Goal: Task Accomplishment & Management: Manage account settings

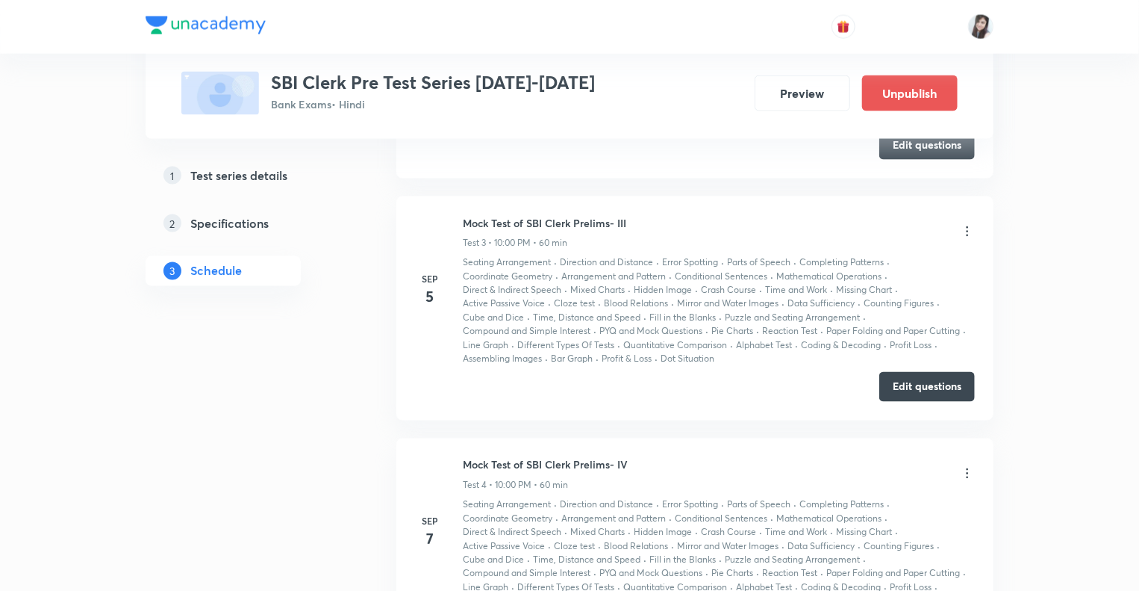
click at [314, 480] on div "1 Test series details 2 Specifications 3 Schedule" at bounding box center [247, 373] width 203 height 2634
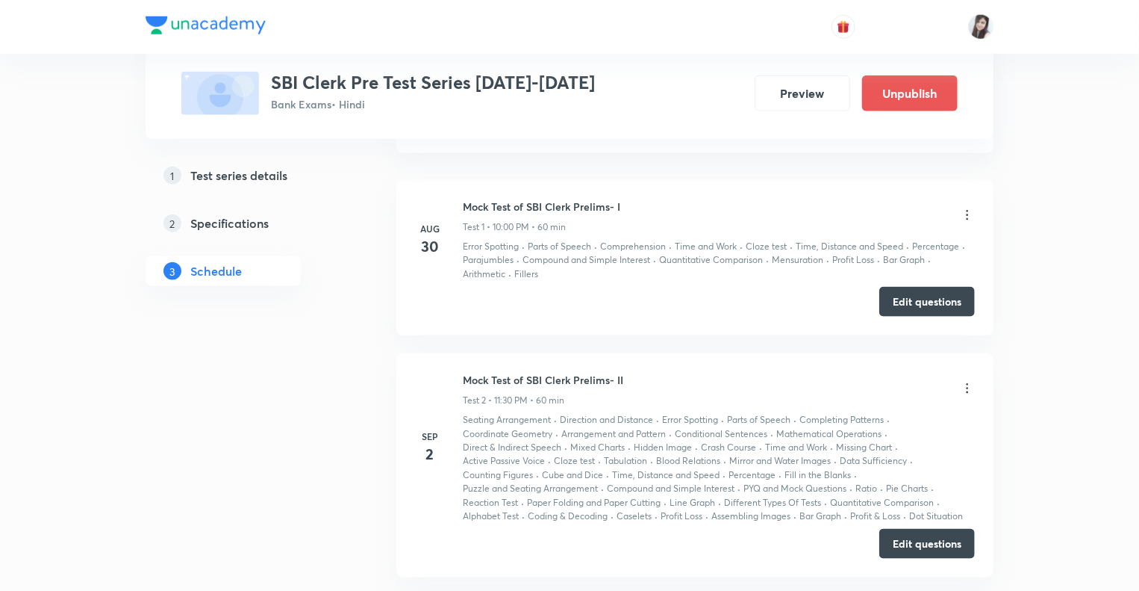
scroll to position [778, 0]
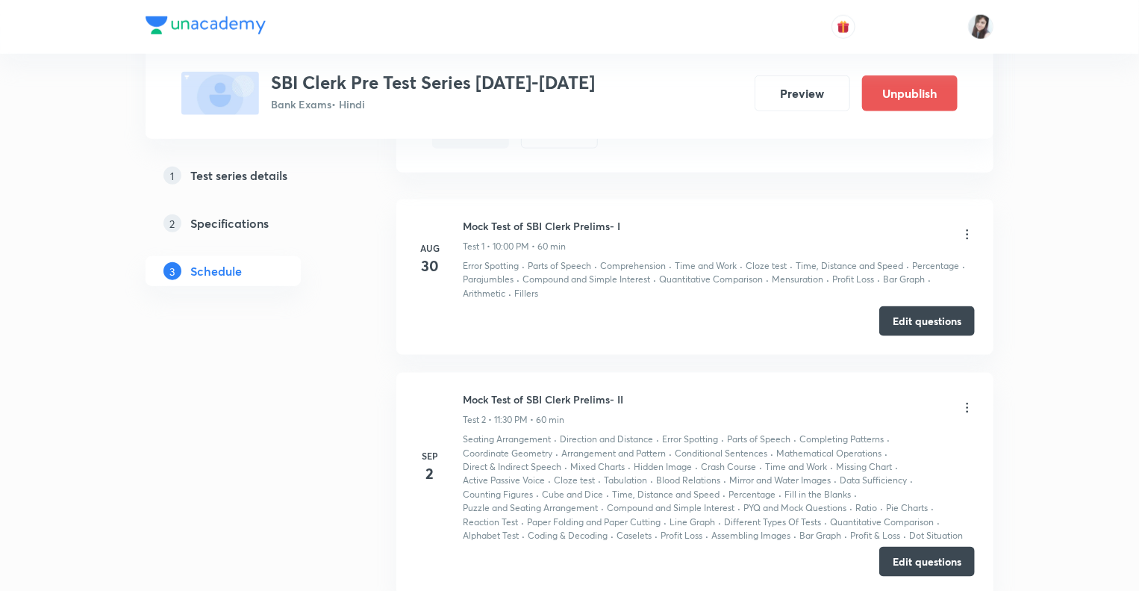
click at [912, 556] on button "Edit questions" at bounding box center [927, 561] width 96 height 30
click at [897, 314] on button "Edit questions" at bounding box center [927, 320] width 96 height 30
drag, startPoint x: 340, startPoint y: 511, endPoint x: 297, endPoint y: 453, distance: 71.5
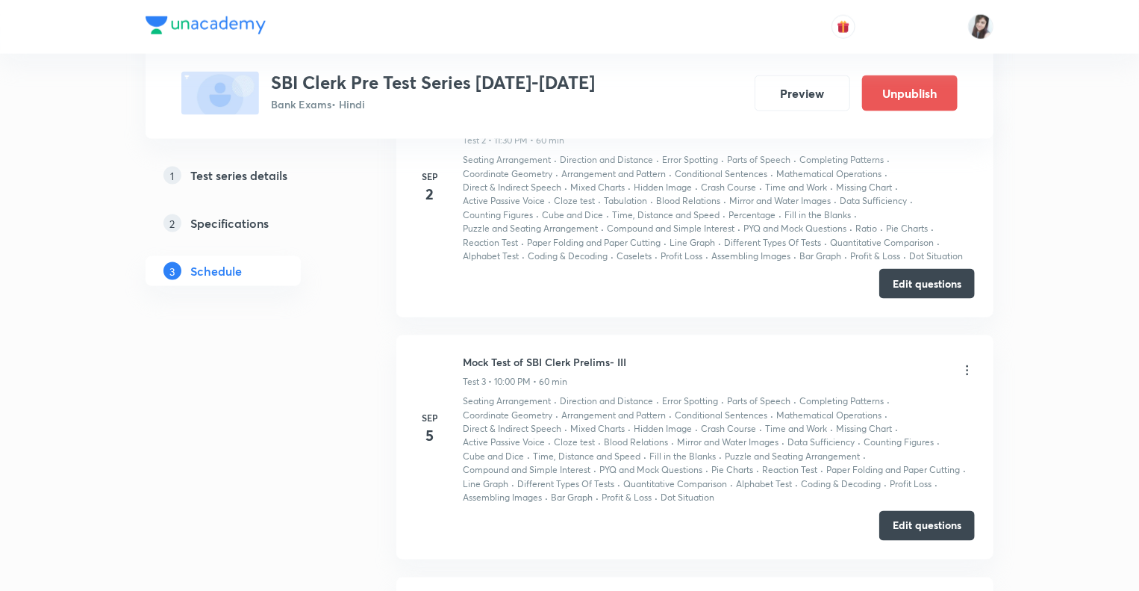
scroll to position [1076, 0]
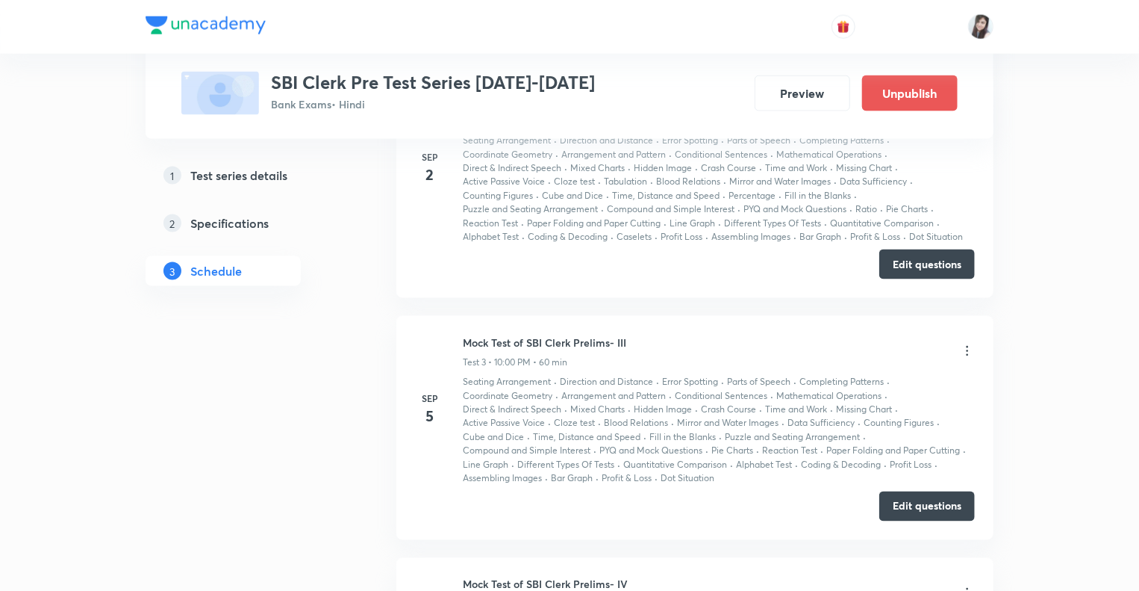
click at [894, 281] on li "Sep 2 Mock Test of SBI Clerk Prelims- II Test 2 • 11:30 PM • 60 min Seating Arr…" at bounding box center [694, 186] width 597 height 224
click at [899, 251] on button "Edit questions" at bounding box center [927, 263] width 96 height 30
click at [358, 405] on div "Test Series SBI Clerk Pre Test Series 2025-2026 Bank Exams • Hindi Preview Unpu…" at bounding box center [570, 408] width 848 height 2802
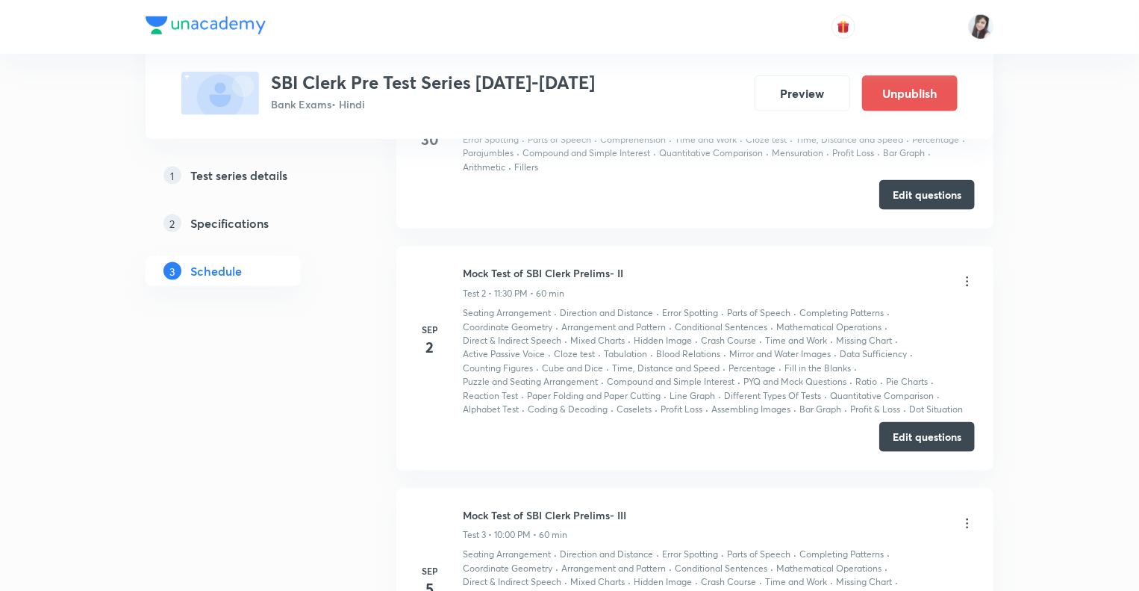
scroll to position [867, 0]
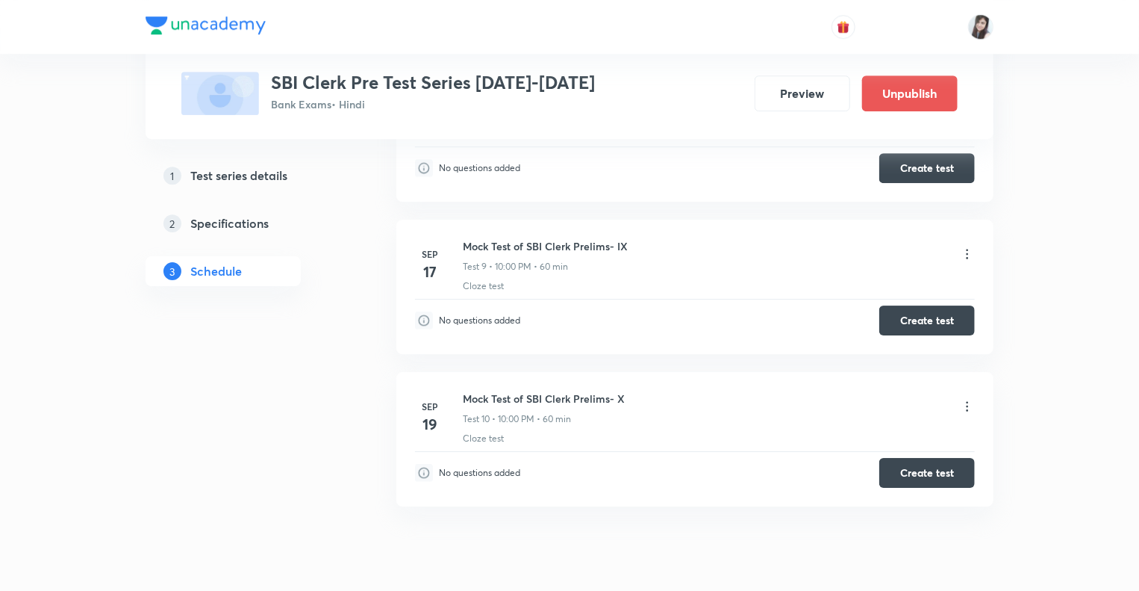
scroll to position [2316, 0]
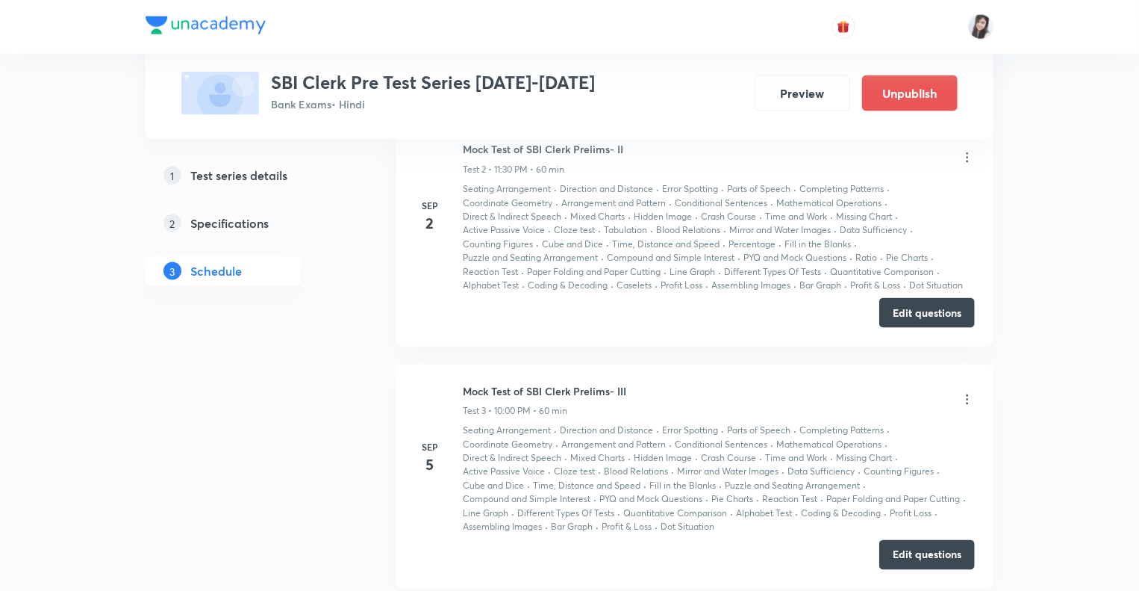
scroll to position [1029, 0]
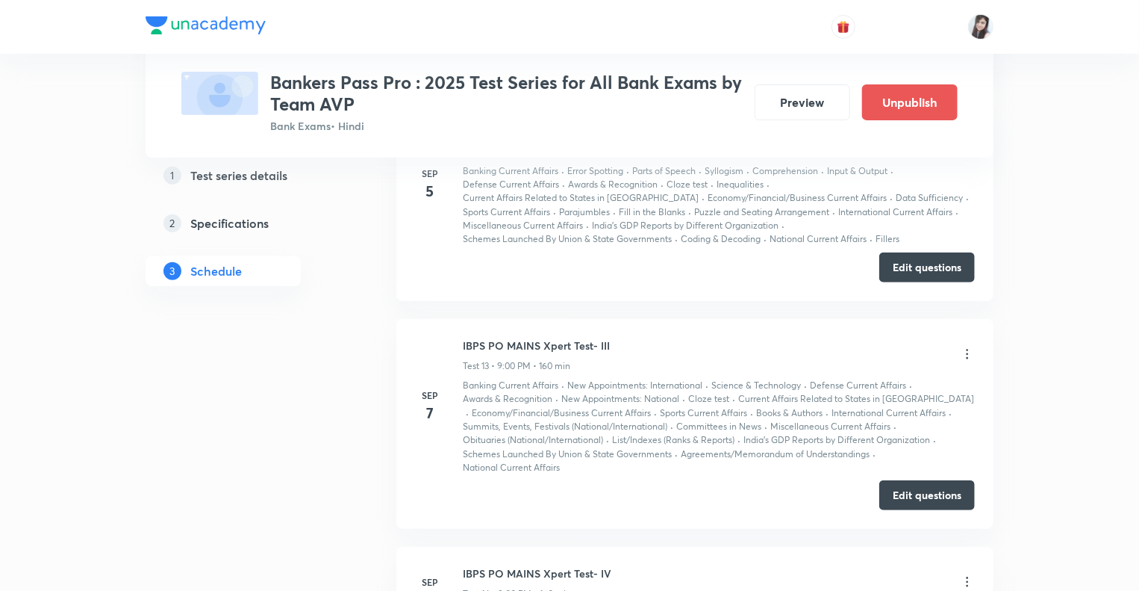
scroll to position [2956, 0]
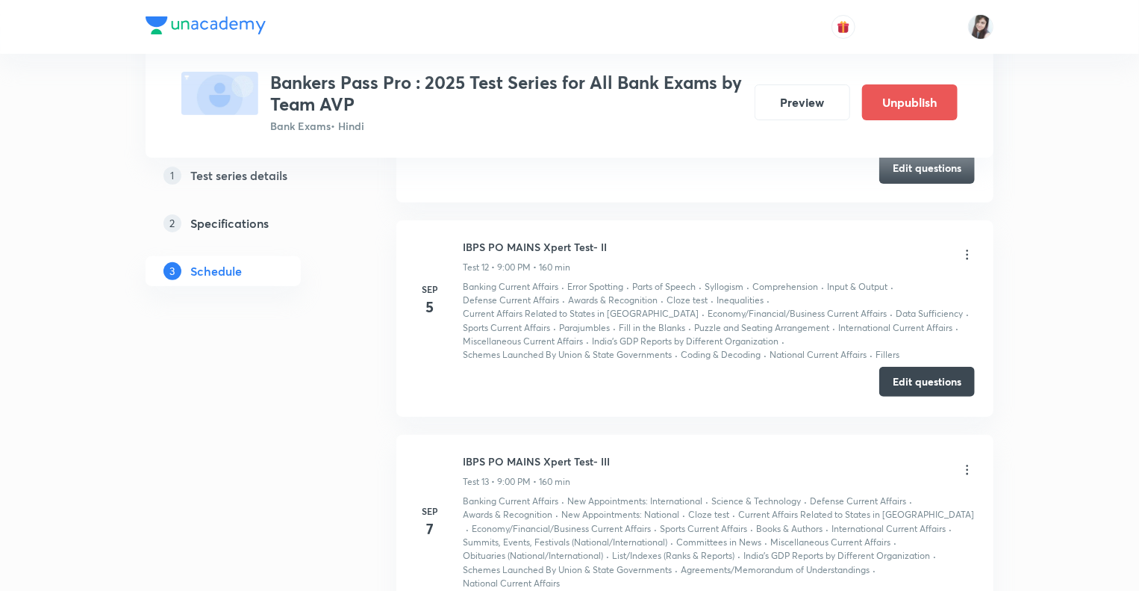
click at [906, 379] on button "Edit questions" at bounding box center [927, 382] width 96 height 30
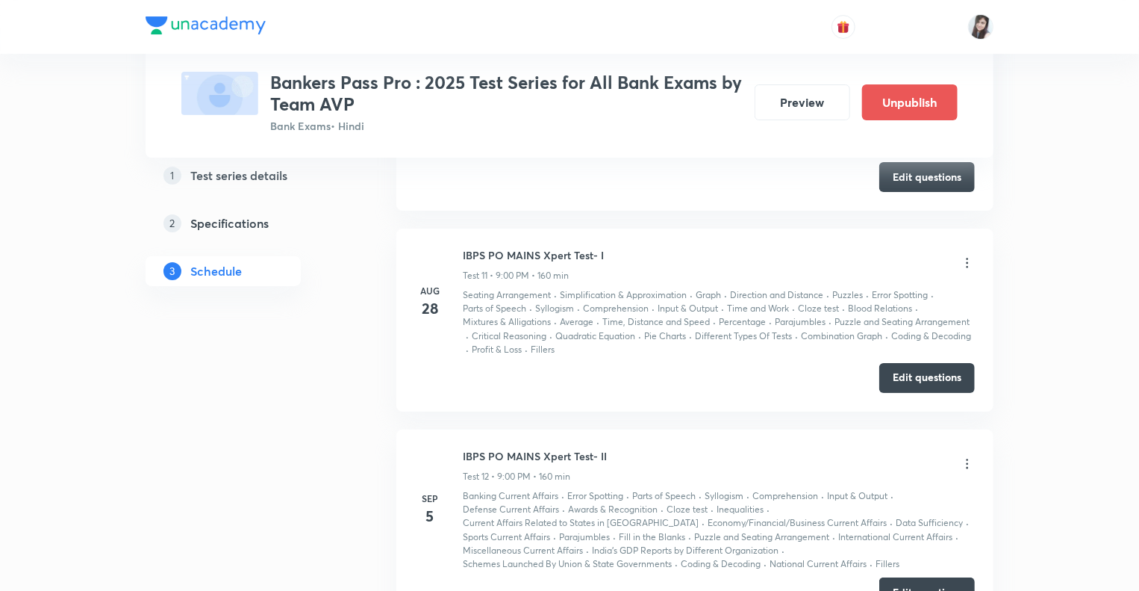
scroll to position [2777, 0]
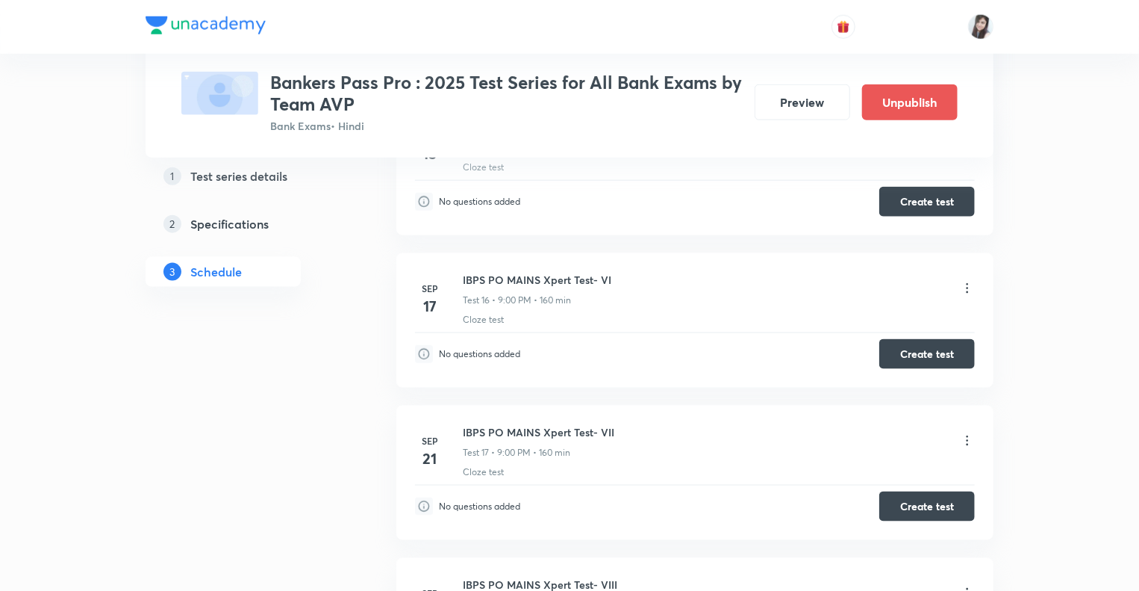
scroll to position [3673, 0]
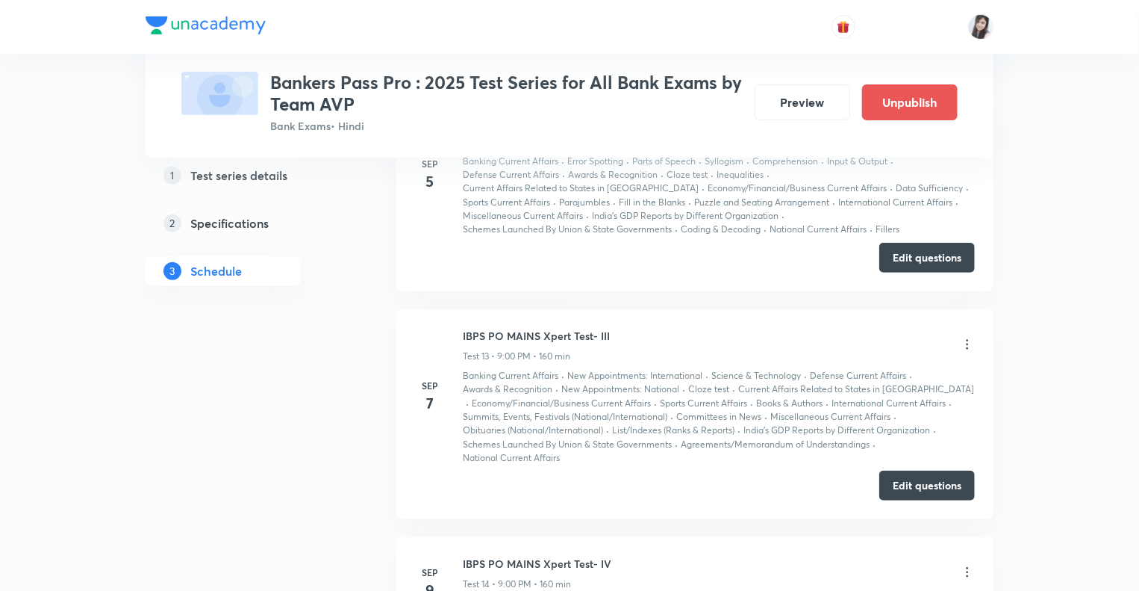
scroll to position [3091, 0]
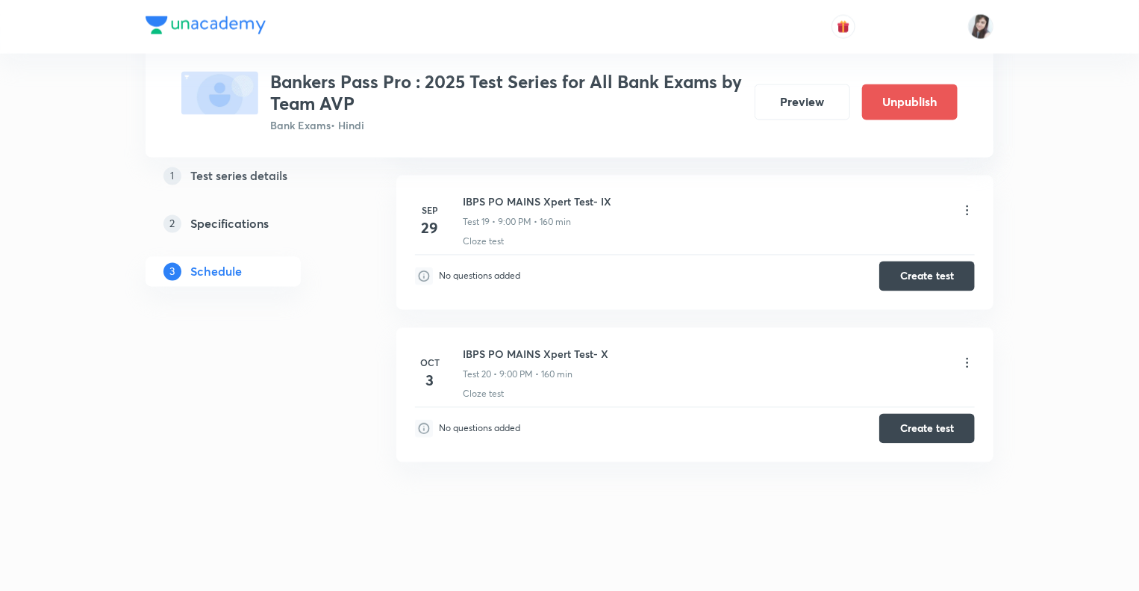
scroll to position [4207, 0]
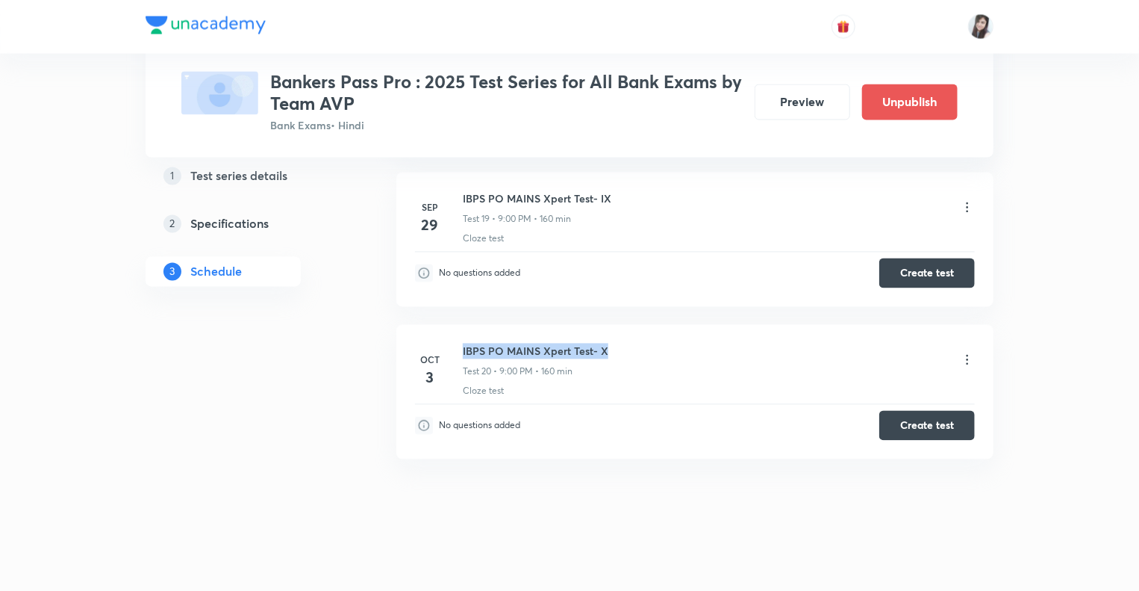
drag, startPoint x: 608, startPoint y: 345, endPoint x: 459, endPoint y: 340, distance: 148.7
click at [459, 343] on div "Oct 3 IBPS PO MAINS Xpert Test- X Test 20 • 9:00 PM • 160 min Cloze test" at bounding box center [695, 370] width 560 height 54
copy h6 "IBPS PO MAINS Xpert Test- X"
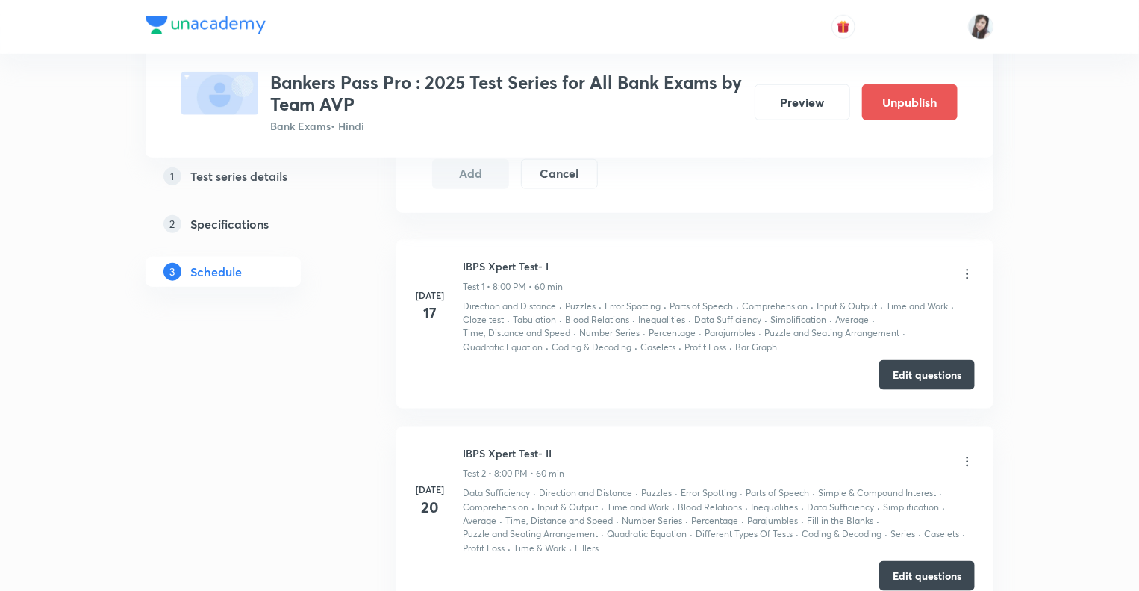
scroll to position [0, 0]
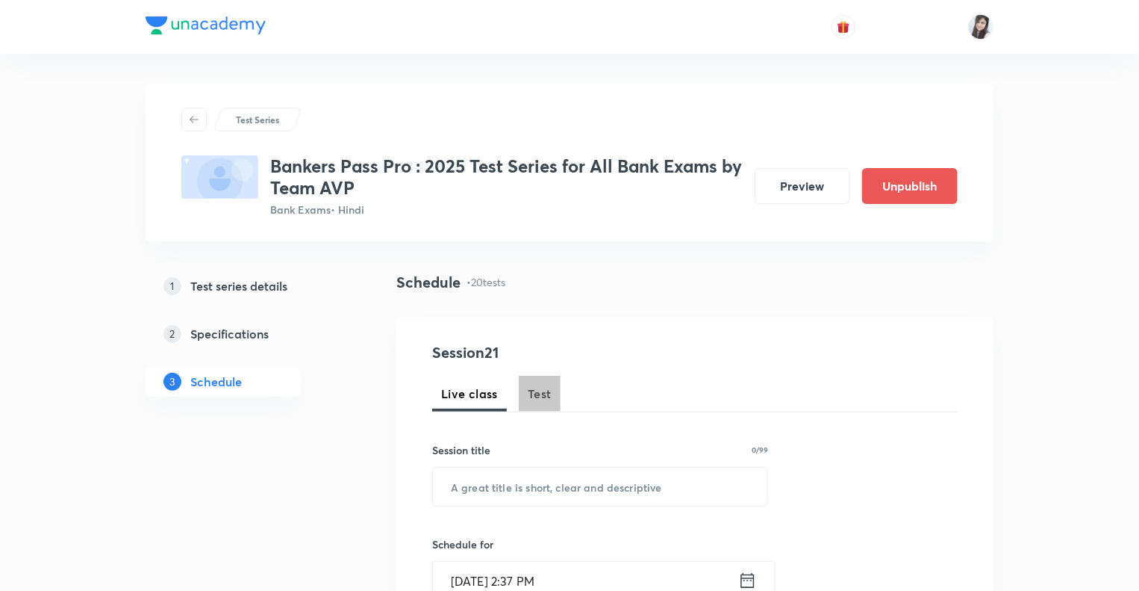
click at [538, 391] on span "Test" at bounding box center [540, 393] width 24 height 18
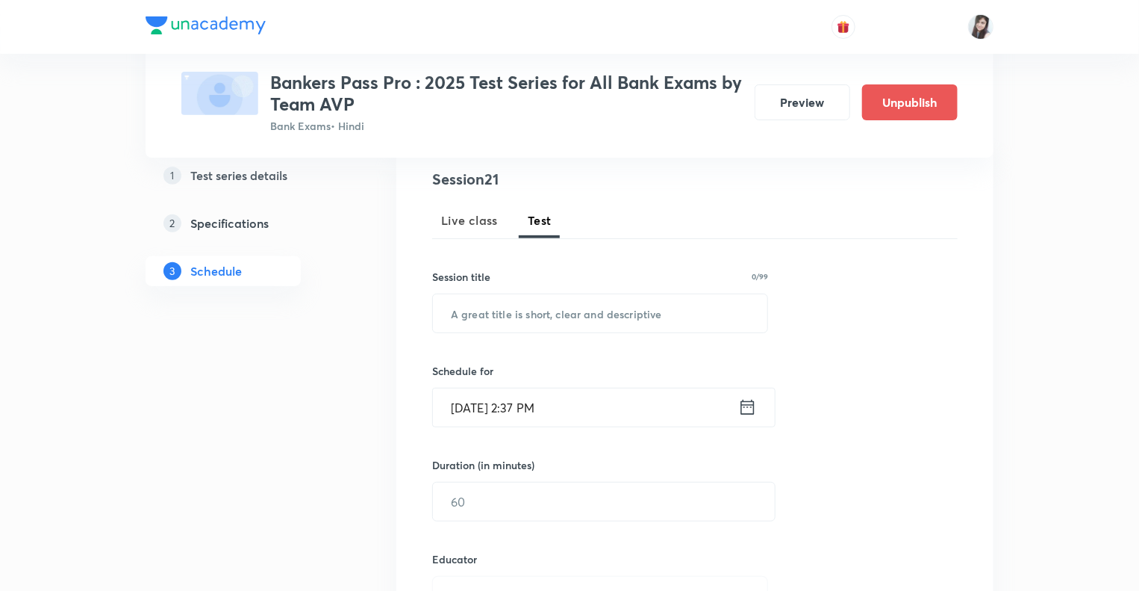
scroll to position [209, 0]
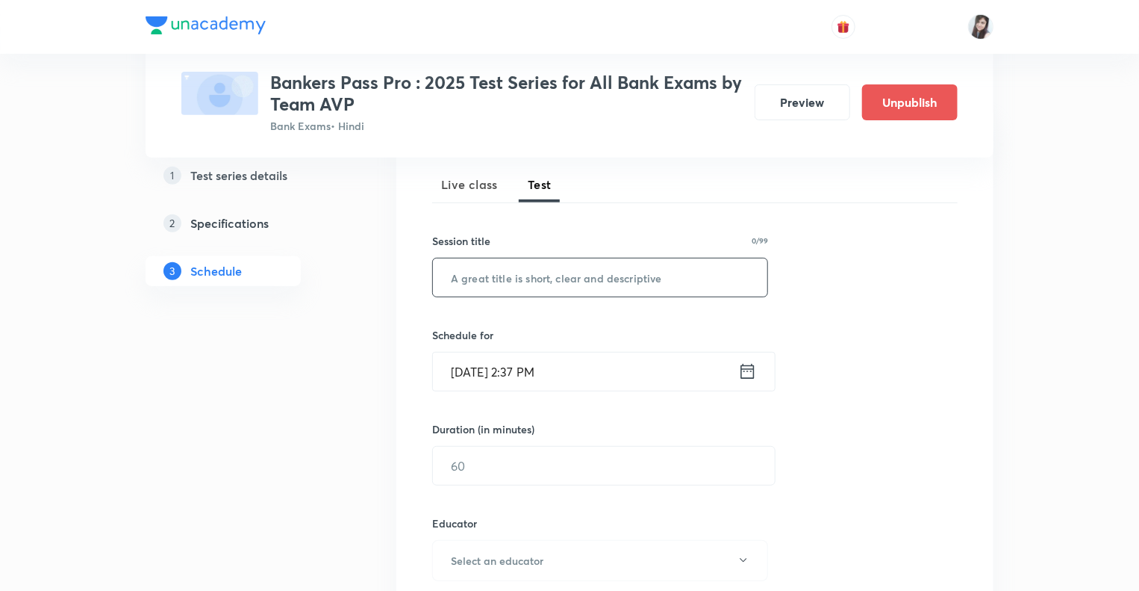
click at [558, 274] on input "text" at bounding box center [600, 277] width 334 height 38
paste input "IBPS PO MAINS Xpert Test- X"
type input "IBPS PO MAINS Xpert Test- X"
click at [750, 370] on icon at bounding box center [747, 371] width 19 height 21
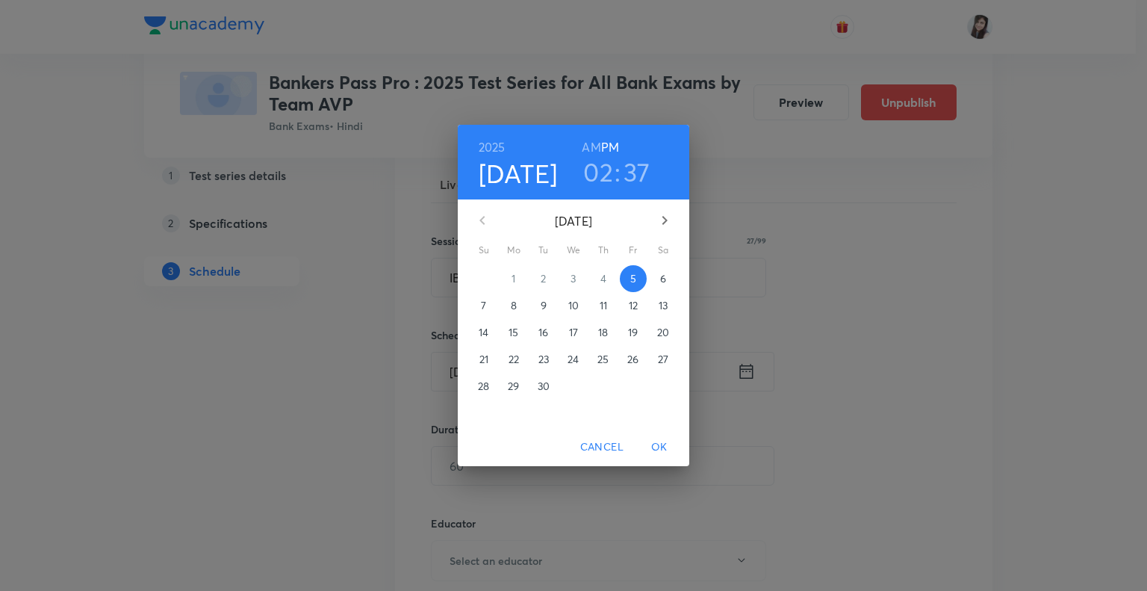
click at [667, 218] on icon "button" at bounding box center [664, 220] width 18 height 18
click at [605, 309] on p "9" at bounding box center [603, 305] width 6 height 15
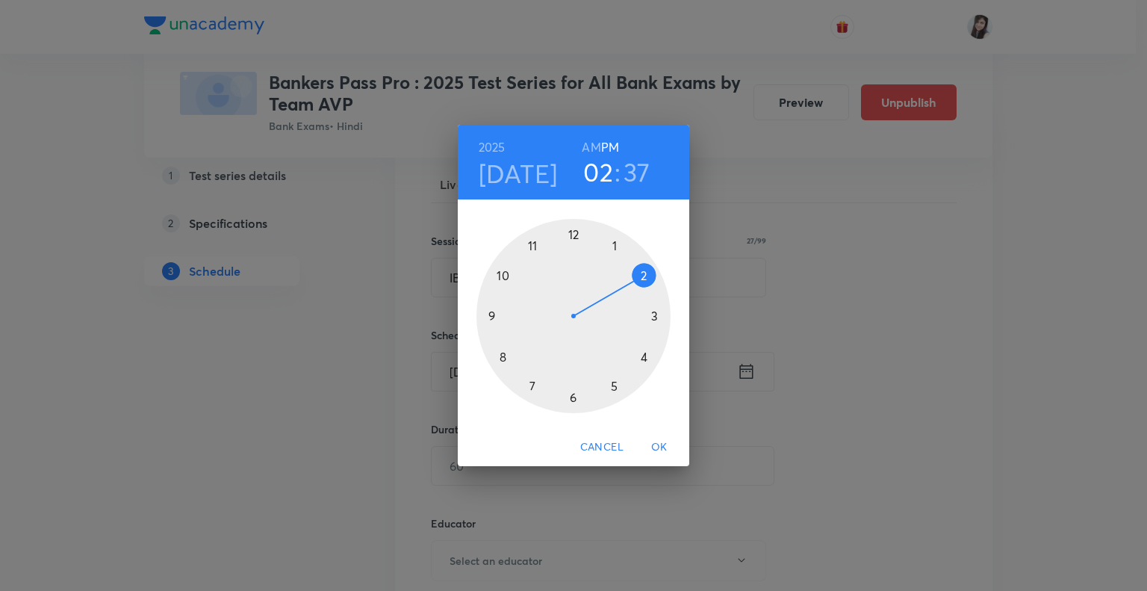
click at [491, 319] on div at bounding box center [573, 316] width 194 height 194
click at [573, 232] on div at bounding box center [573, 316] width 194 height 194
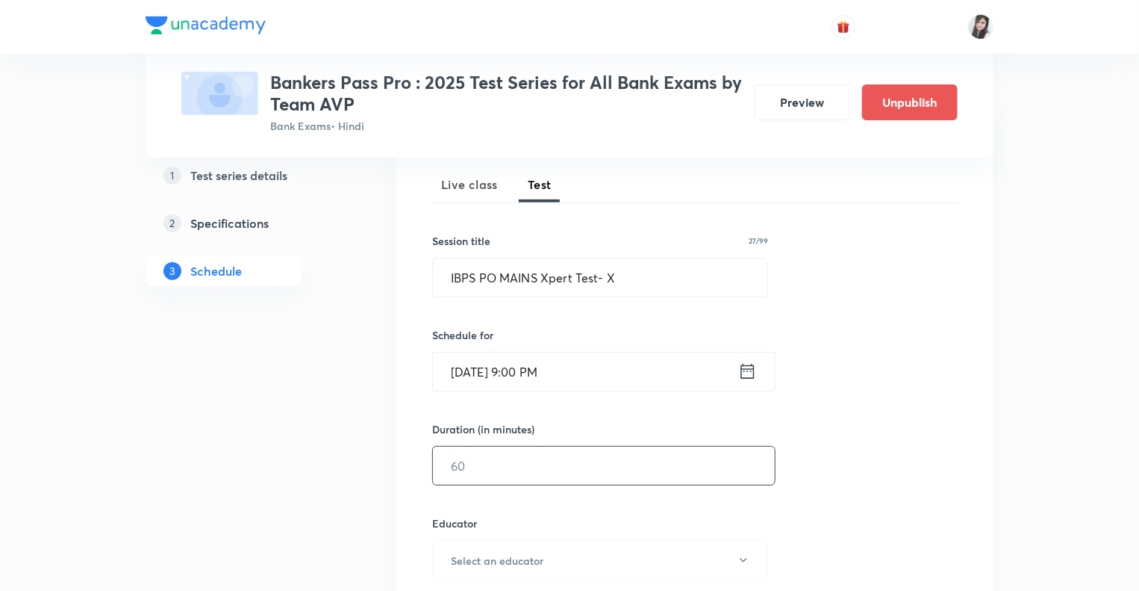
click at [486, 467] on input "text" at bounding box center [604, 465] width 342 height 38
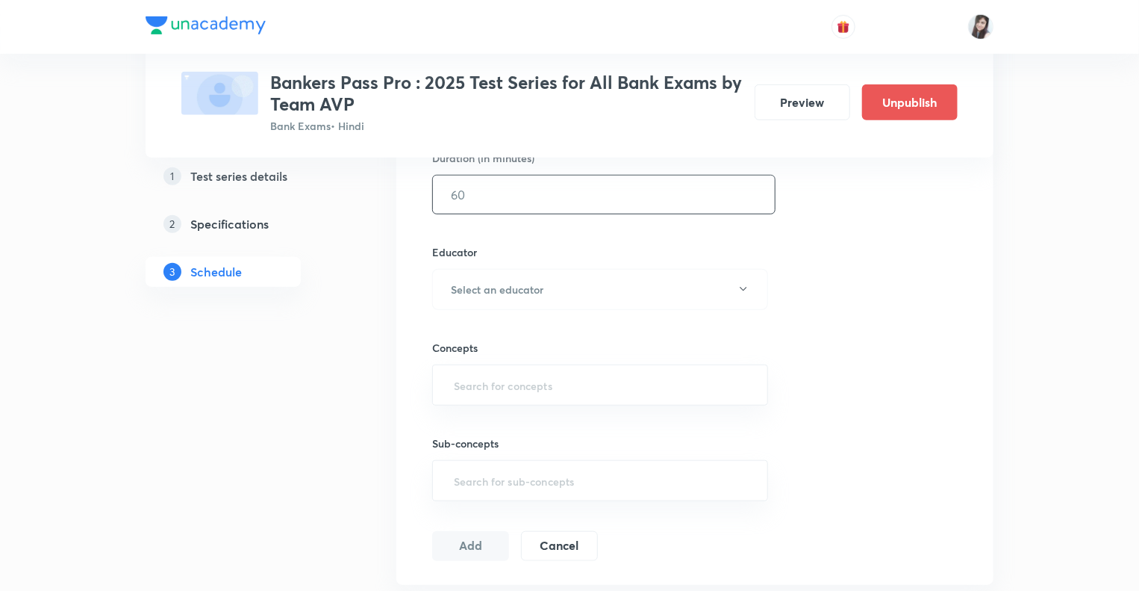
scroll to position [484, 0]
click at [638, 187] on input "text" at bounding box center [604, 190] width 342 height 38
type input "160"
click at [747, 280] on icon "button" at bounding box center [744, 284] width 12 height 12
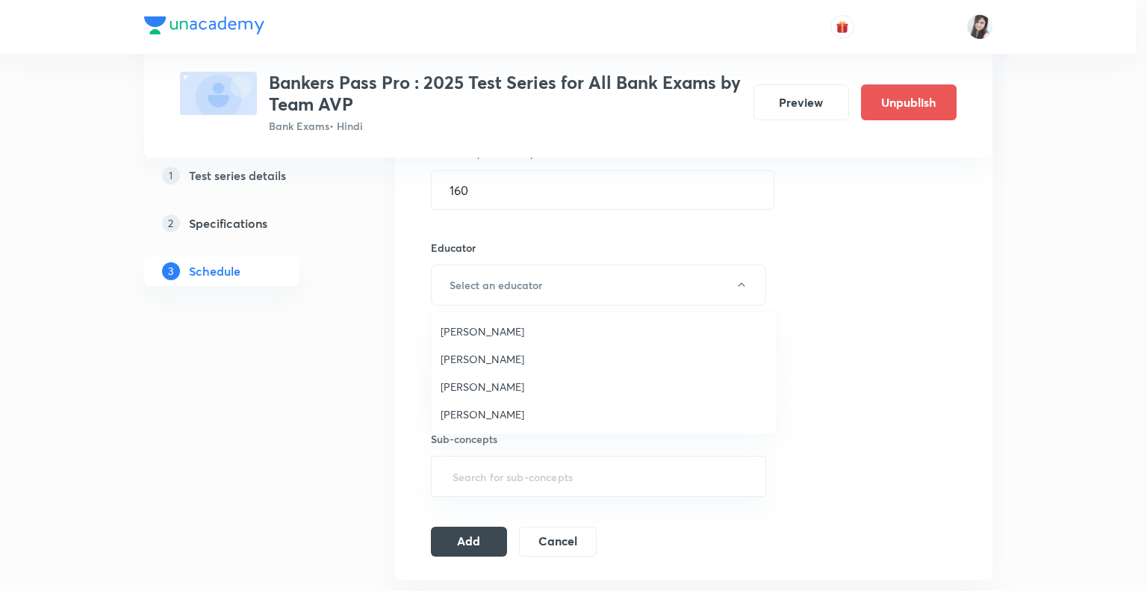
click at [511, 342] on li "Abhijeet Mishra" at bounding box center [603, 331] width 345 height 28
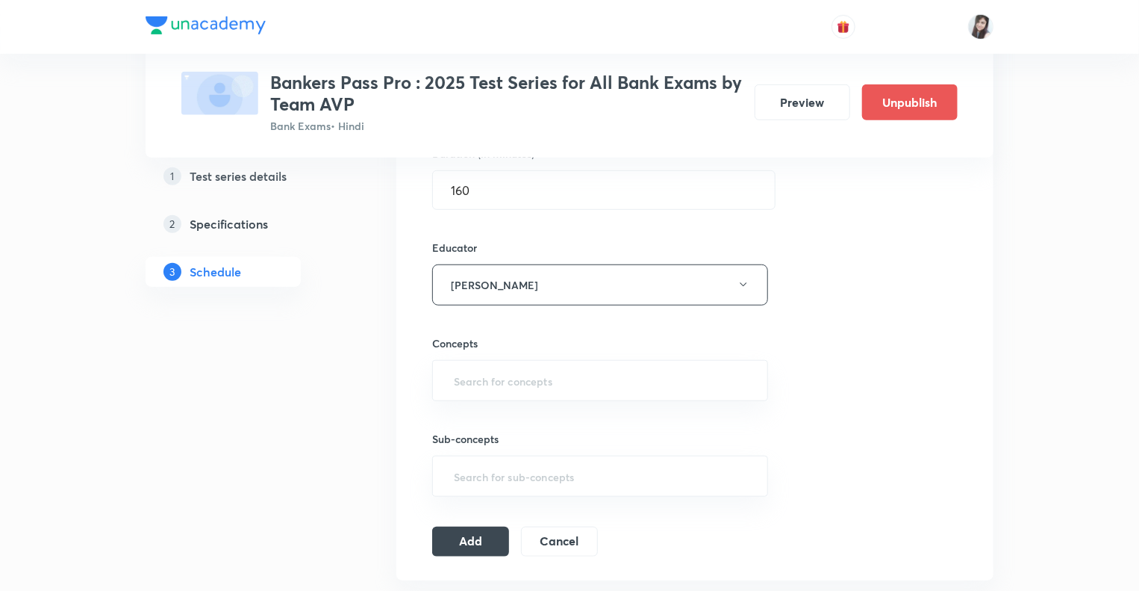
drag, startPoint x: 511, startPoint y: 342, endPoint x: 517, endPoint y: 334, distance: 10.0
click at [517, 335] on h6 "Concepts" at bounding box center [600, 343] width 336 height 16
click at [514, 340] on h6 "Concepts" at bounding box center [600, 343] width 336 height 16
drag, startPoint x: 514, startPoint y: 340, endPoint x: 496, endPoint y: 354, distance: 23.4
click at [496, 354] on div "Concepts ​" at bounding box center [600, 368] width 336 height 66
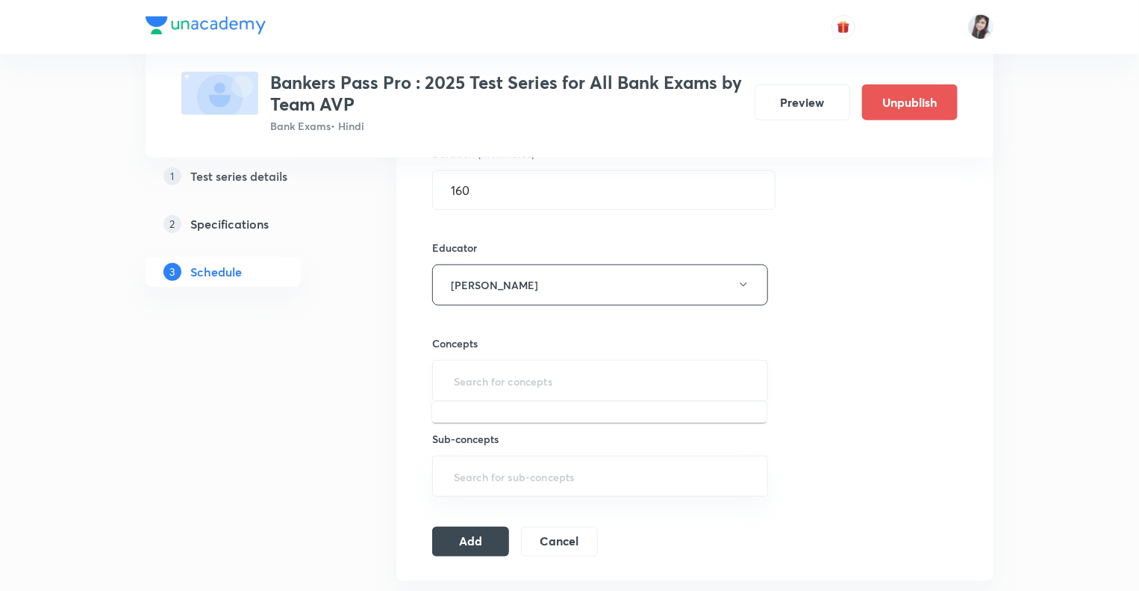
click at [484, 373] on input "text" at bounding box center [600, 381] width 299 height 28
type input "Cloze Test"
click at [487, 417] on li "Cloze test" at bounding box center [599, 421] width 334 height 27
click at [459, 543] on button "Add" at bounding box center [470, 546] width 77 height 30
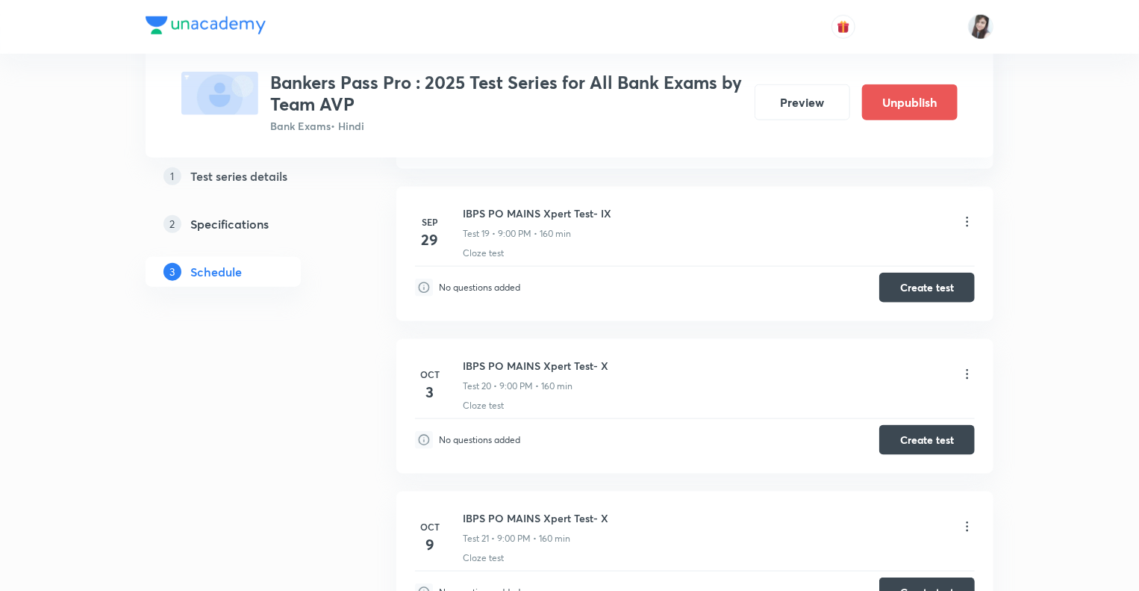
scroll to position [3596, 0]
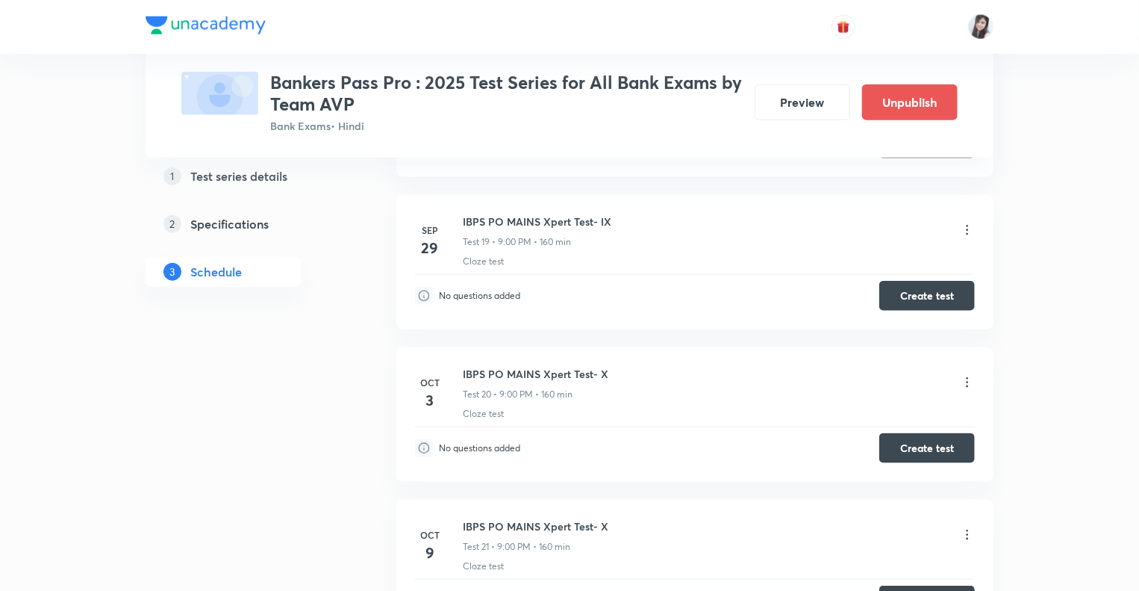
click at [966, 375] on icon at bounding box center [967, 382] width 15 height 15
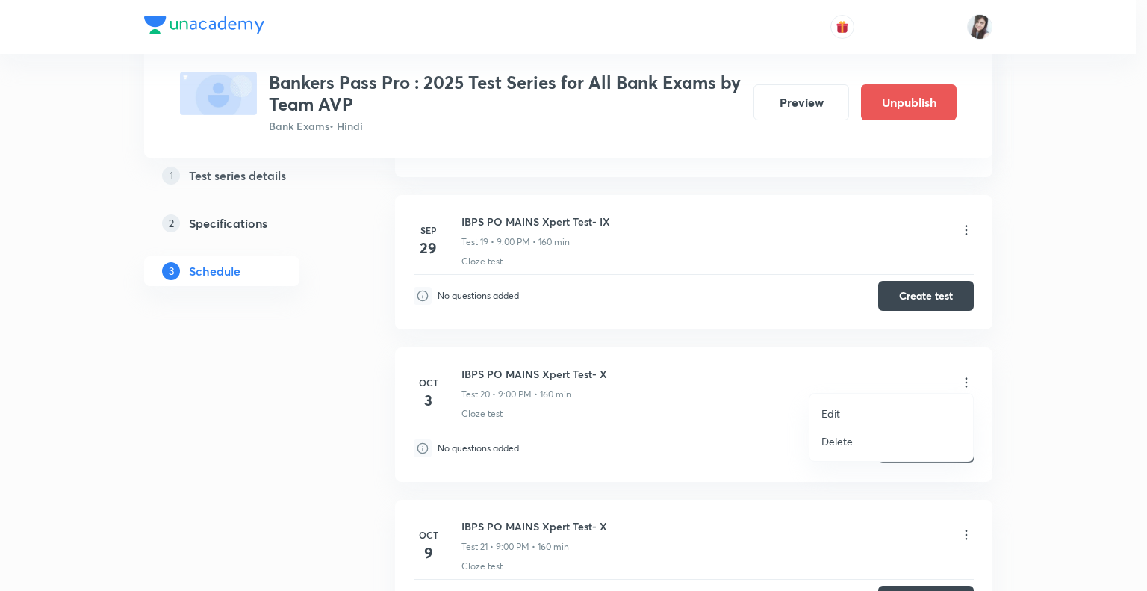
click at [829, 418] on p "Edit" at bounding box center [830, 413] width 19 height 16
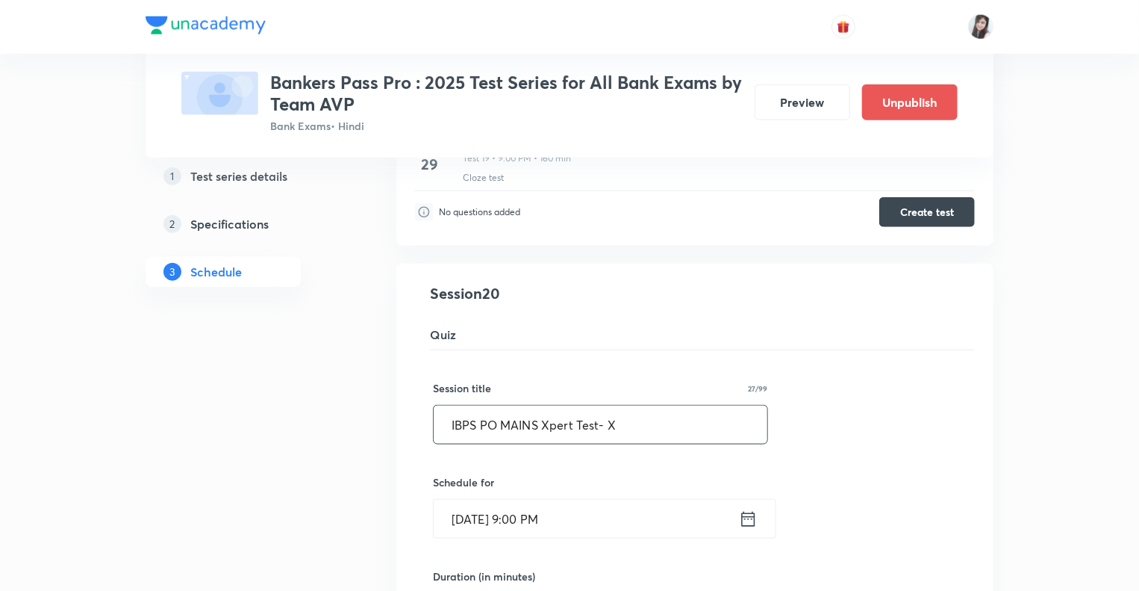
click at [608, 417] on input "IBPS PO MAINS Xpert Test- X" at bounding box center [601, 424] width 334 height 38
type input "IBPS PO MAINS Xpert Test- IX"
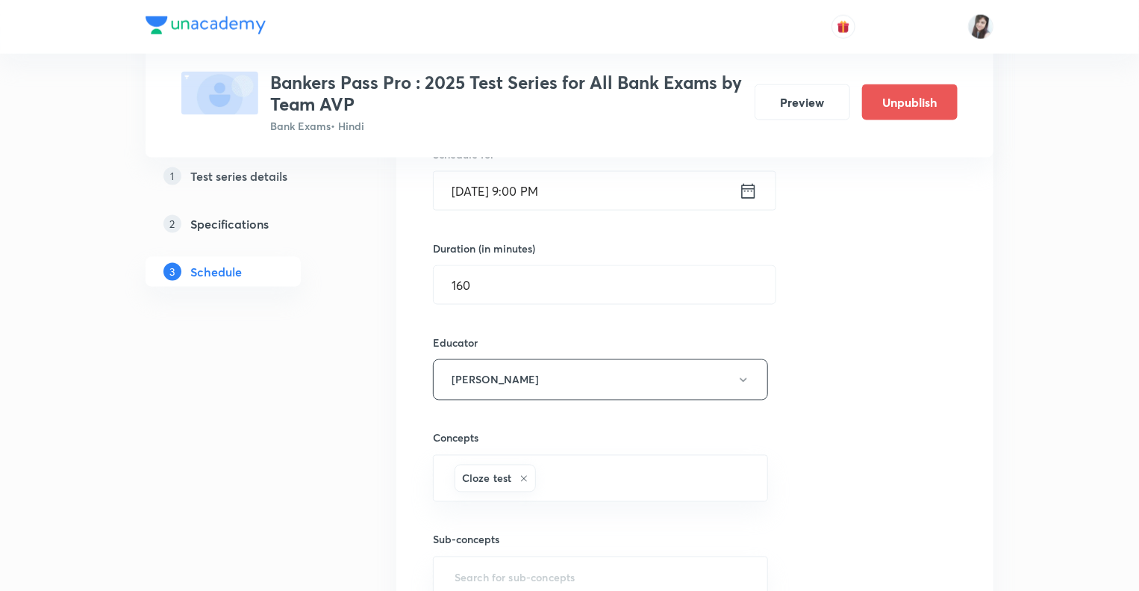
scroll to position [3984, 0]
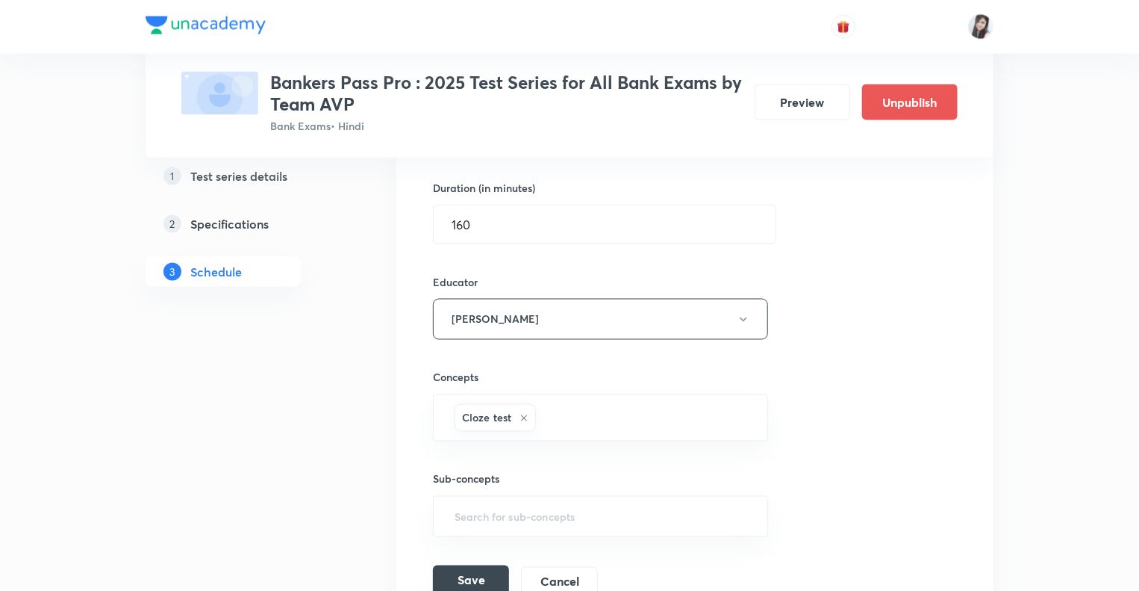
click at [465, 565] on button "Save" at bounding box center [471, 580] width 76 height 30
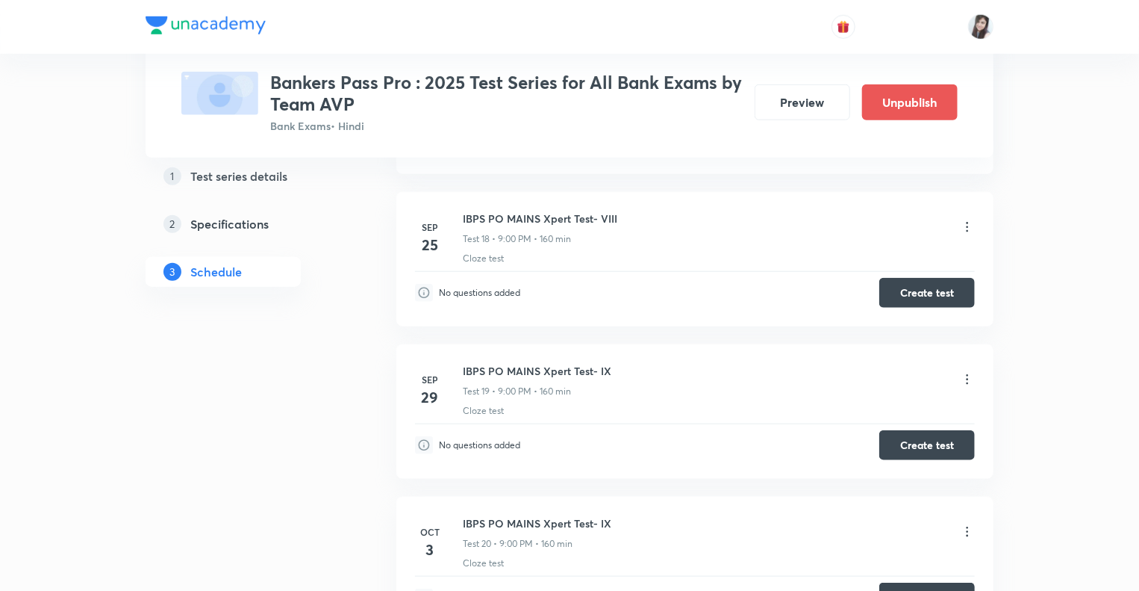
scroll to position [3414, 0]
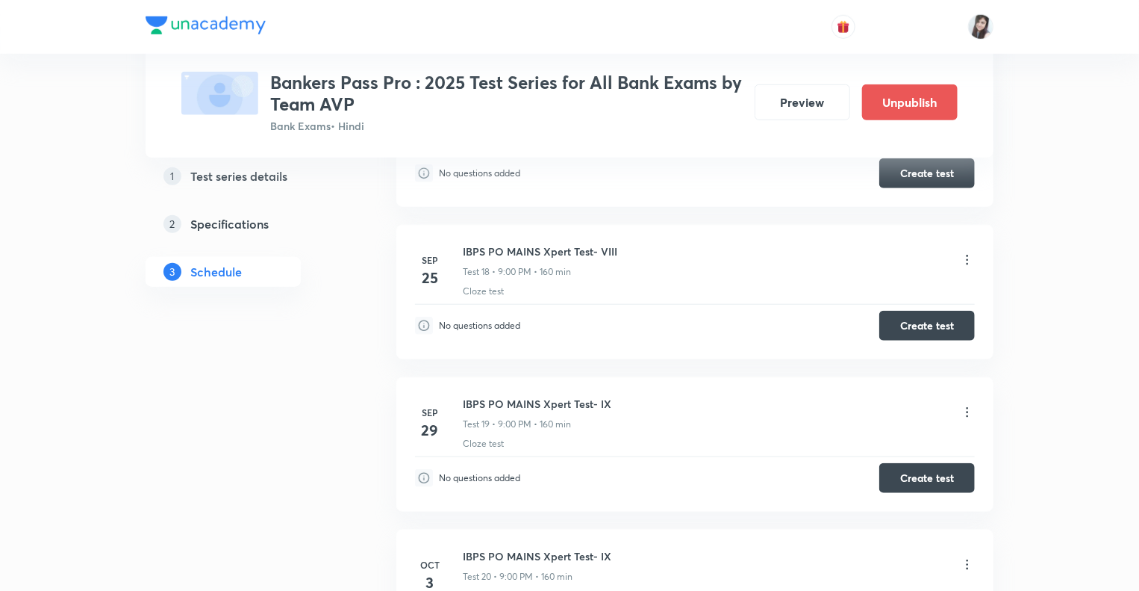
click at [968, 408] on icon at bounding box center [967, 412] width 15 height 15
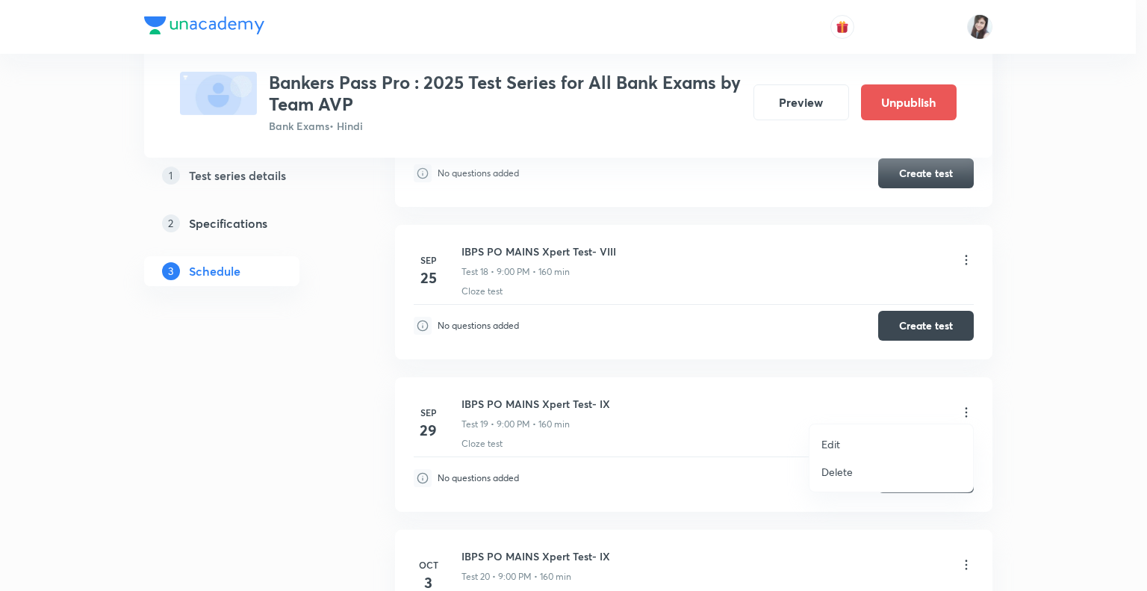
click at [832, 445] on p "Edit" at bounding box center [830, 444] width 19 height 16
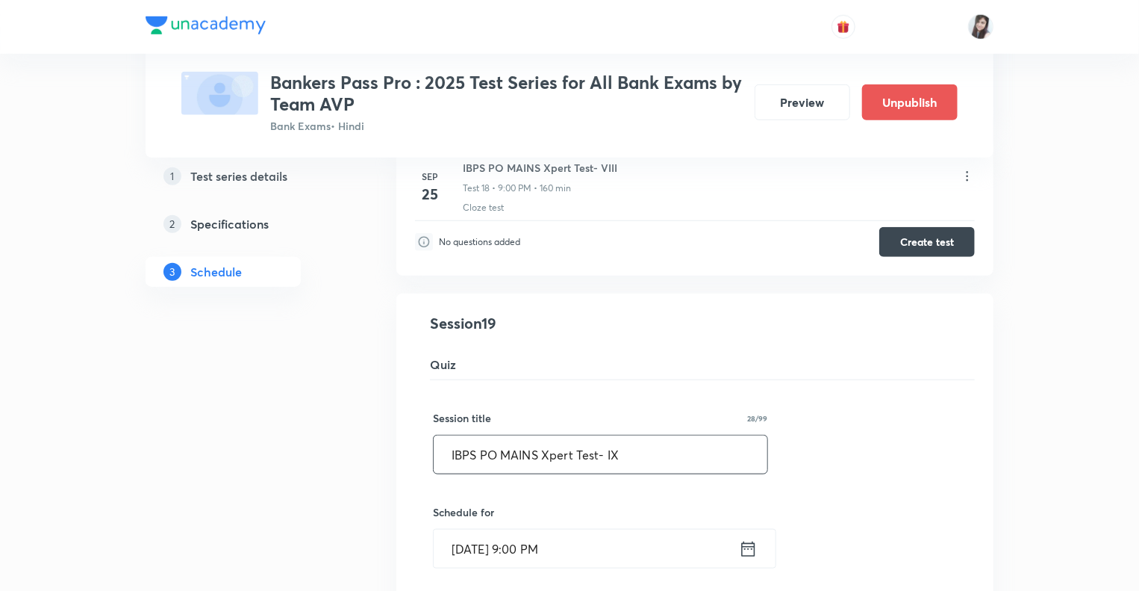
drag, startPoint x: 646, startPoint y: 455, endPoint x: 623, endPoint y: 447, distance: 25.3
click at [623, 447] on input "IBPS PO MAINS Xpert Test- IX" at bounding box center [601, 454] width 334 height 38
type input "IBPS PO MAINS Xpert Test- VIII"
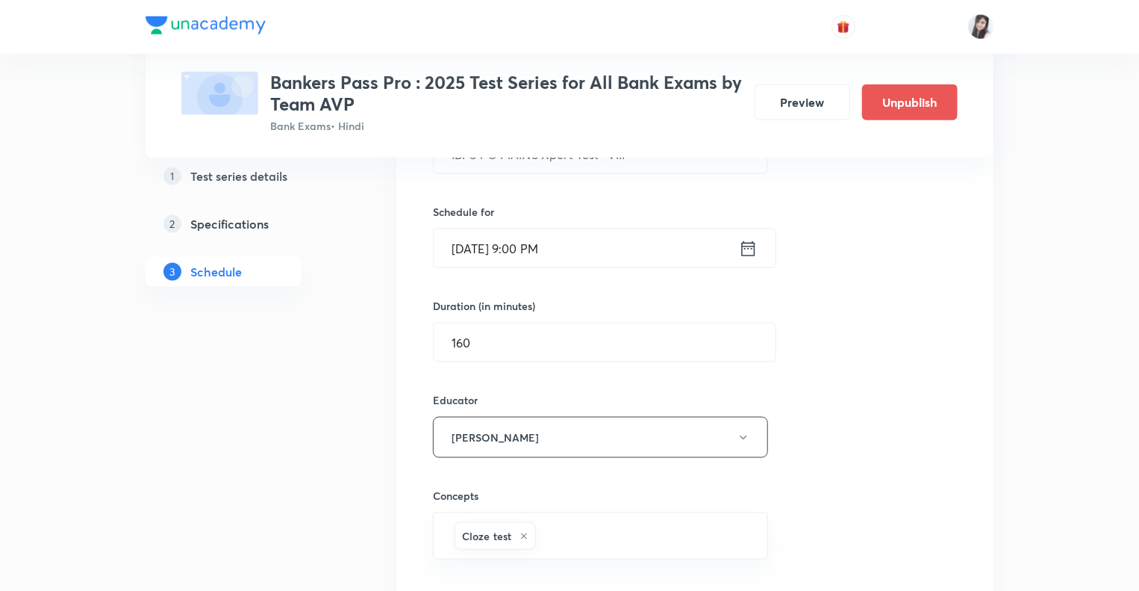
scroll to position [3772, 0]
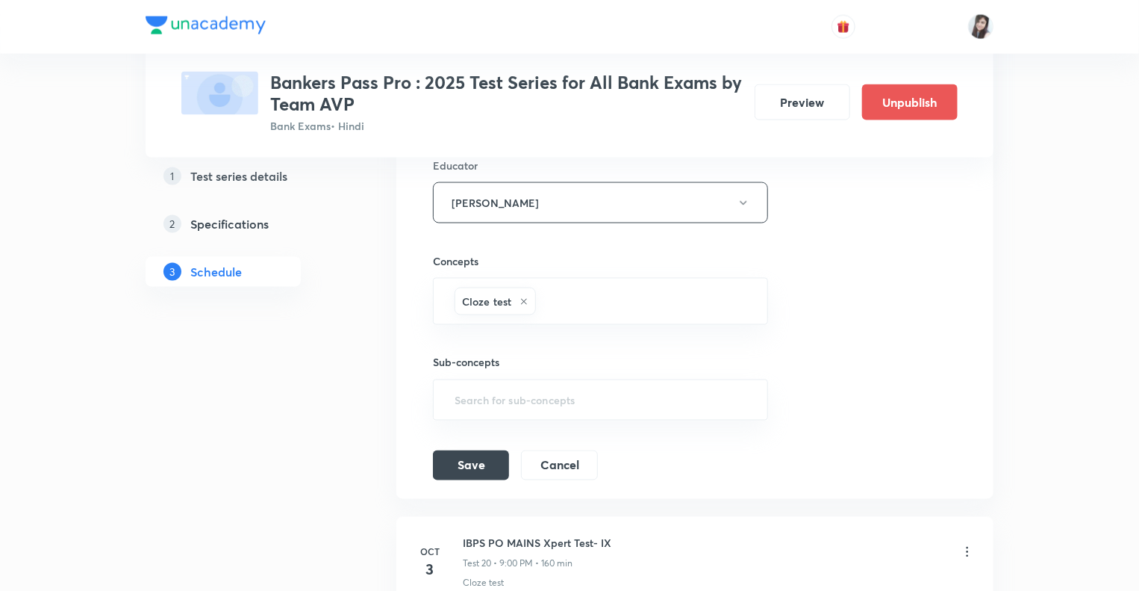
scroll to position [4011, 0]
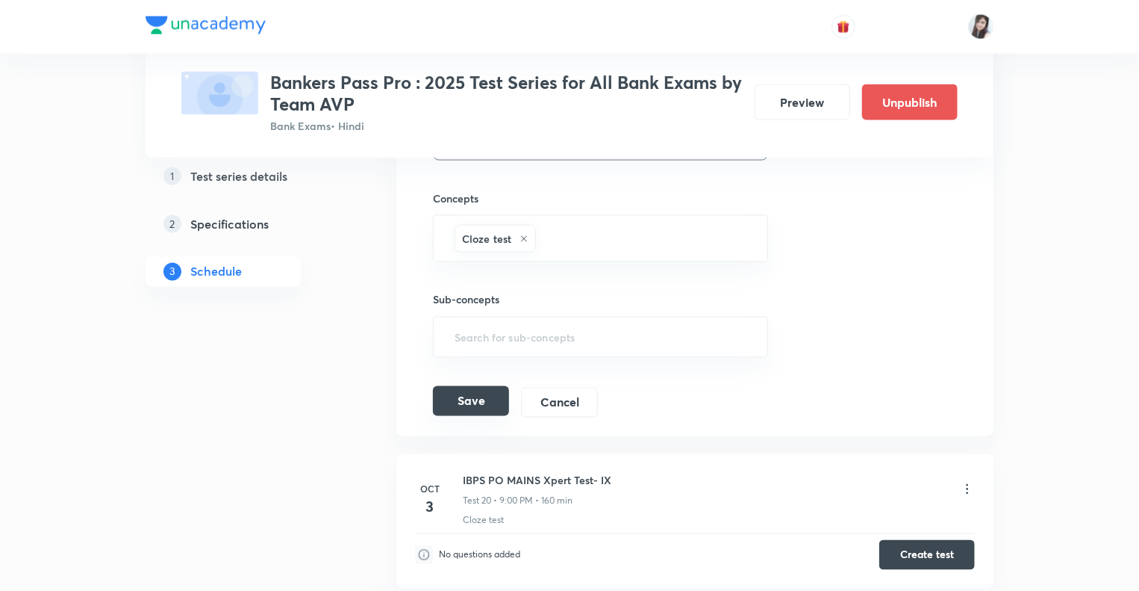
click at [466, 390] on button "Save" at bounding box center [471, 401] width 76 height 30
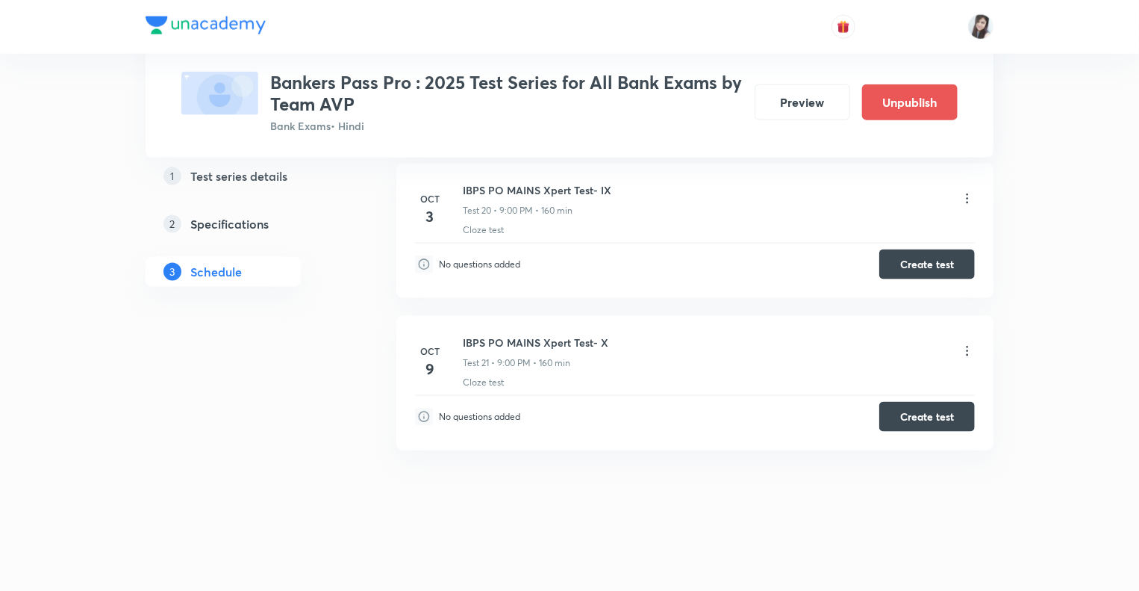
scroll to position [3772, 0]
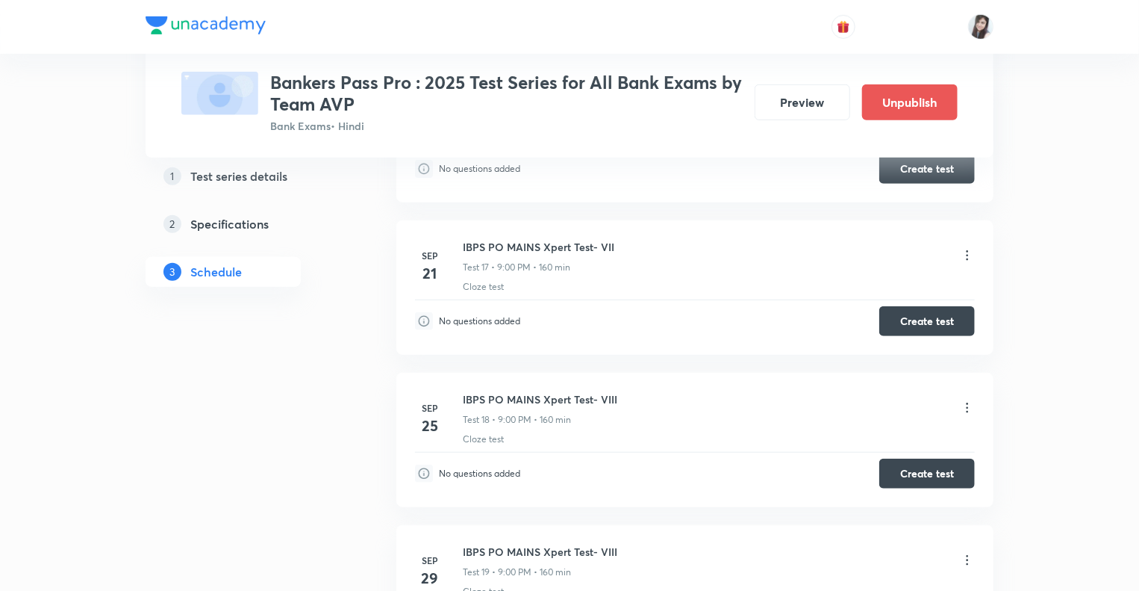
scroll to position [3265, 0]
click at [968, 405] on icon at bounding box center [967, 409] width 15 height 15
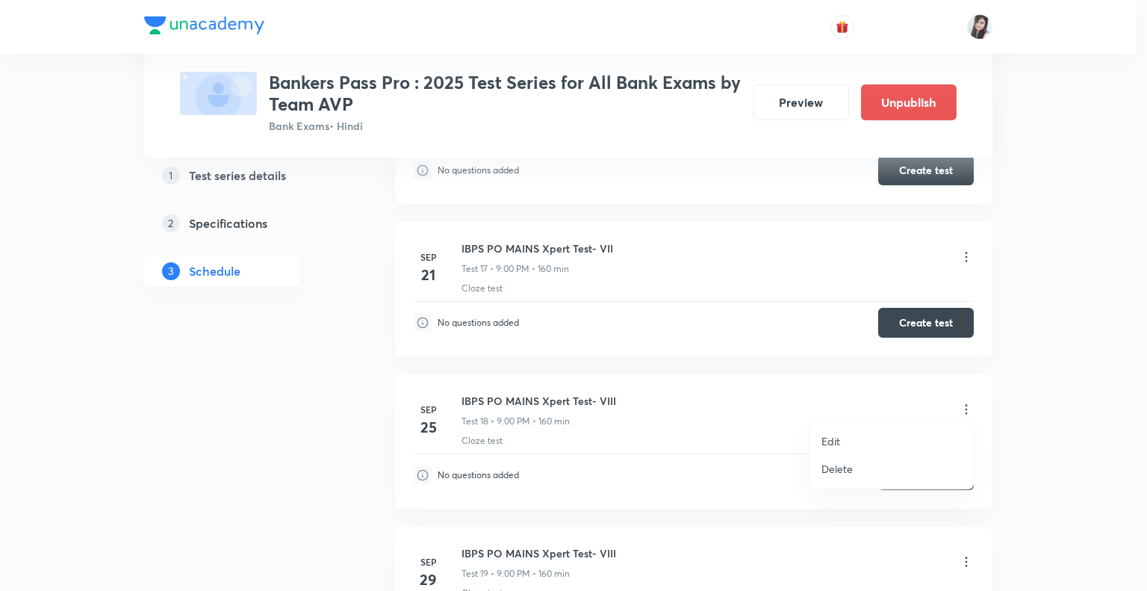
click at [825, 437] on p "Edit" at bounding box center [830, 441] width 19 height 16
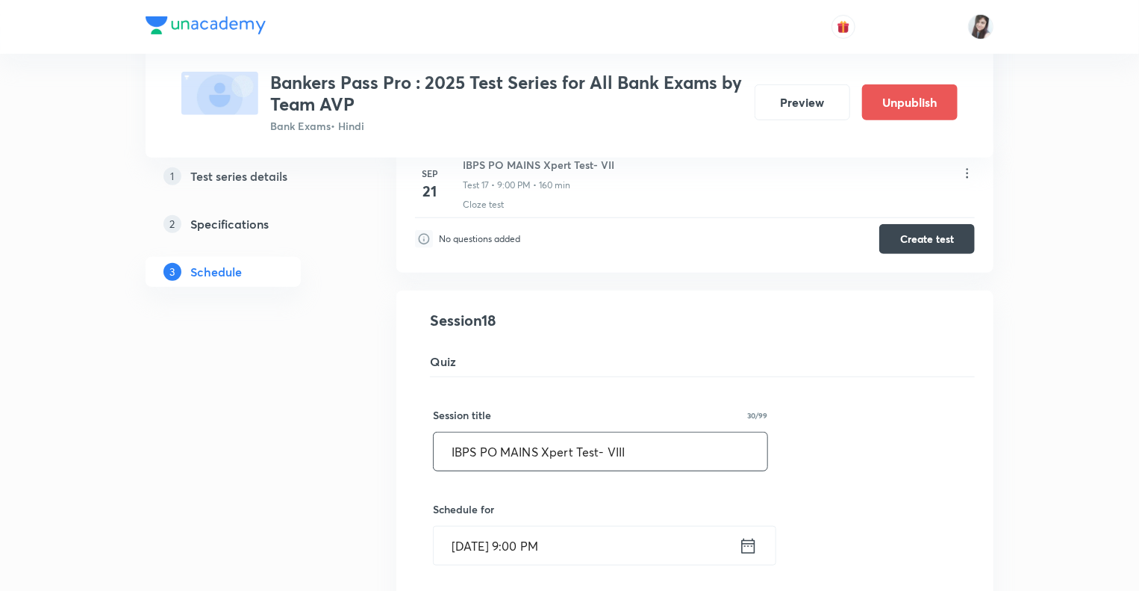
click at [646, 443] on input "IBPS PO MAINS Xpert Test- VIII" at bounding box center [601, 451] width 334 height 38
type input "IBPS PO MAINS Xpert Test- VII"
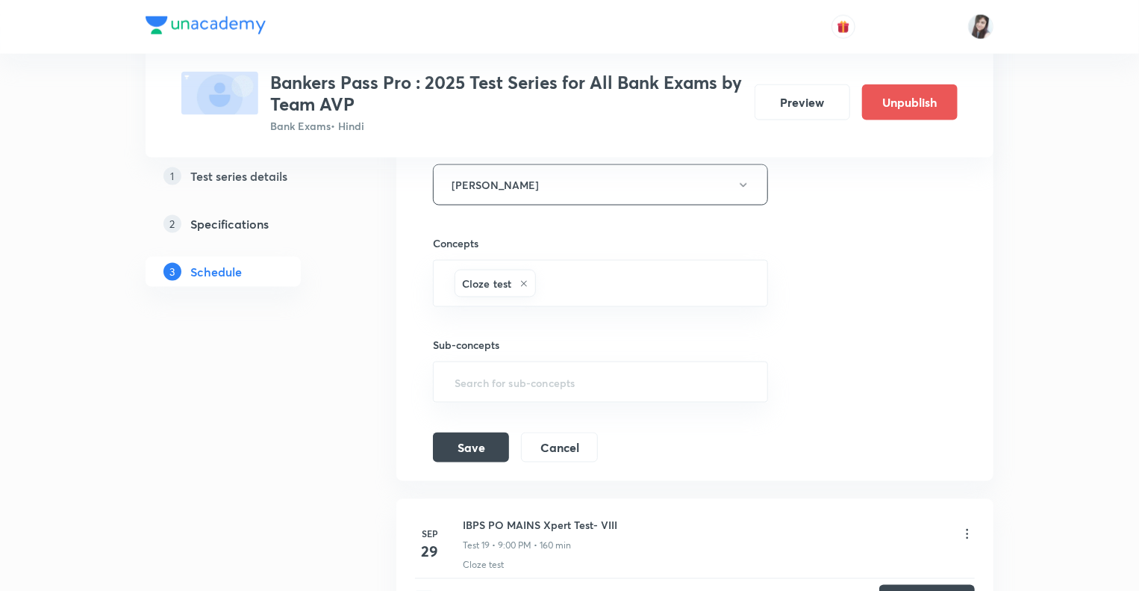
scroll to position [3922, 0]
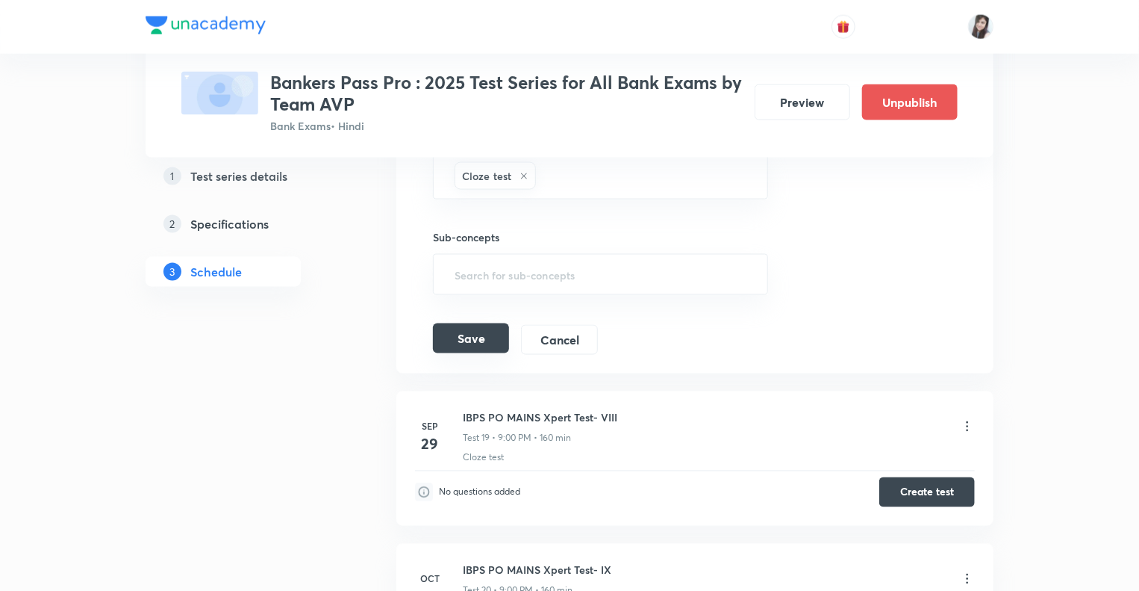
click at [455, 330] on button "Save" at bounding box center [471, 338] width 76 height 30
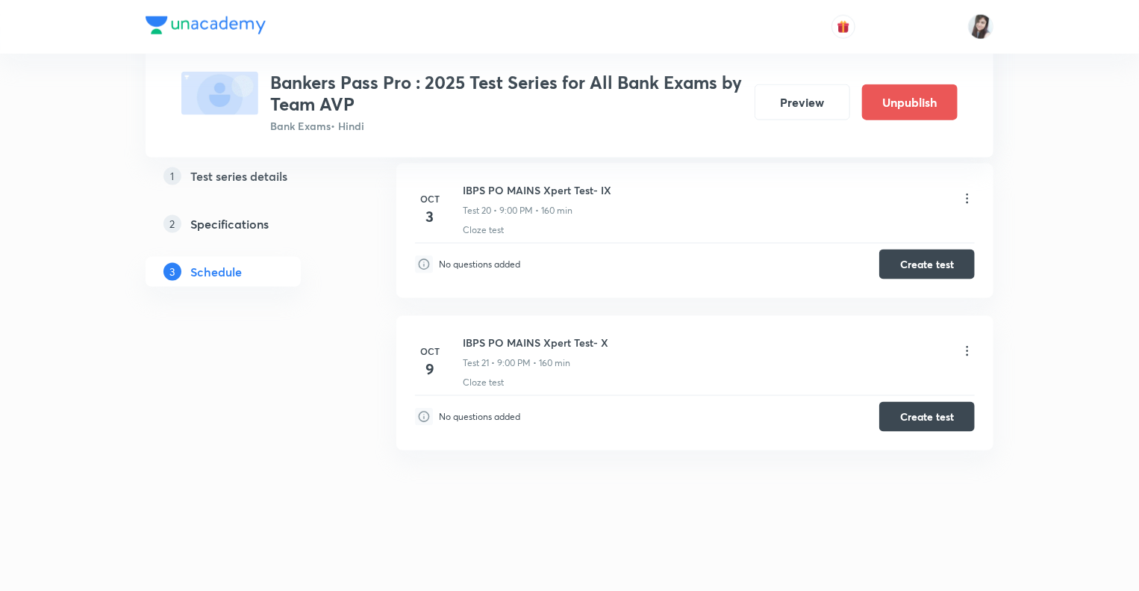
scroll to position [3772, 0]
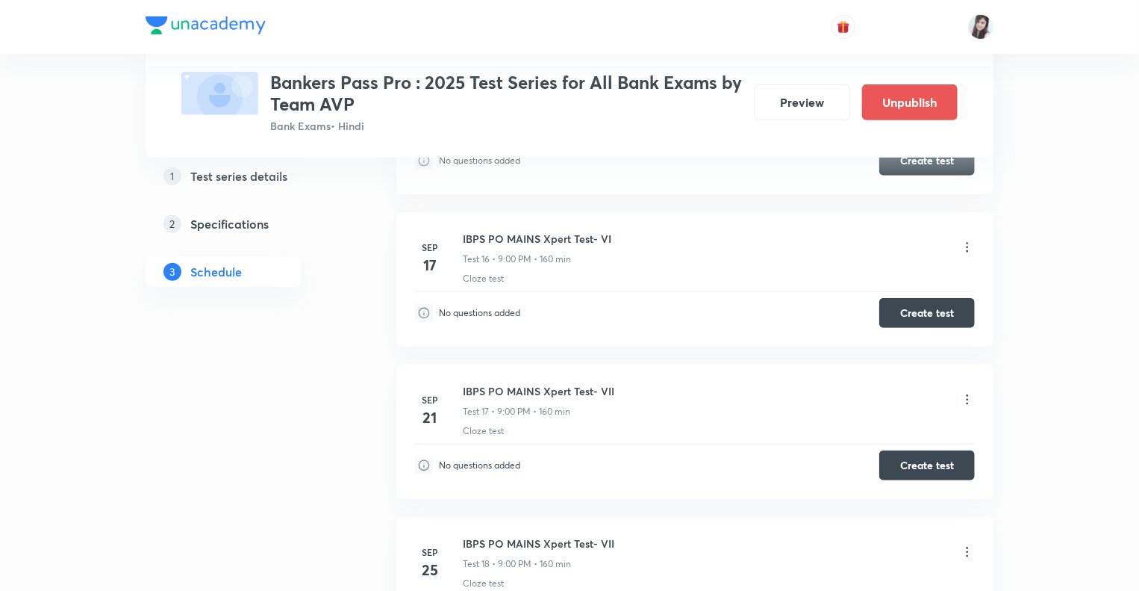
scroll to position [3085, 0]
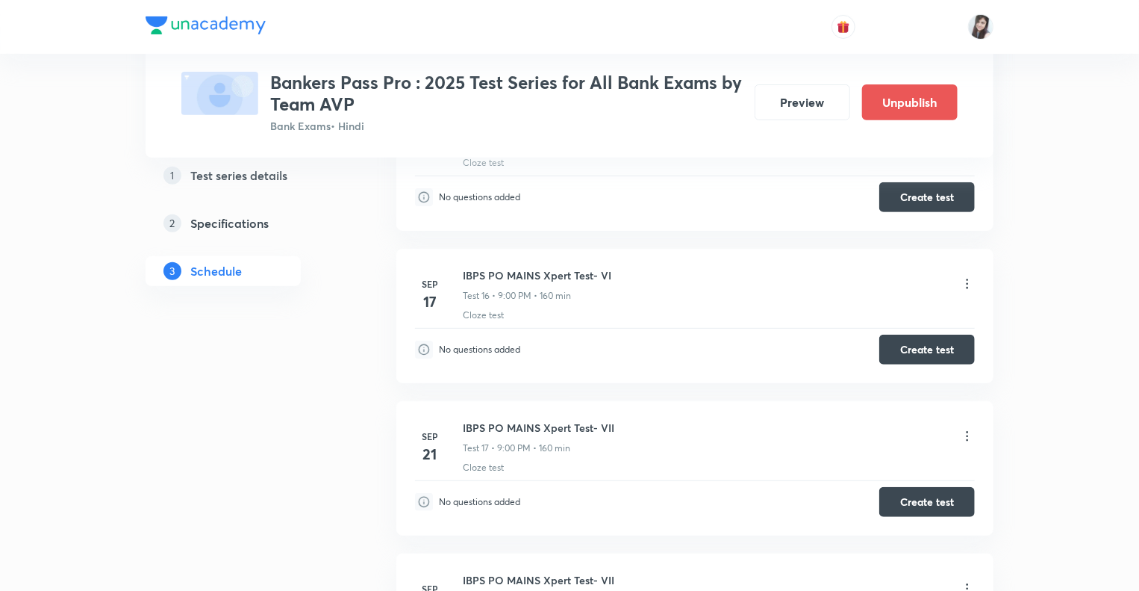
click at [965, 430] on icon at bounding box center [967, 436] width 15 height 15
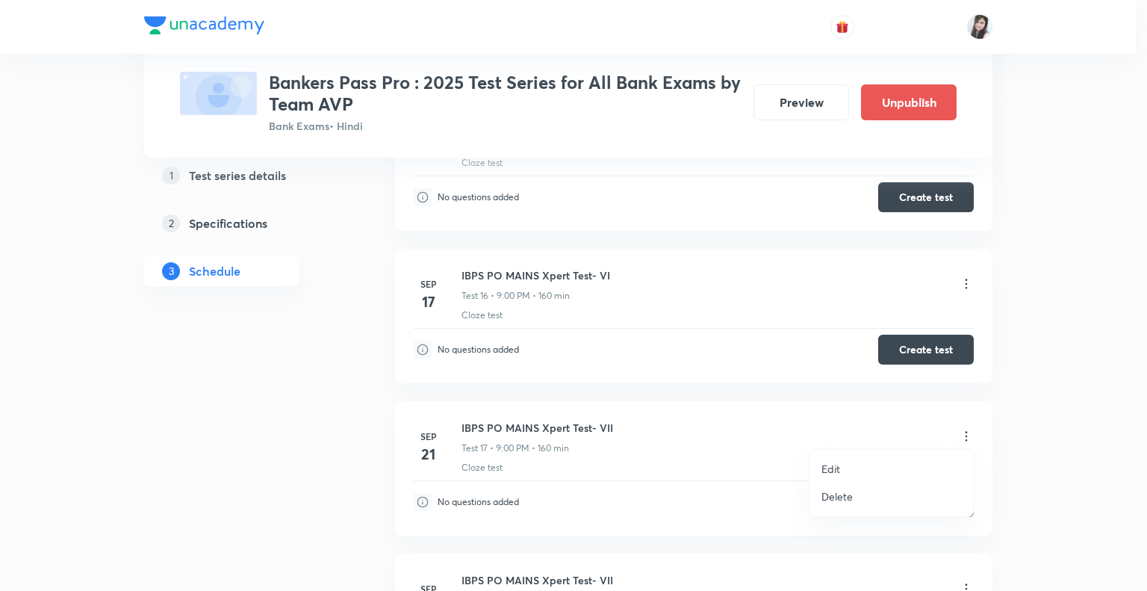
click at [829, 465] on p "Edit" at bounding box center [830, 469] width 19 height 16
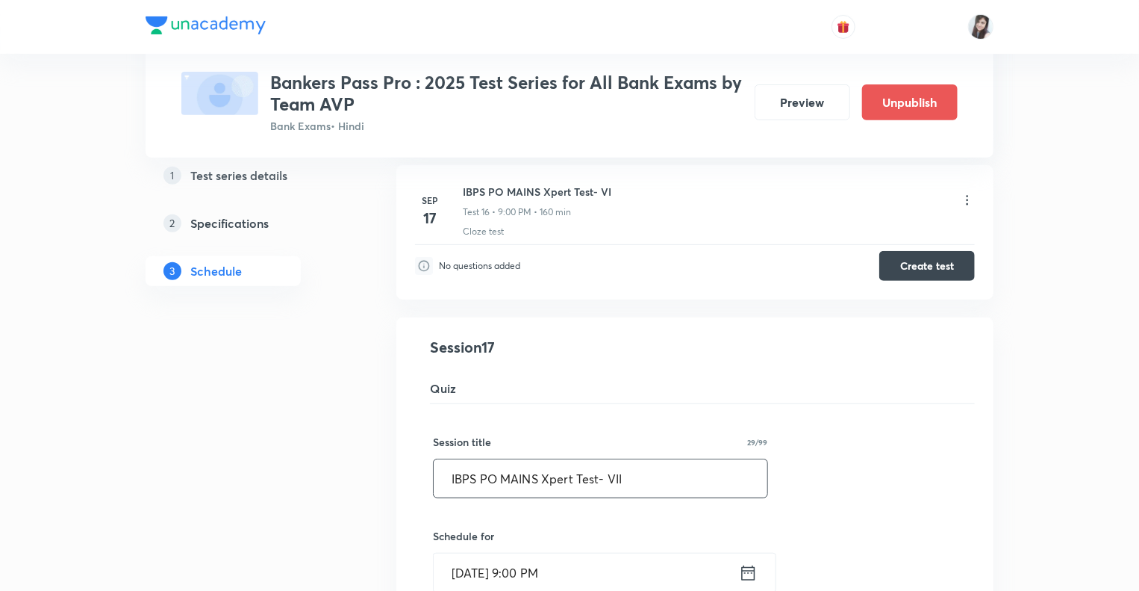
click at [657, 481] on input "IBPS PO MAINS Xpert Test- VII" at bounding box center [601, 478] width 334 height 38
type input "IBPS PO MAINS Xpert Test- VI"
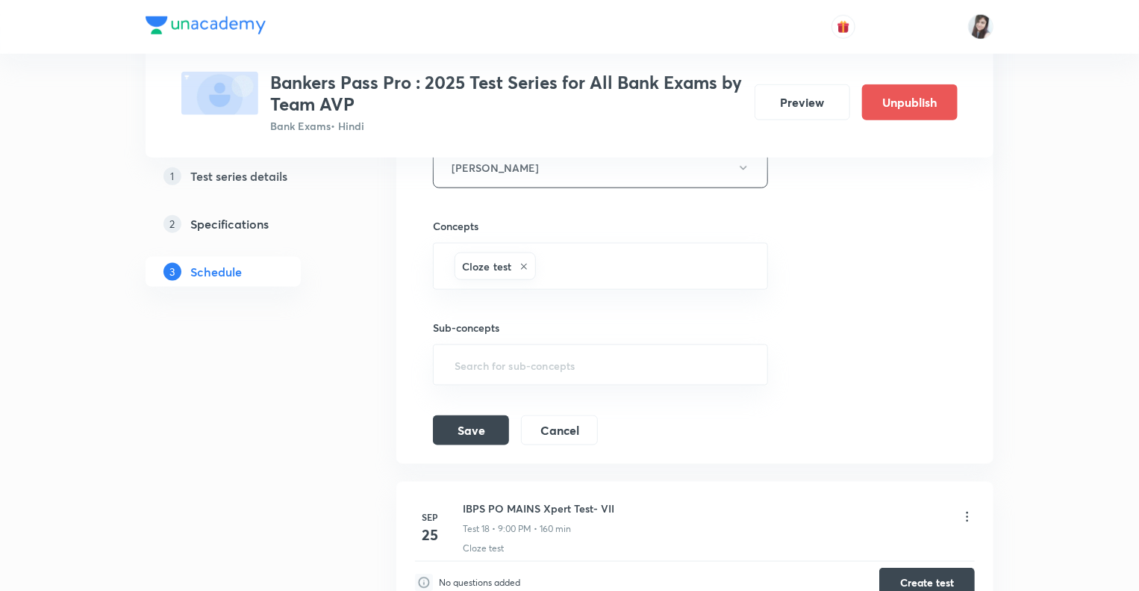
scroll to position [3683, 0]
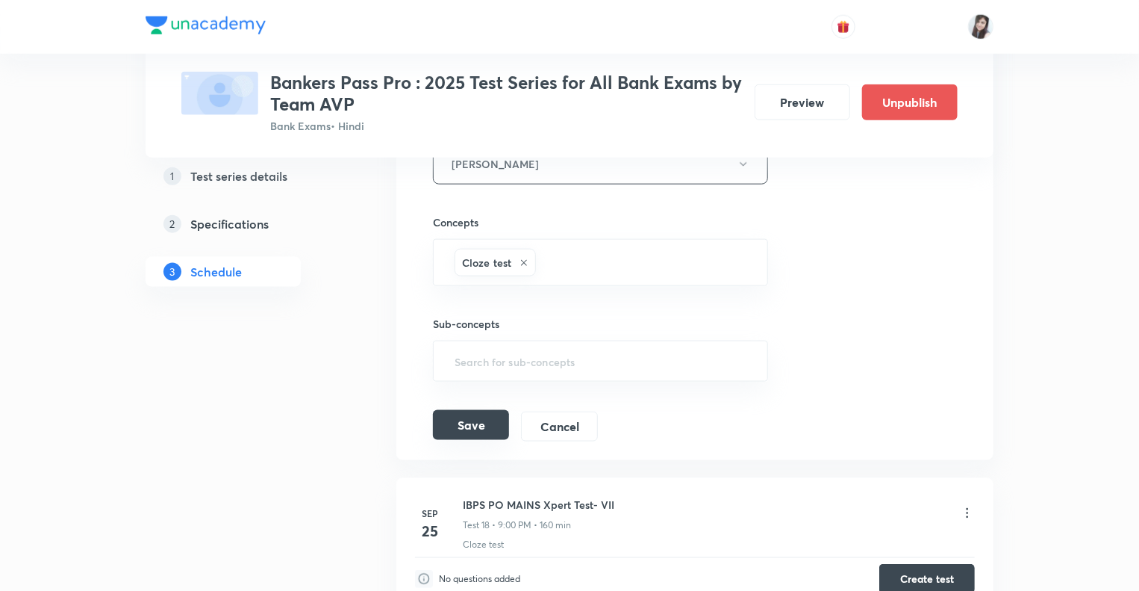
click at [469, 410] on button "Save" at bounding box center [471, 425] width 76 height 30
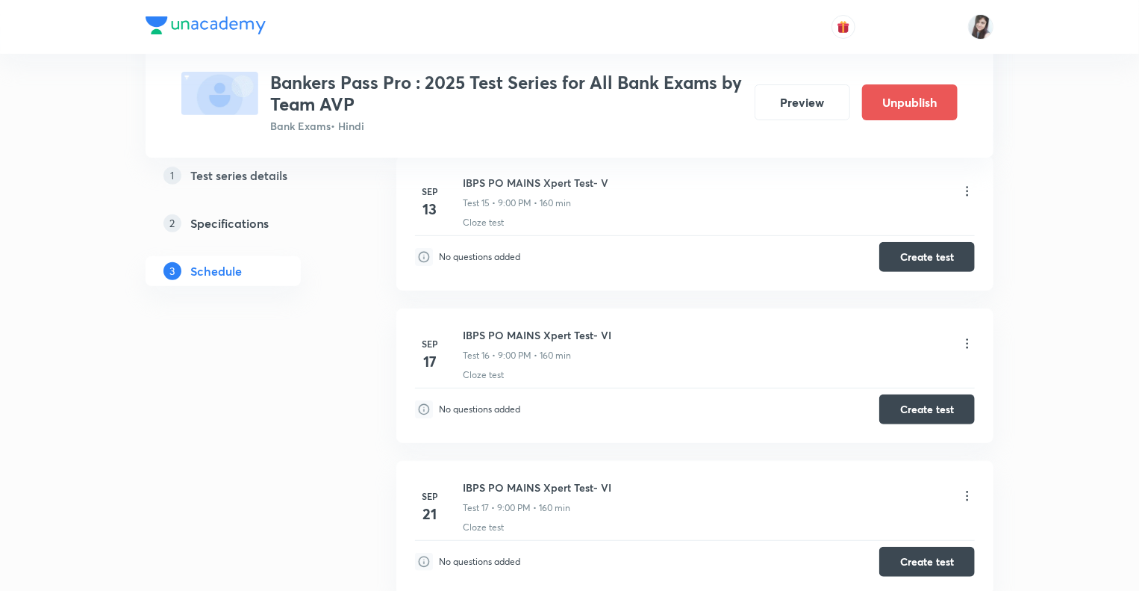
scroll to position [2996, 0]
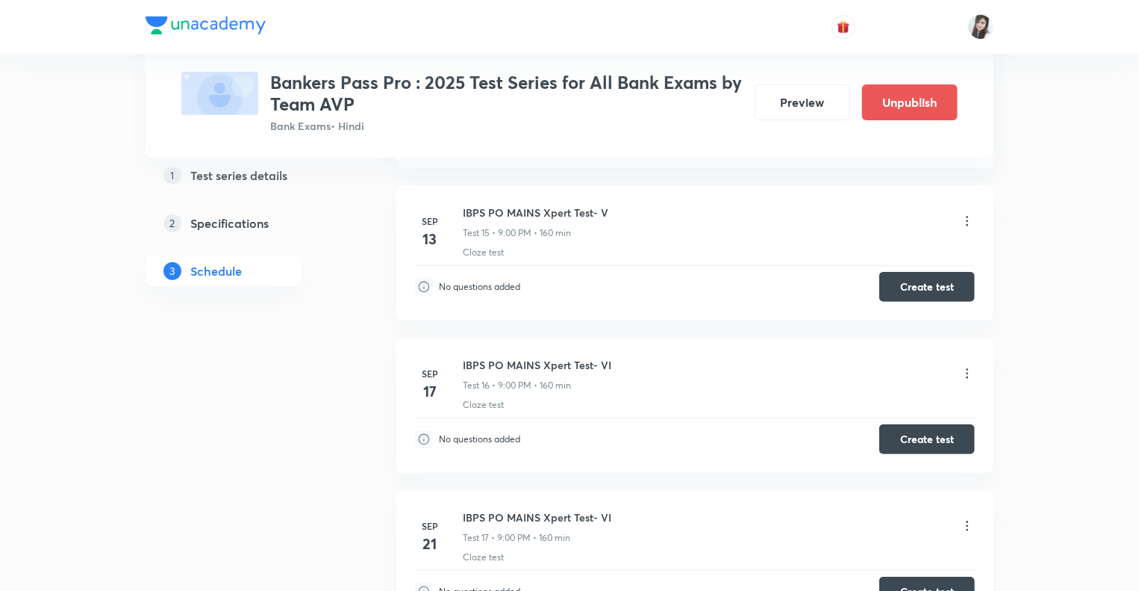
click at [966, 367] on icon at bounding box center [967, 373] width 15 height 15
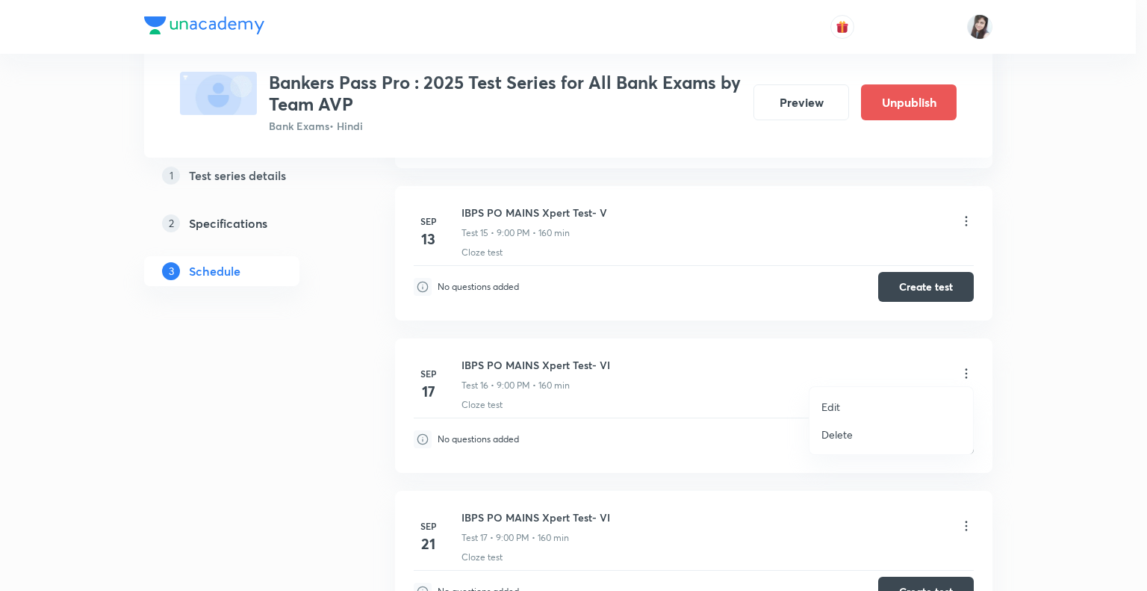
click at [826, 402] on p "Edit" at bounding box center [830, 407] width 19 height 16
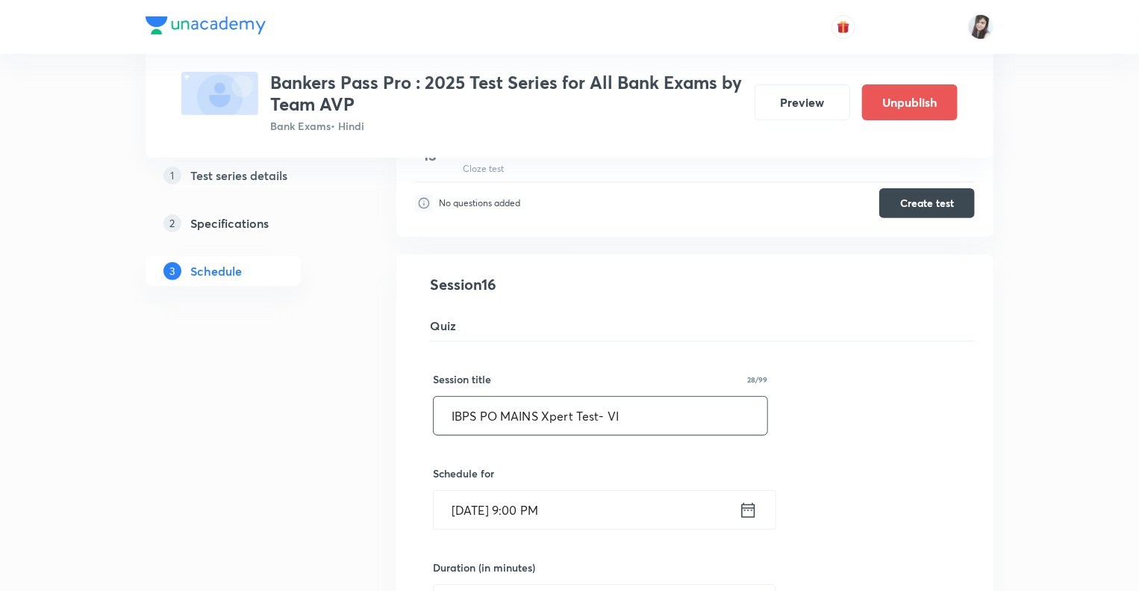
click at [628, 407] on input "IBPS PO MAINS Xpert Test- VI" at bounding box center [601, 415] width 334 height 38
type input "IBPS PO MAINS Xpert Test- V"
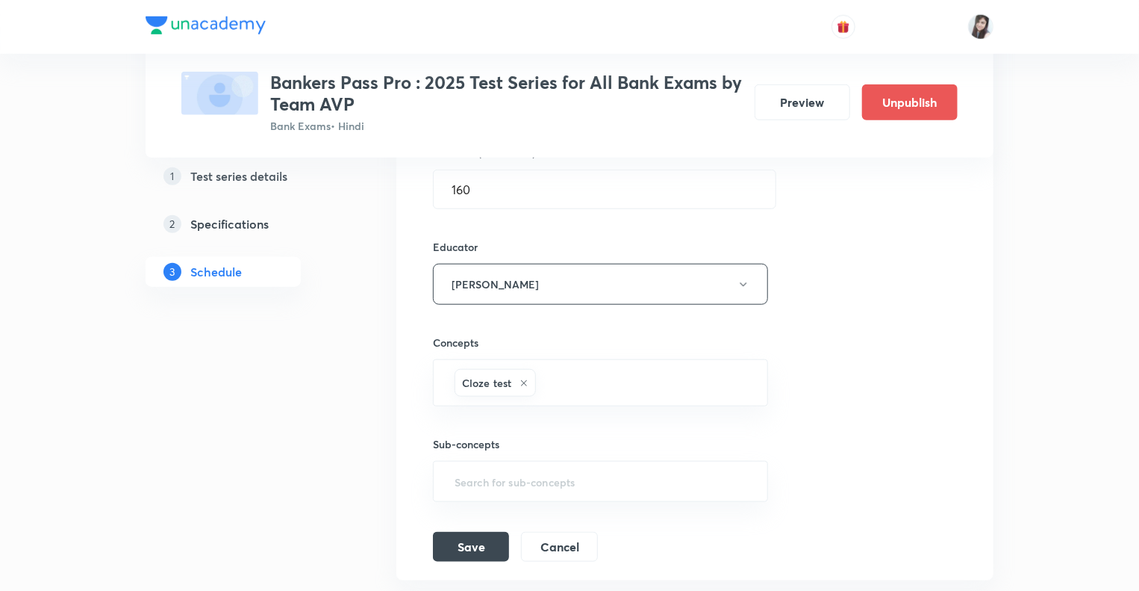
scroll to position [3414, 0]
click at [456, 534] on button "Save" at bounding box center [471, 541] width 76 height 30
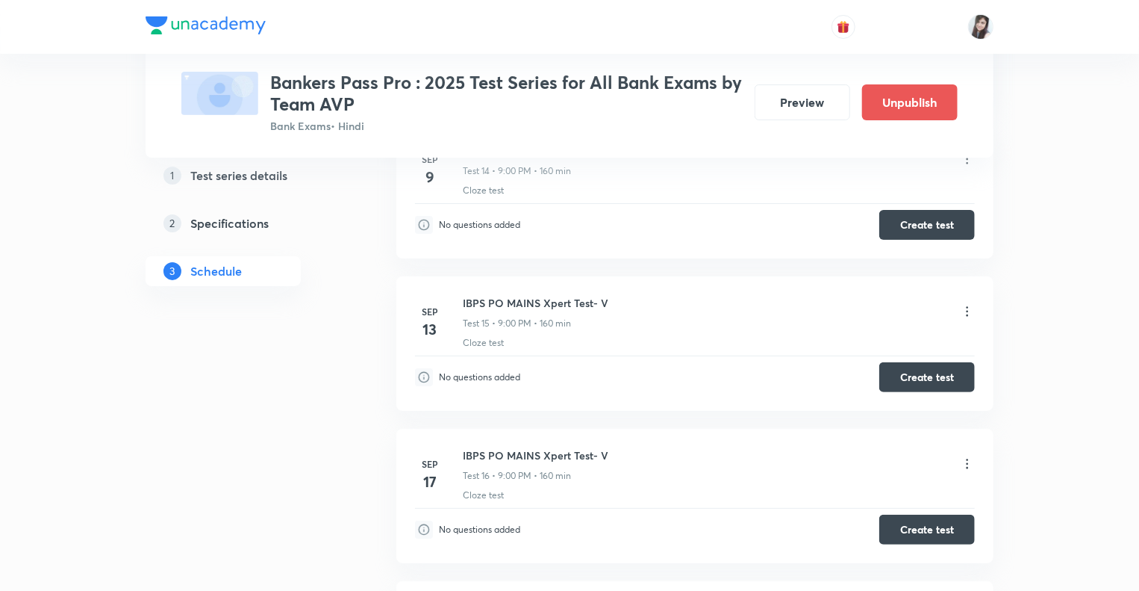
scroll to position [2906, 0]
click at [967, 305] on icon at bounding box center [967, 310] width 15 height 15
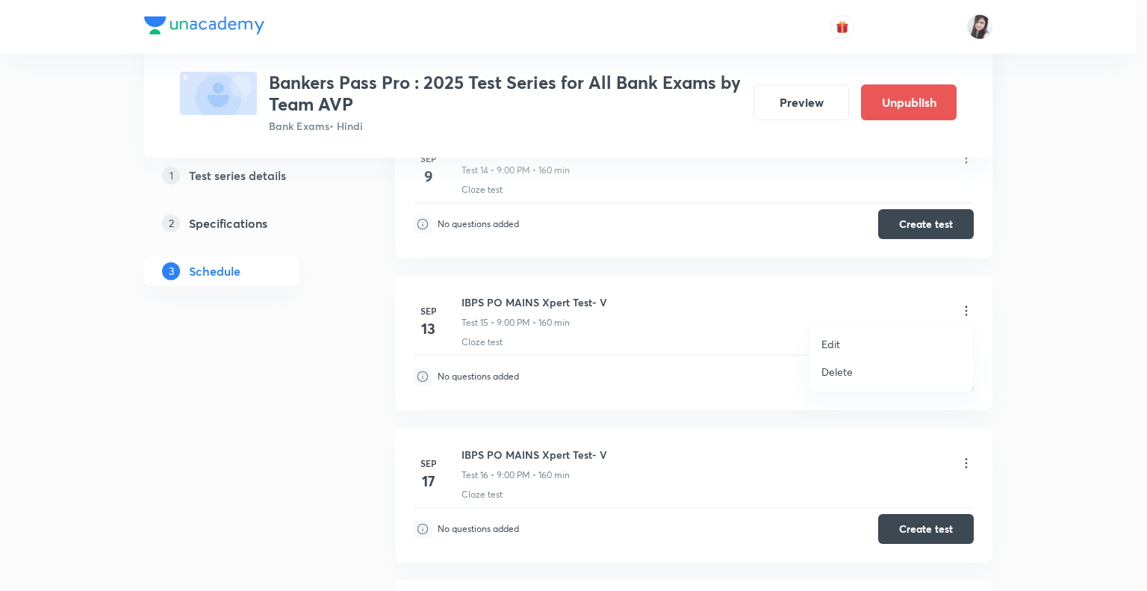
click at [837, 345] on p "Edit" at bounding box center [830, 344] width 19 height 16
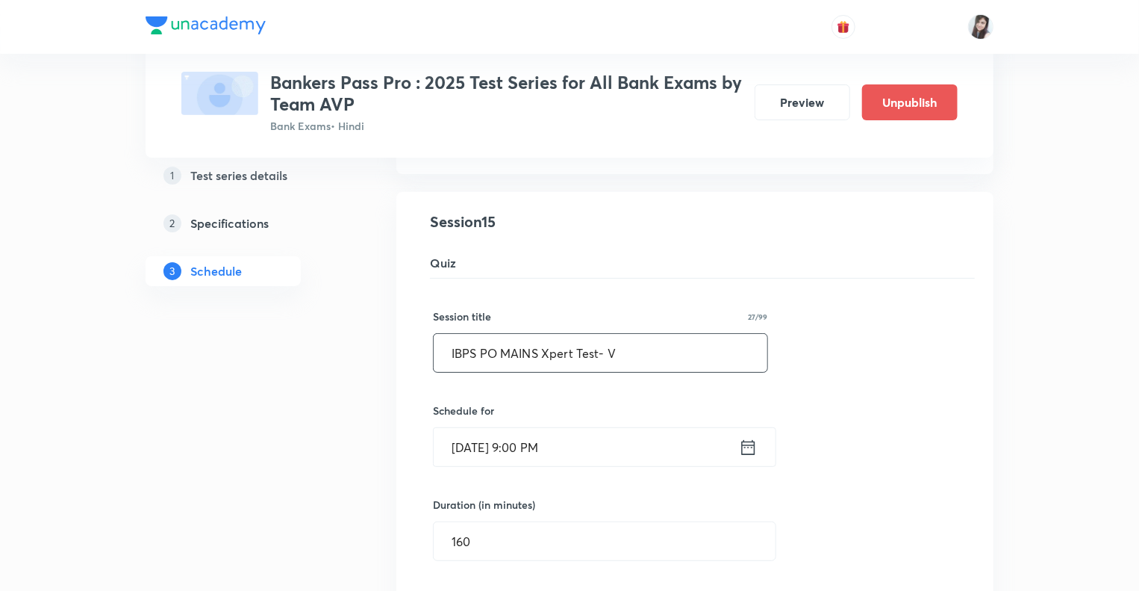
click at [605, 346] on input "IBPS PO MAINS Xpert Test- V" at bounding box center [601, 353] width 334 height 38
type input "IBPS PO MAINS Xpert Test- IV"
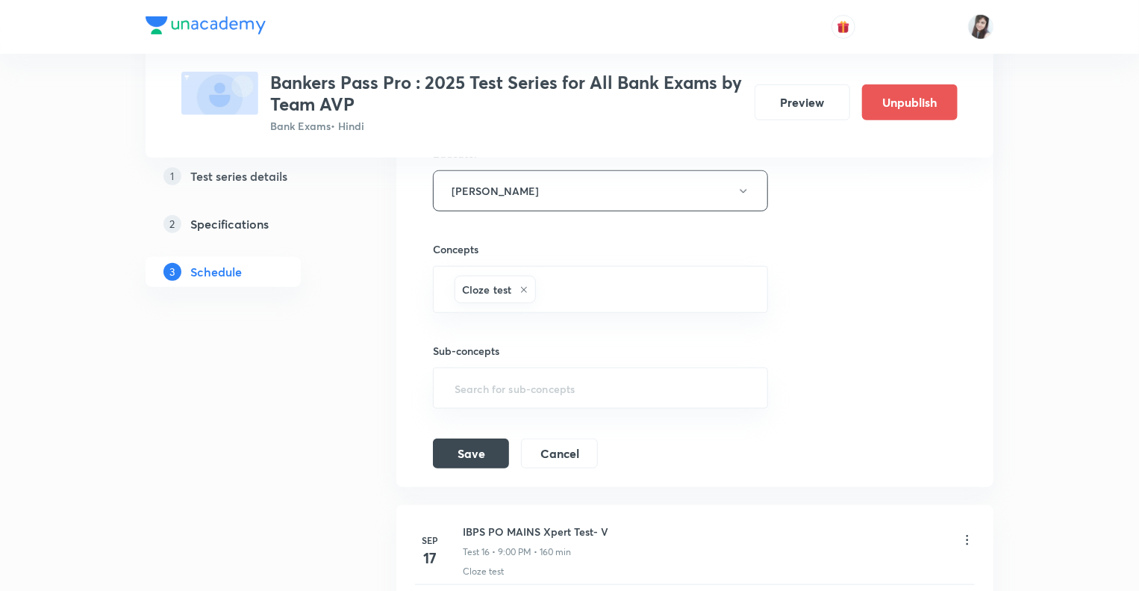
scroll to position [3384, 0]
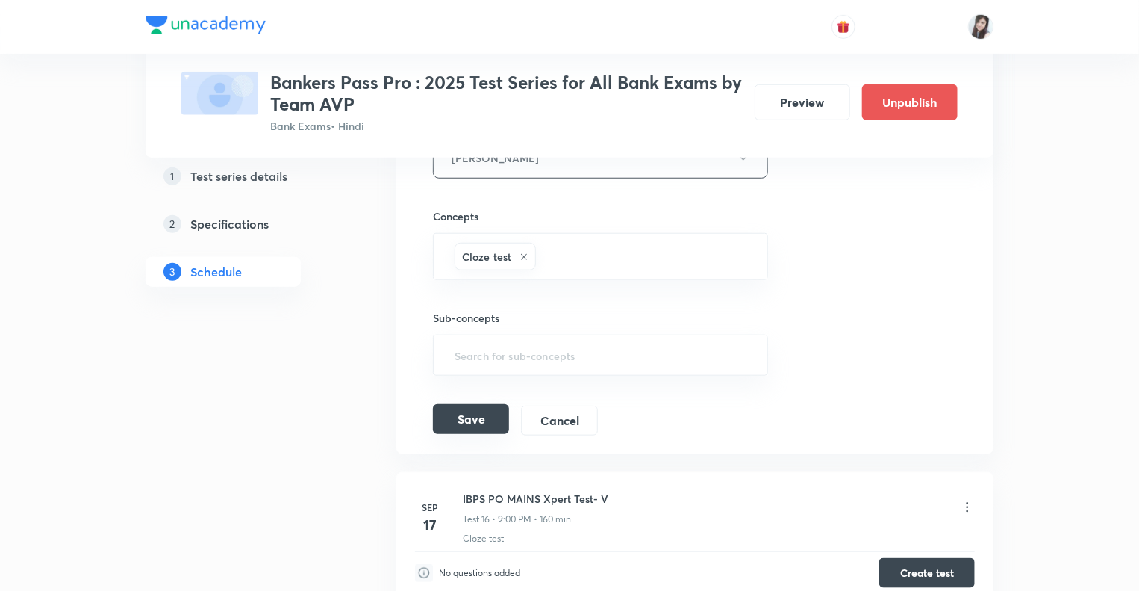
click at [466, 406] on button "Save" at bounding box center [471, 419] width 76 height 30
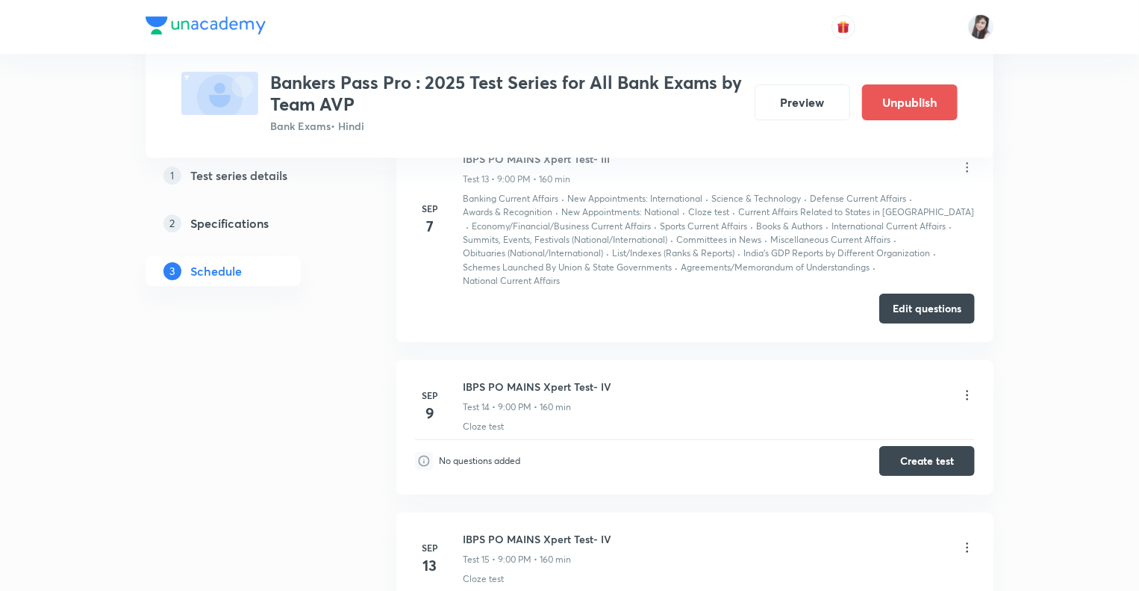
scroll to position [2667, 0]
click at [968, 394] on icon at bounding box center [967, 397] width 15 height 15
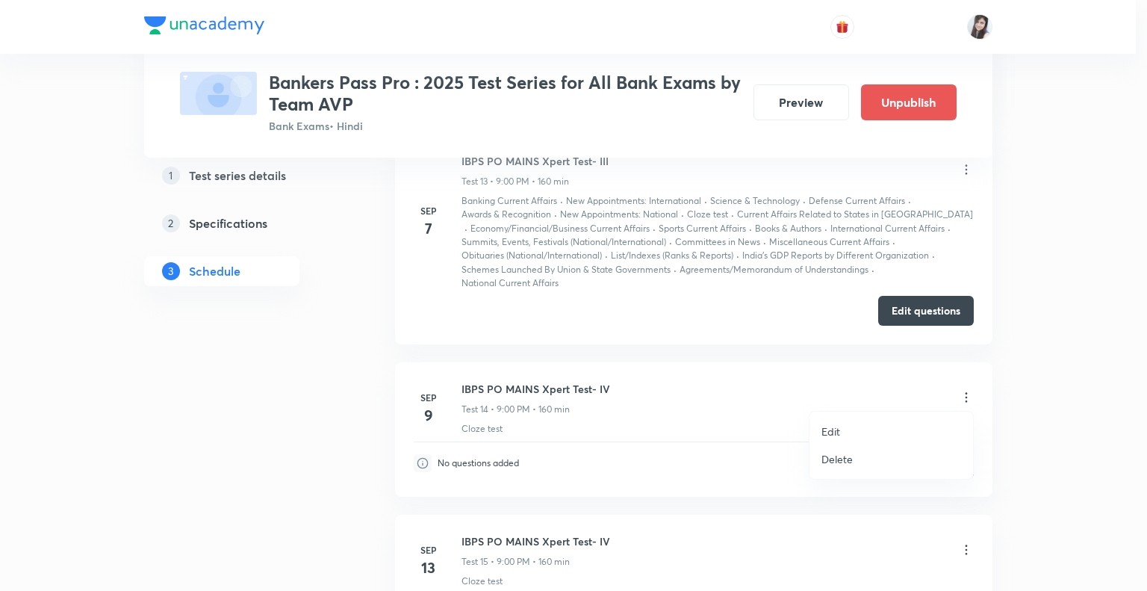
click at [832, 433] on p "Edit" at bounding box center [830, 431] width 19 height 16
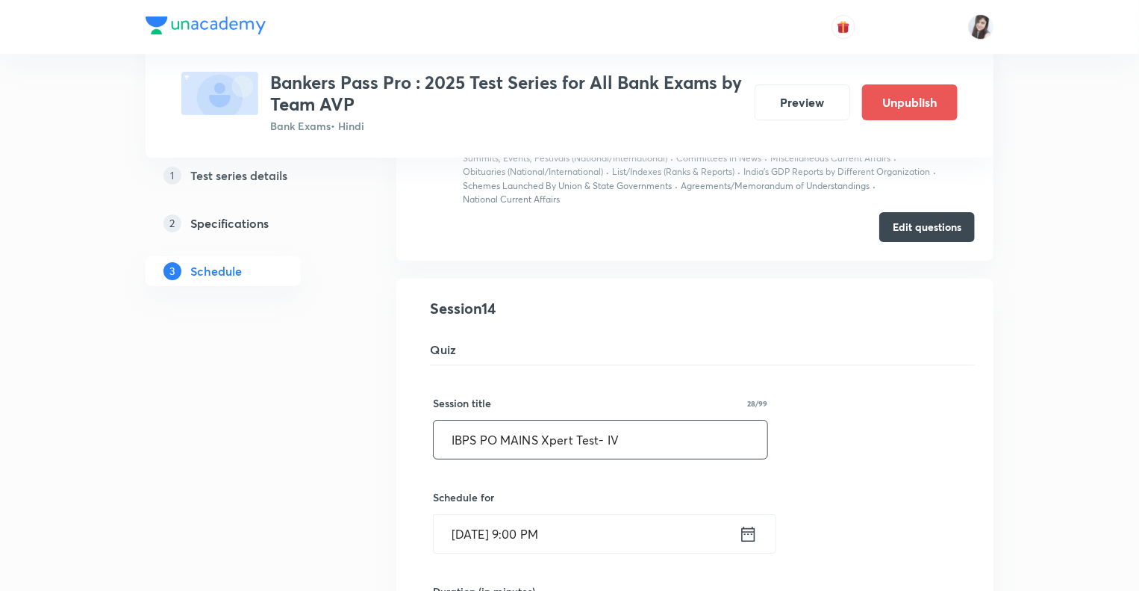
click at [651, 434] on input "IBPS PO MAINS Xpert Test- IV" at bounding box center [601, 439] width 334 height 38
type input "IBPS PO MAINS Xpert Test- III"
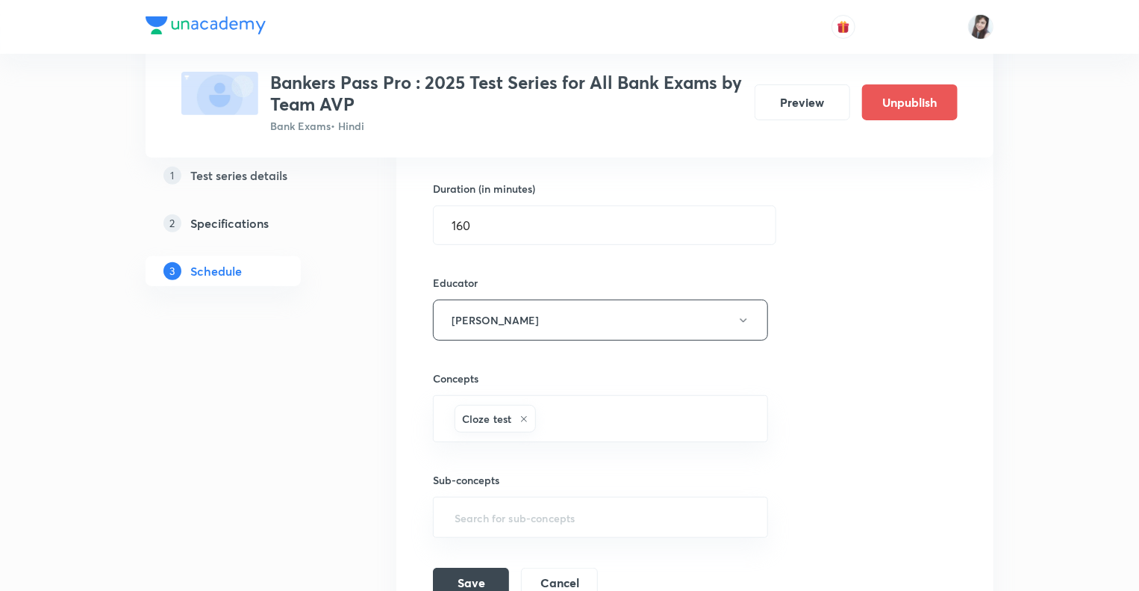
scroll to position [3085, 0]
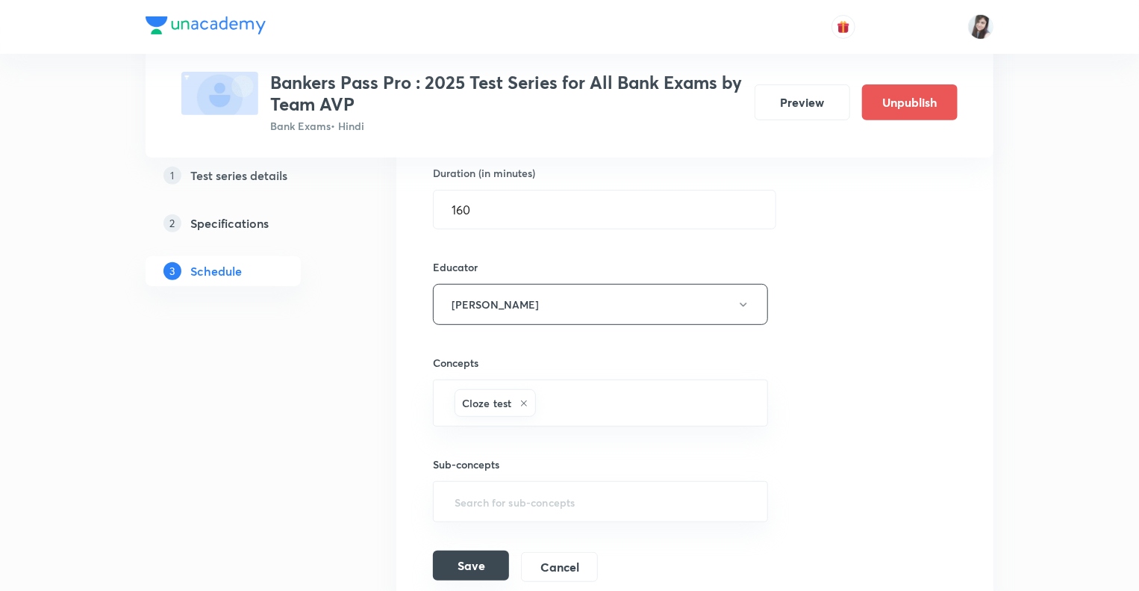
click at [466, 561] on button "Save" at bounding box center [471, 565] width 76 height 30
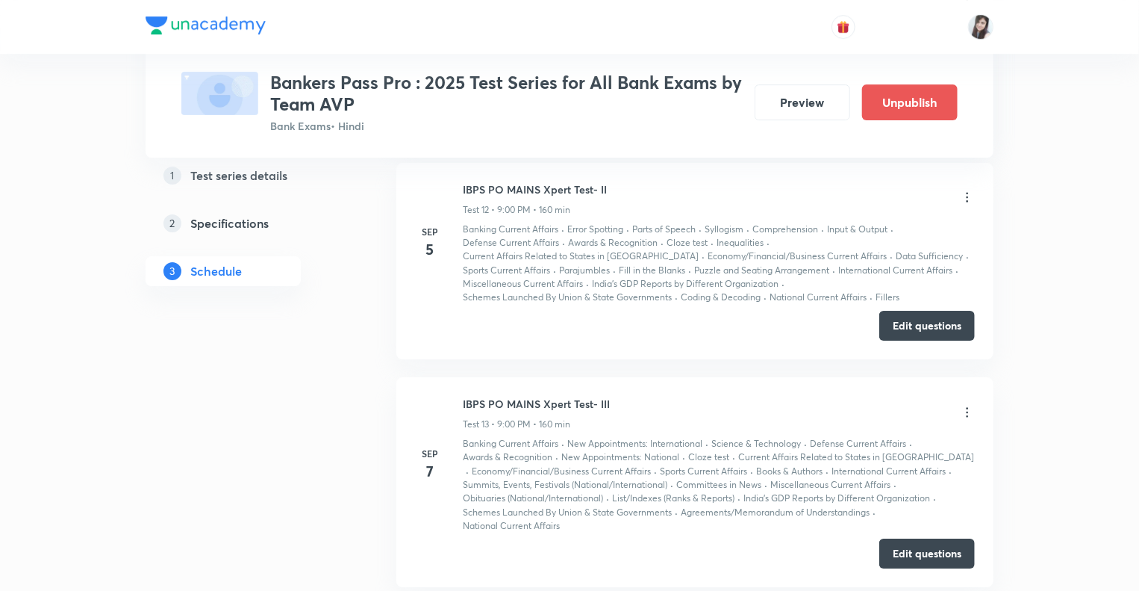
scroll to position [2518, 0]
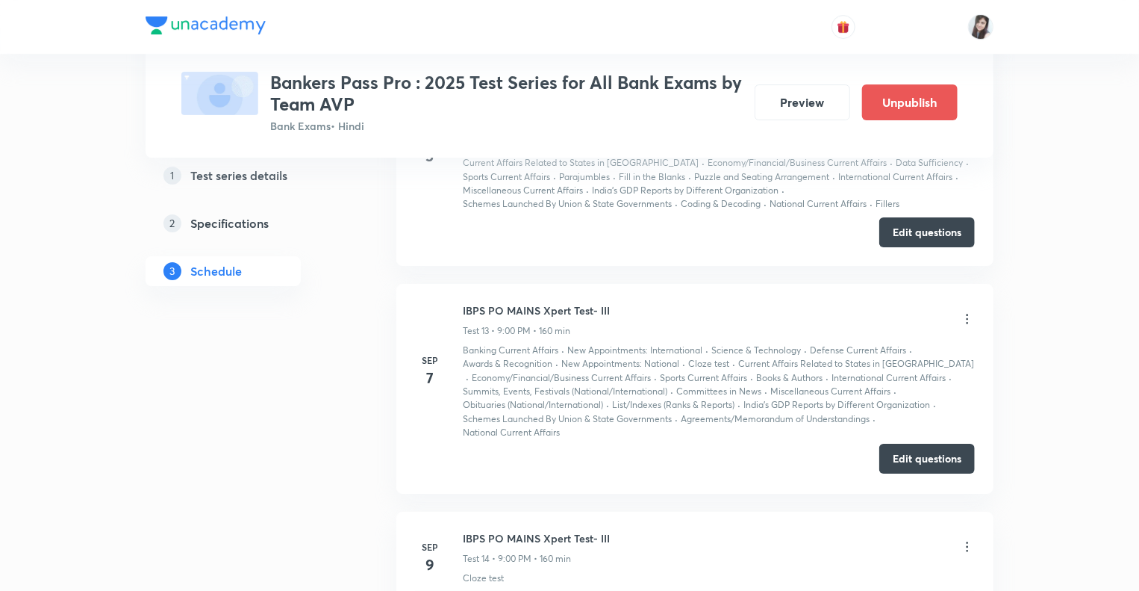
click at [915, 450] on button "Edit questions" at bounding box center [927, 458] width 96 height 30
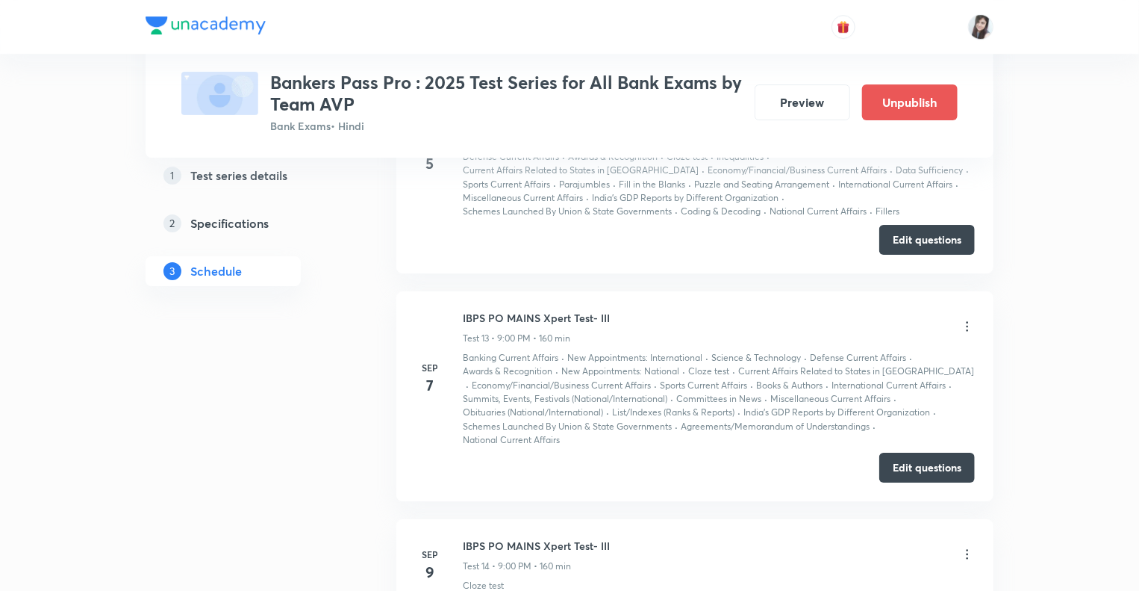
scroll to position [2639, 0]
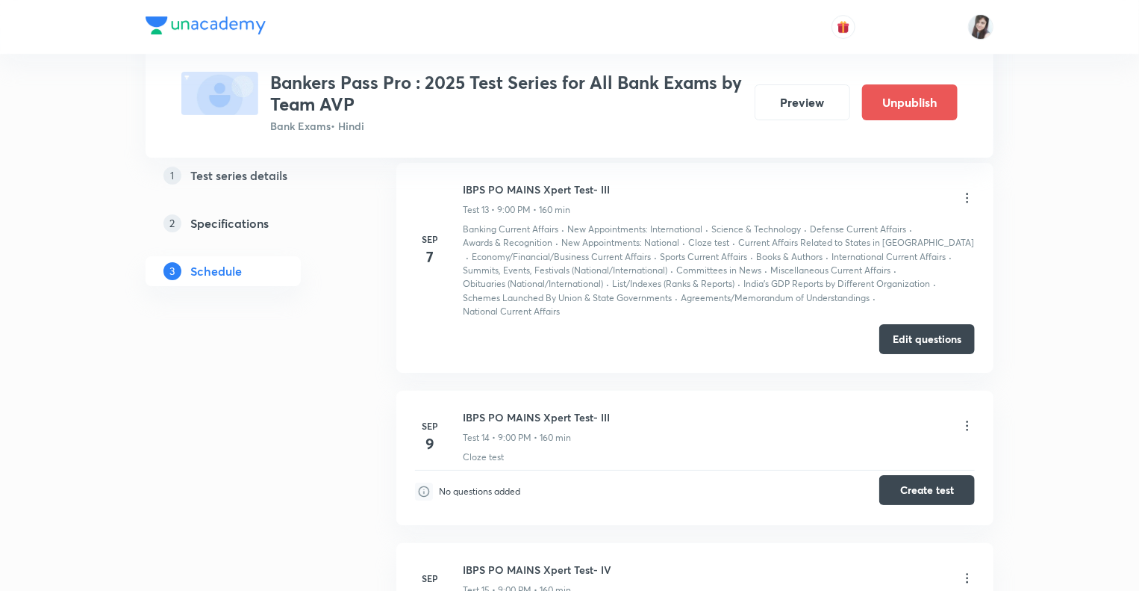
click at [903, 490] on button "Create test" at bounding box center [927, 490] width 96 height 30
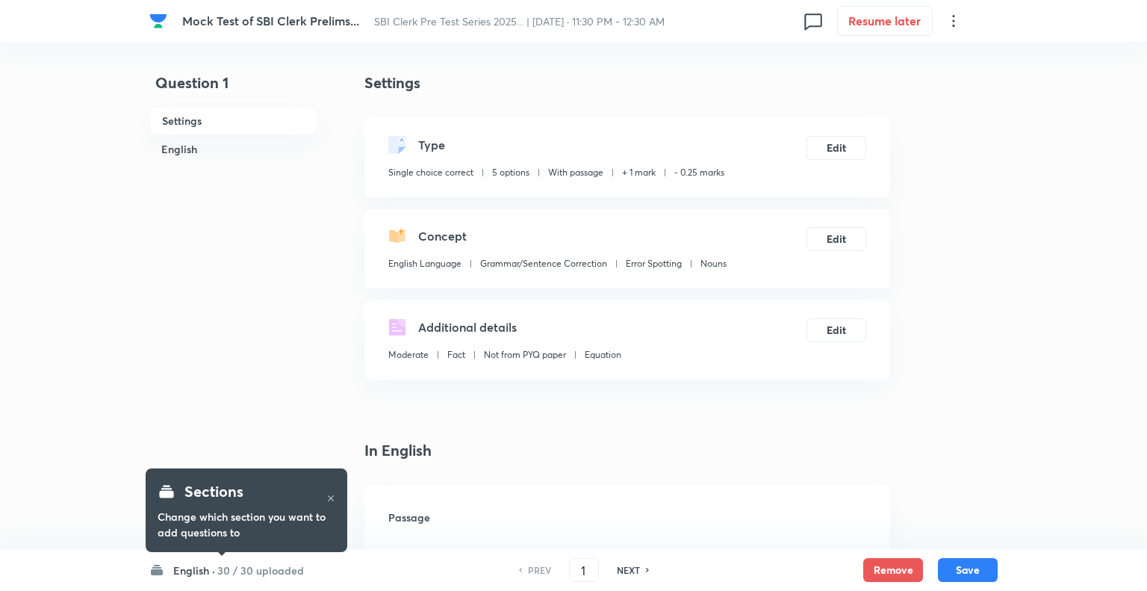
checkbox input "true"
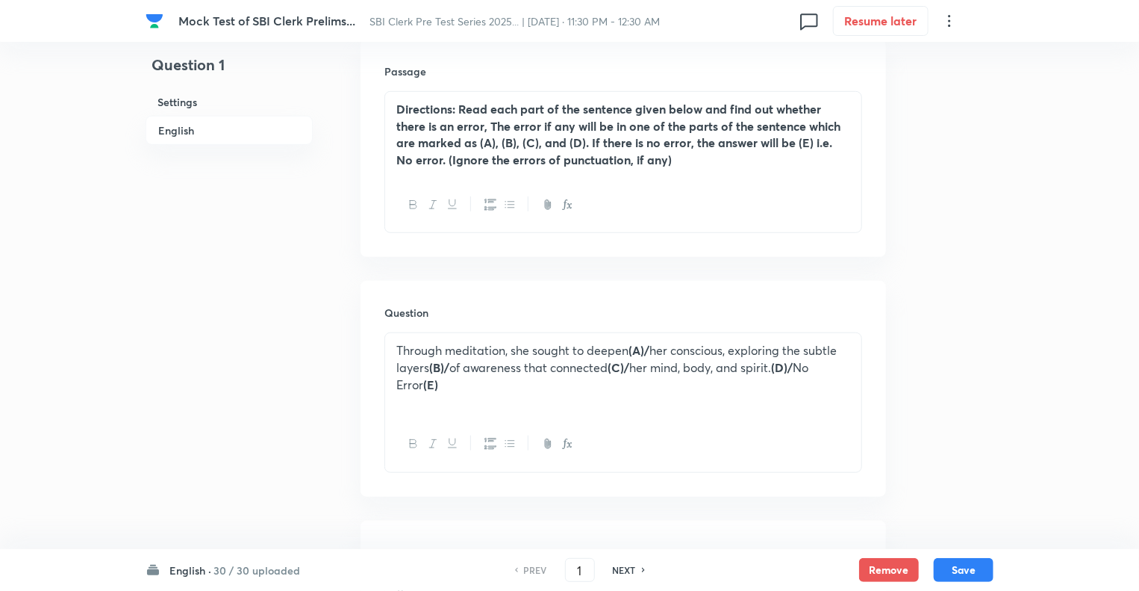
scroll to position [478, 0]
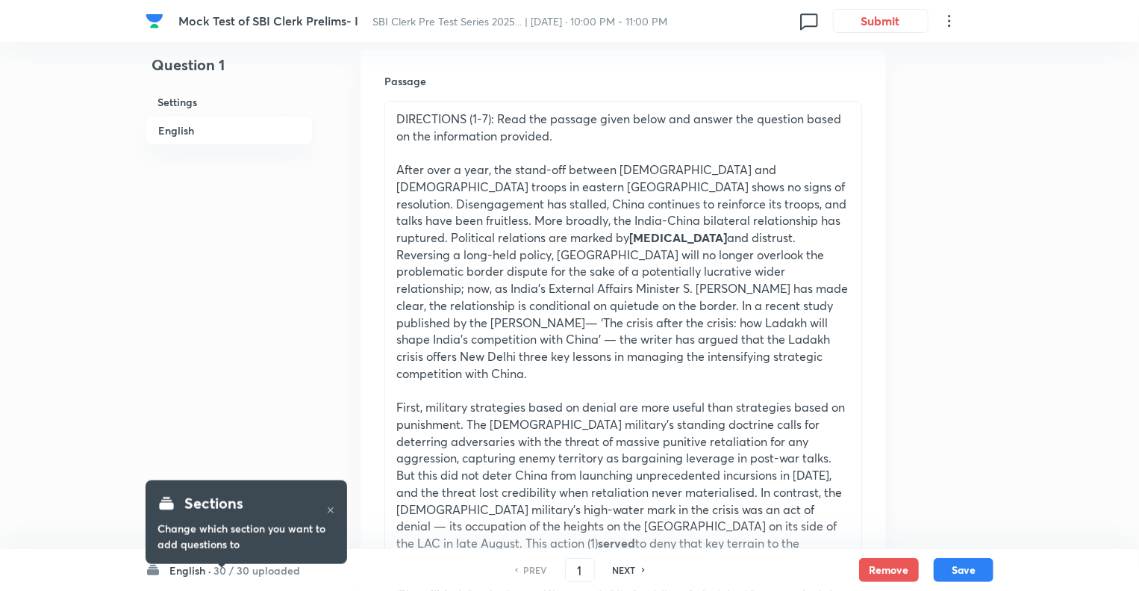
scroll to position [448, 0]
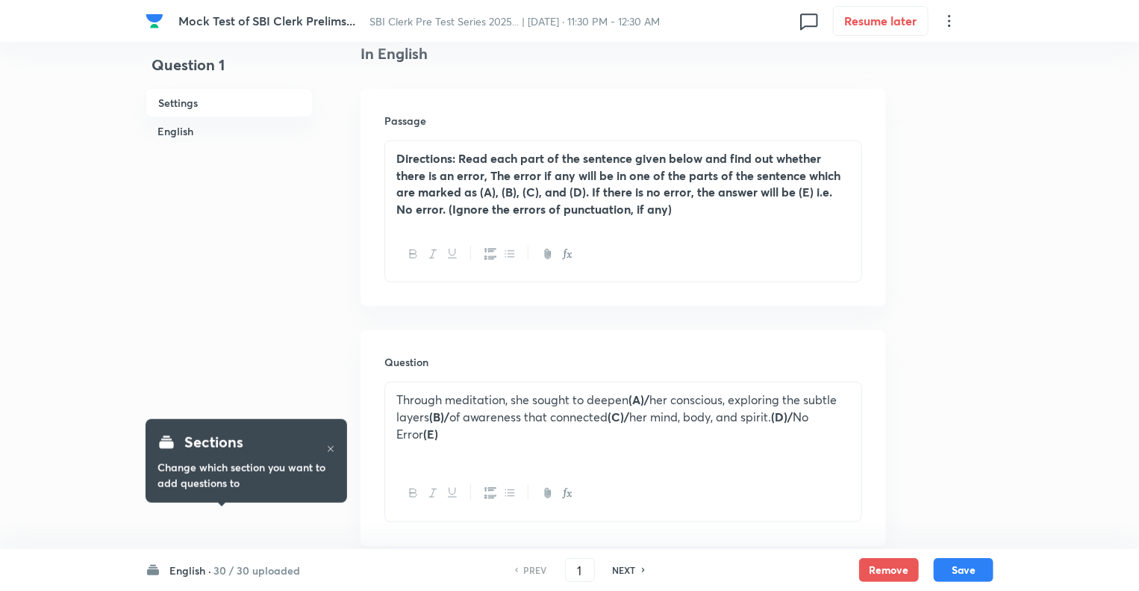
scroll to position [448, 0]
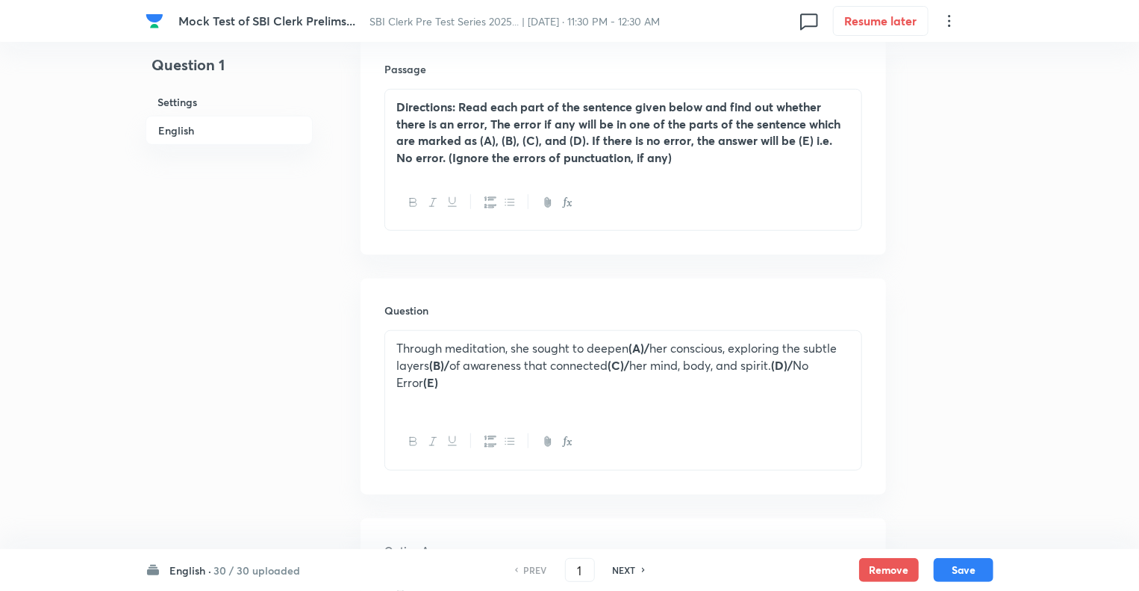
click at [618, 573] on h6 "NEXT" at bounding box center [624, 569] width 23 height 13
type input "2"
checkbox input "true"
click at [618, 573] on h6 "NEXT" at bounding box center [624, 569] width 23 height 13
type input "3"
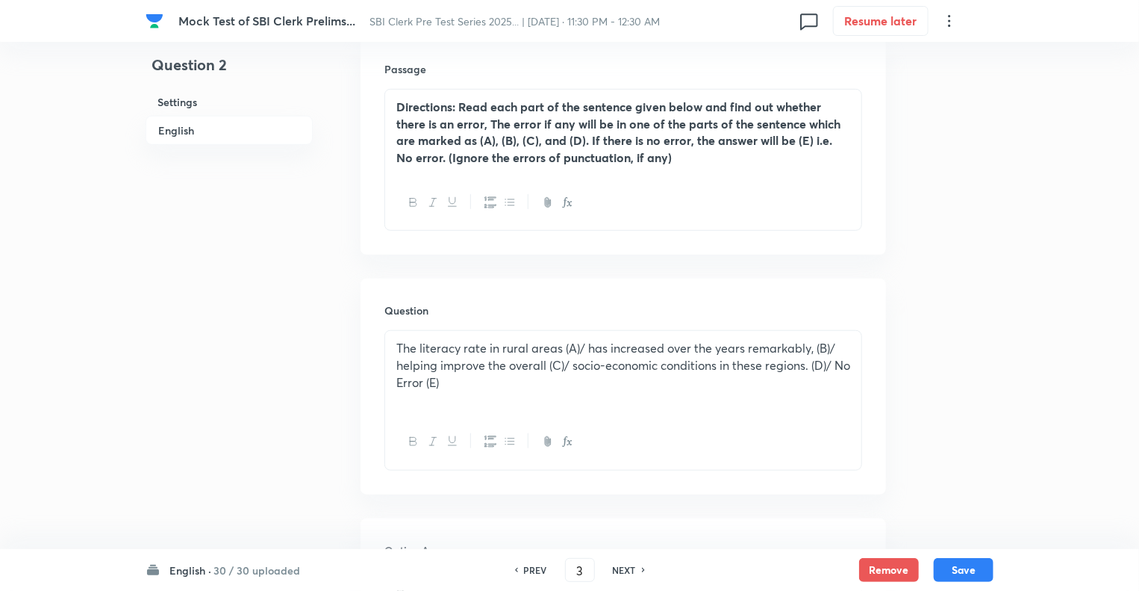
checkbox input "true"
click at [618, 573] on h6 "NEXT" at bounding box center [624, 569] width 23 height 13
type input "4"
checkbox input "false"
checkbox input "true"
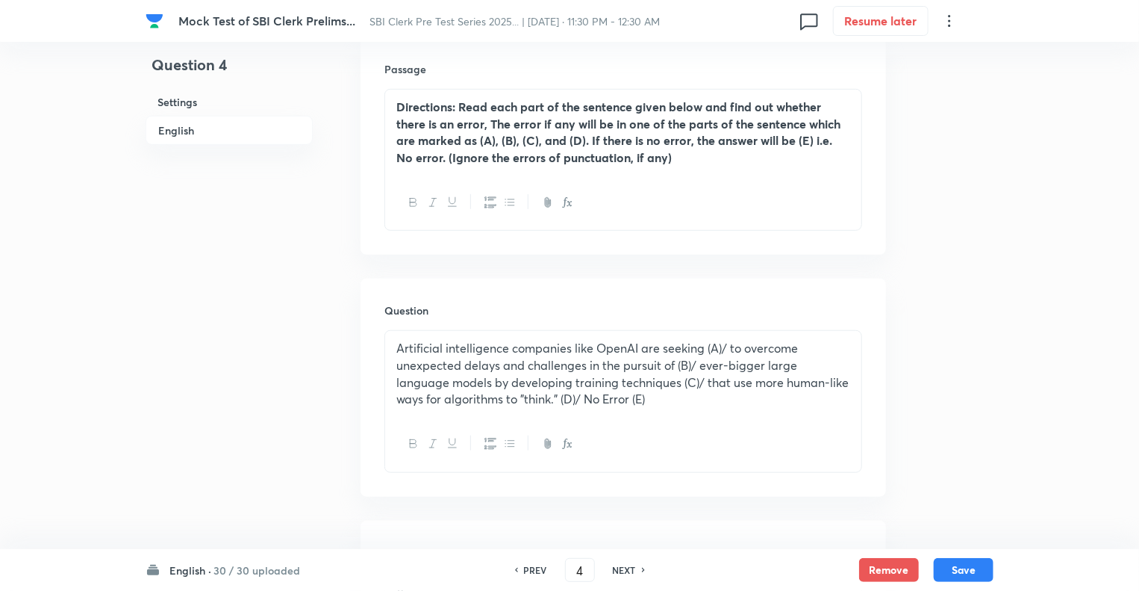
click at [618, 573] on h6 "NEXT" at bounding box center [624, 569] width 23 height 13
type input "5"
checkbox input "false"
checkbox input "true"
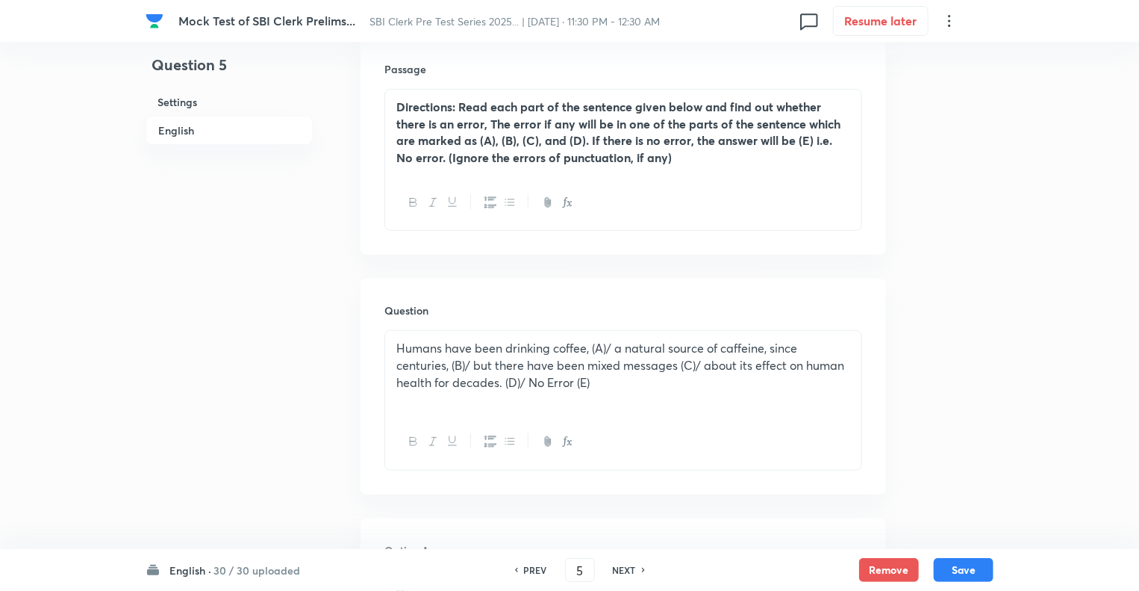
click at [618, 573] on h6 "NEXT" at bounding box center [624, 569] width 23 height 13
type input "6"
checkbox input "false"
checkbox input "true"
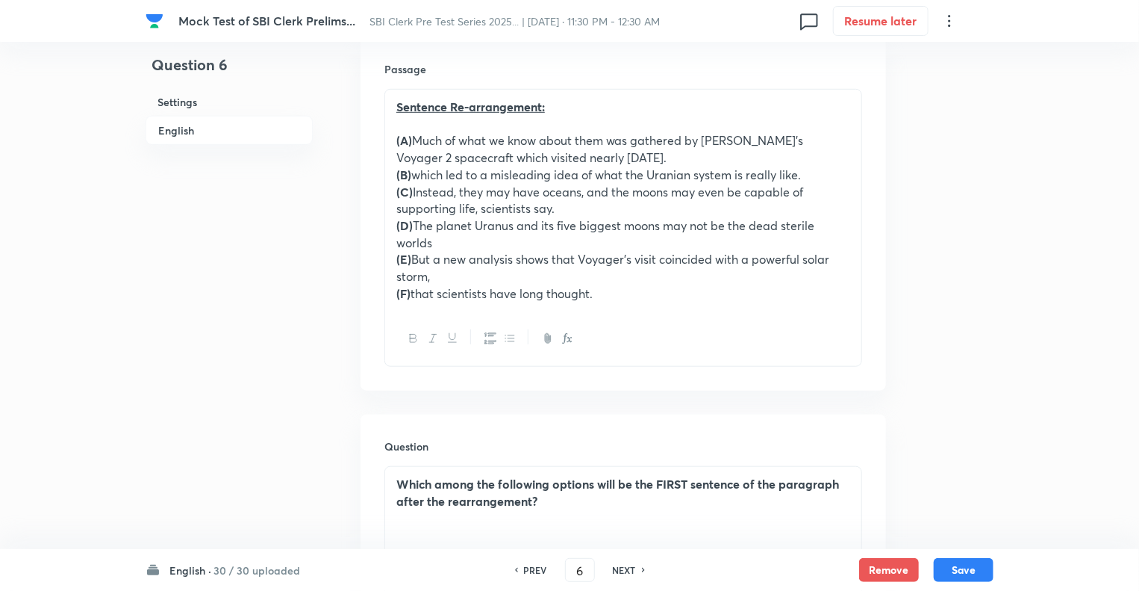
click at [618, 573] on h6 "NEXT" at bounding box center [624, 569] width 23 height 13
type input "7"
checkbox input "false"
checkbox input "true"
click at [618, 573] on h6 "NEXT" at bounding box center [624, 569] width 23 height 13
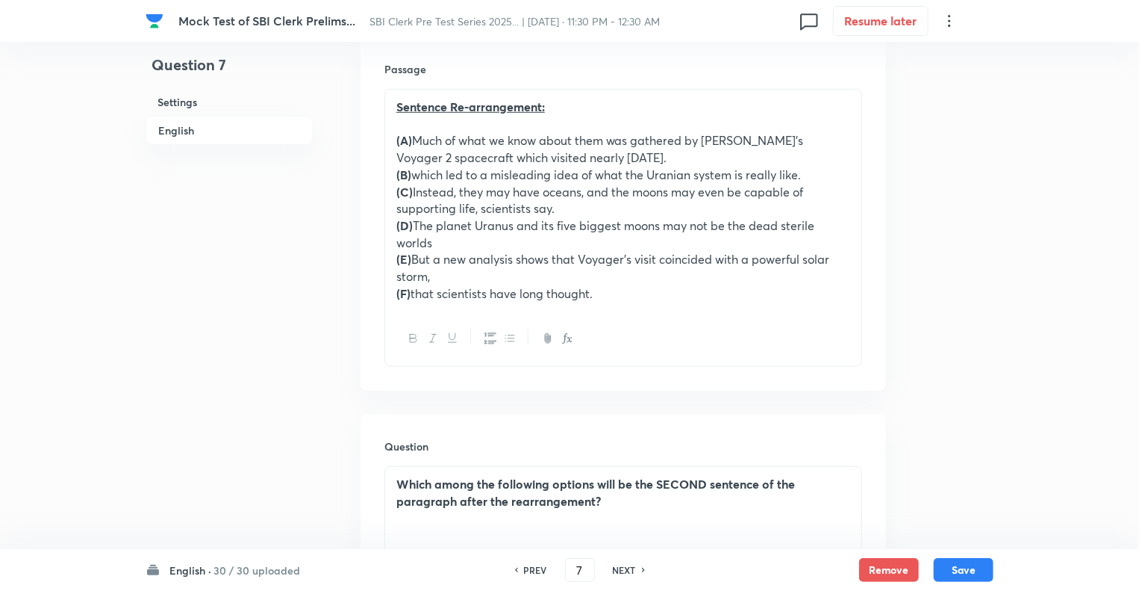
type input "8"
checkbox input "false"
checkbox input "true"
click at [618, 573] on h6 "NEXT" at bounding box center [624, 569] width 23 height 13
type input "9"
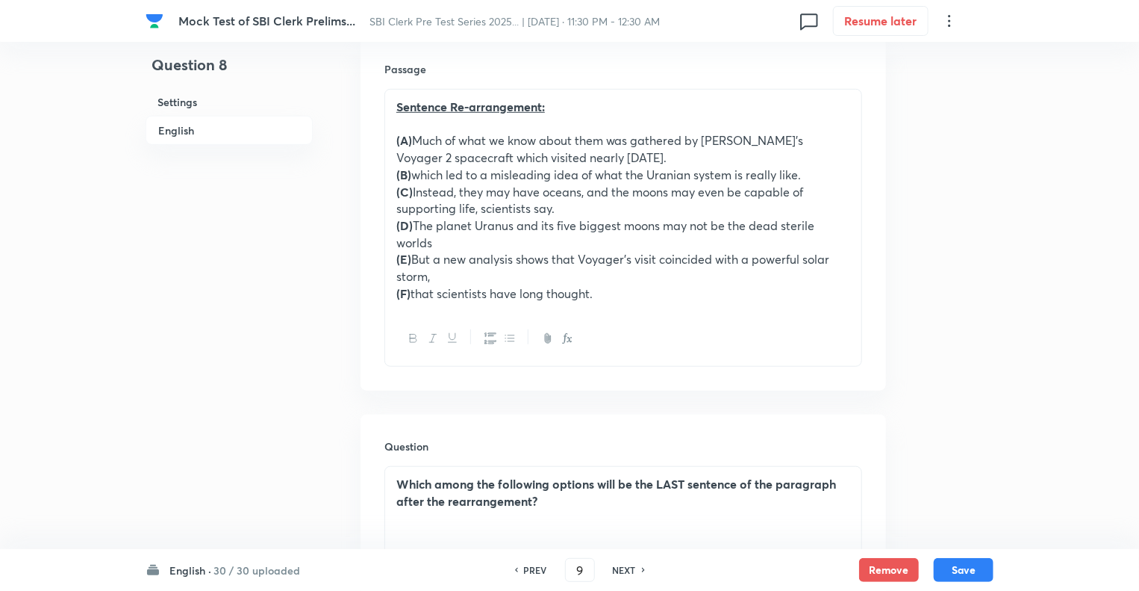
checkbox input "false"
checkbox input "true"
click at [618, 573] on h6 "NEXT" at bounding box center [624, 569] width 23 height 13
type input "10"
checkbox input "true"
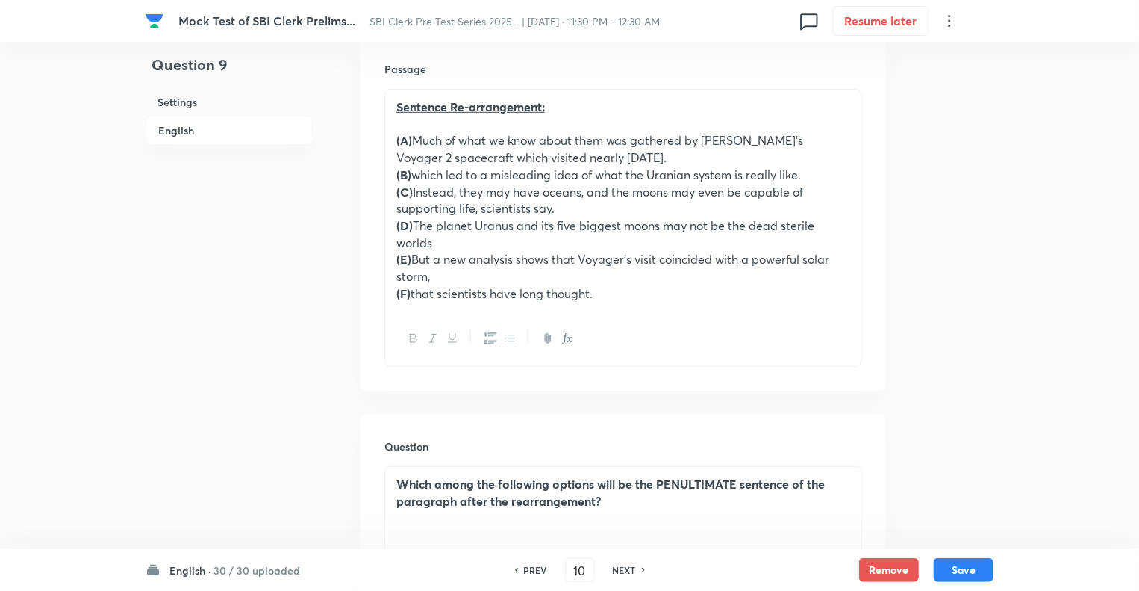
checkbox input "false"
click at [618, 573] on h6 "NEXT" at bounding box center [624, 569] width 23 height 13
type input "11"
checkbox input "false"
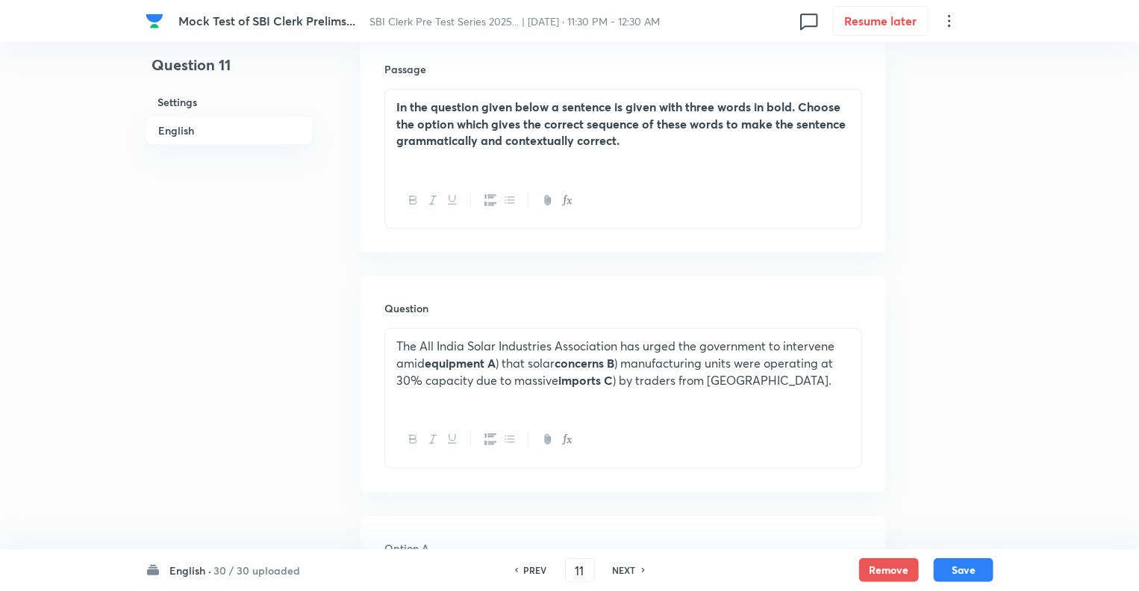
click at [618, 573] on h6 "NEXT" at bounding box center [624, 569] width 23 height 13
checkbox input "false"
type input "12"
click at [618, 573] on h6 "NEXT" at bounding box center [624, 569] width 23 height 13
checkbox input "false"
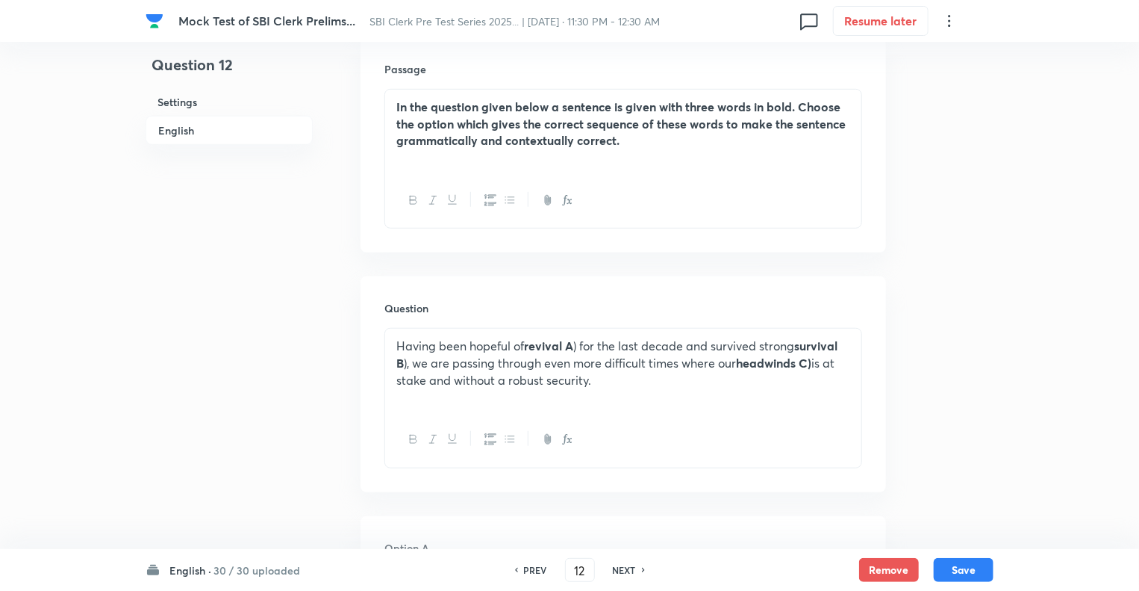
type input "13"
click at [618, 573] on h6 "NEXT" at bounding box center [624, 569] width 23 height 13
checkbox input "false"
type input "14"
click at [618, 573] on h6 "NEXT" at bounding box center [624, 569] width 23 height 13
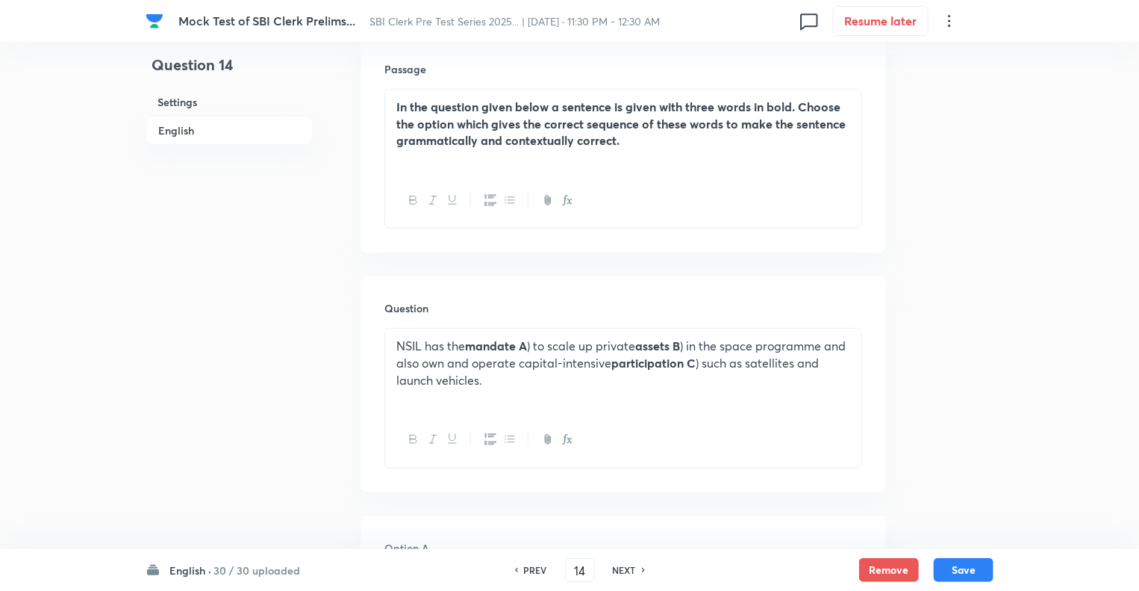
checkbox input "false"
type input "15"
click at [618, 573] on h6 "NEXT" at bounding box center [624, 569] width 23 height 13
checkbox input "false"
type input "16"
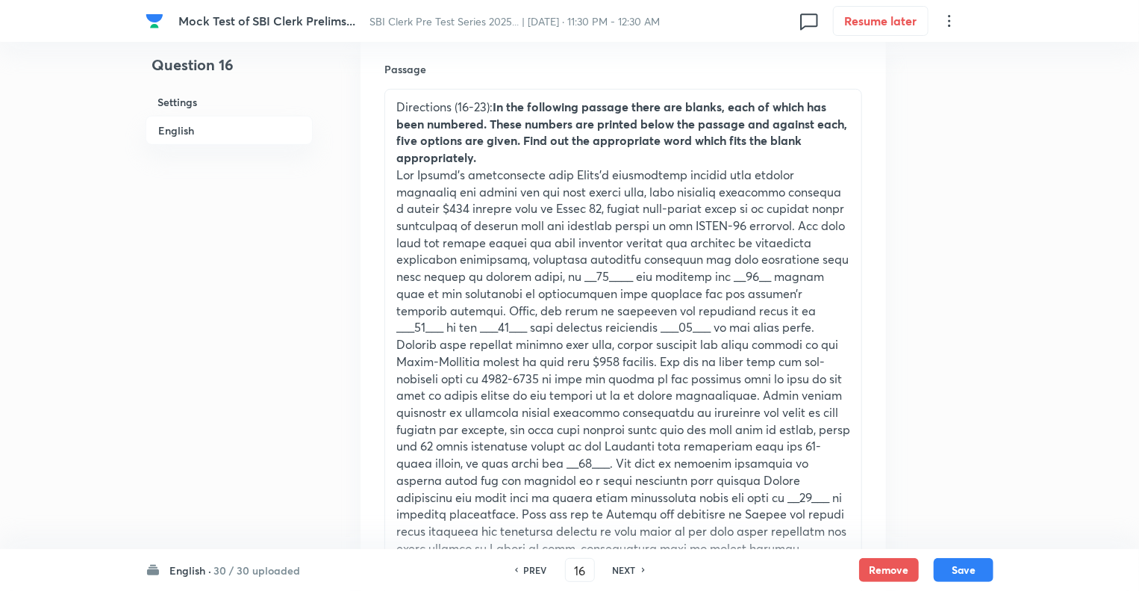
click at [618, 573] on h6 "NEXT" at bounding box center [624, 569] width 23 height 13
checkbox input "false"
type input "17"
click at [618, 573] on h6 "NEXT" at bounding box center [624, 569] width 23 height 13
checkbox input "false"
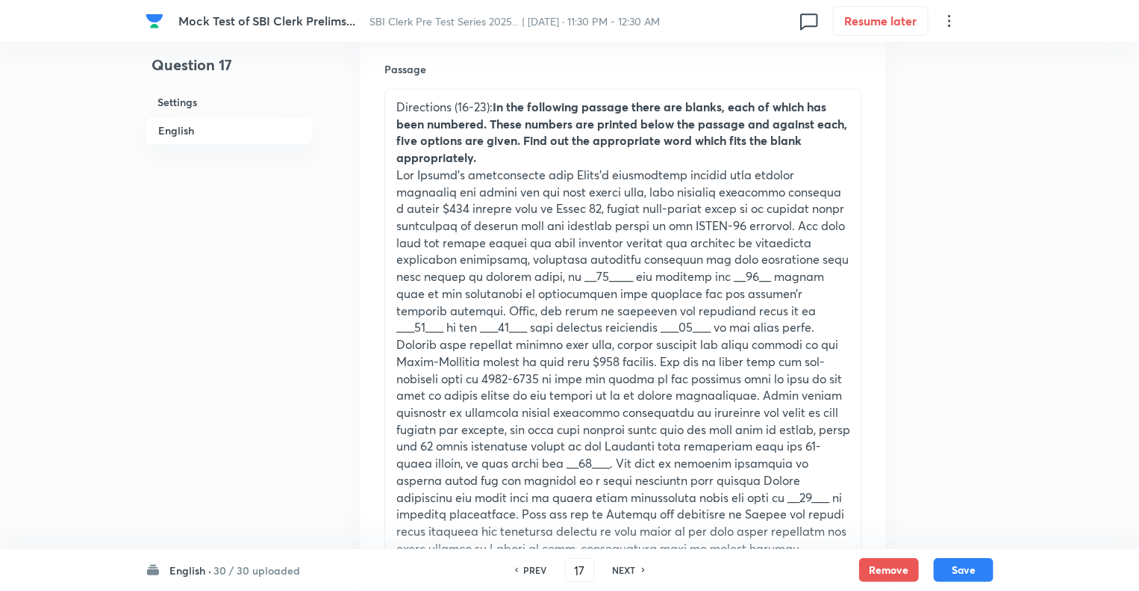
type input "18"
checkbox input "true"
click at [618, 573] on h6 "NEXT" at bounding box center [624, 569] width 23 height 13
type input "19"
checkbox input "true"
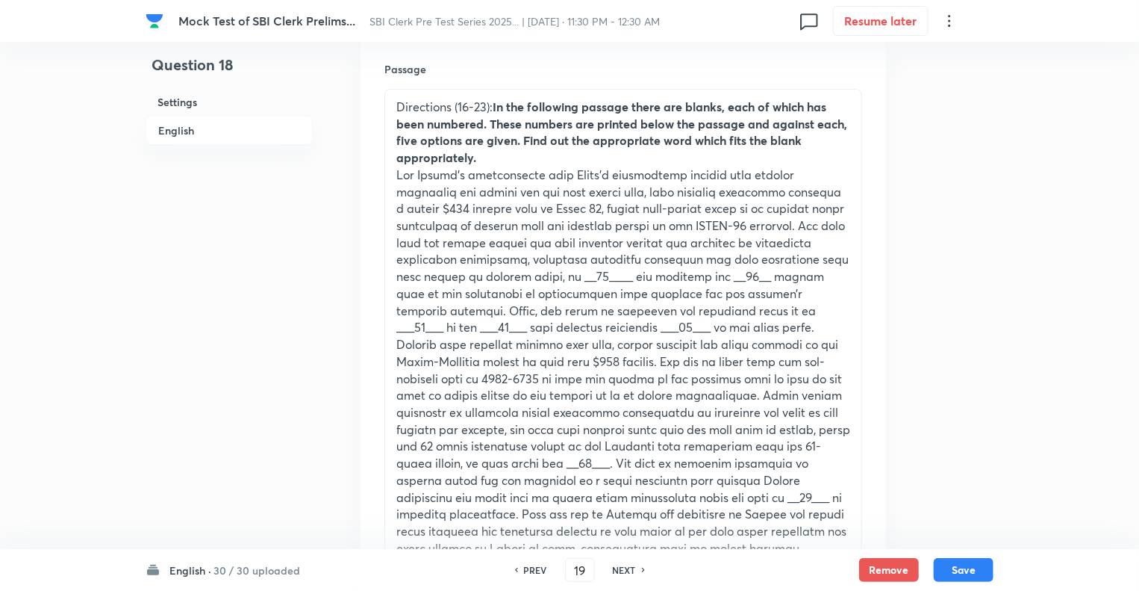
checkbox input "false"
click at [618, 573] on h6 "NEXT" at bounding box center [624, 569] width 23 height 13
checkbox input "false"
type input "20"
click at [618, 573] on h6 "NEXT" at bounding box center [624, 569] width 23 height 13
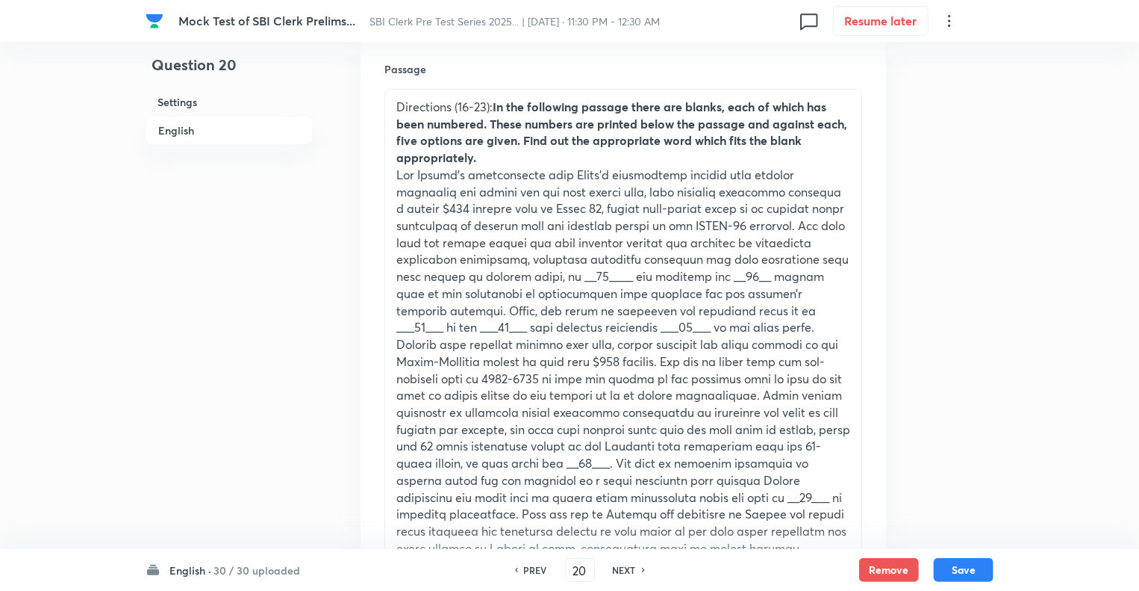
checkbox input "false"
type input "21"
click at [618, 573] on h6 "NEXT" at bounding box center [624, 569] width 23 height 13
checkbox input "false"
type input "22"
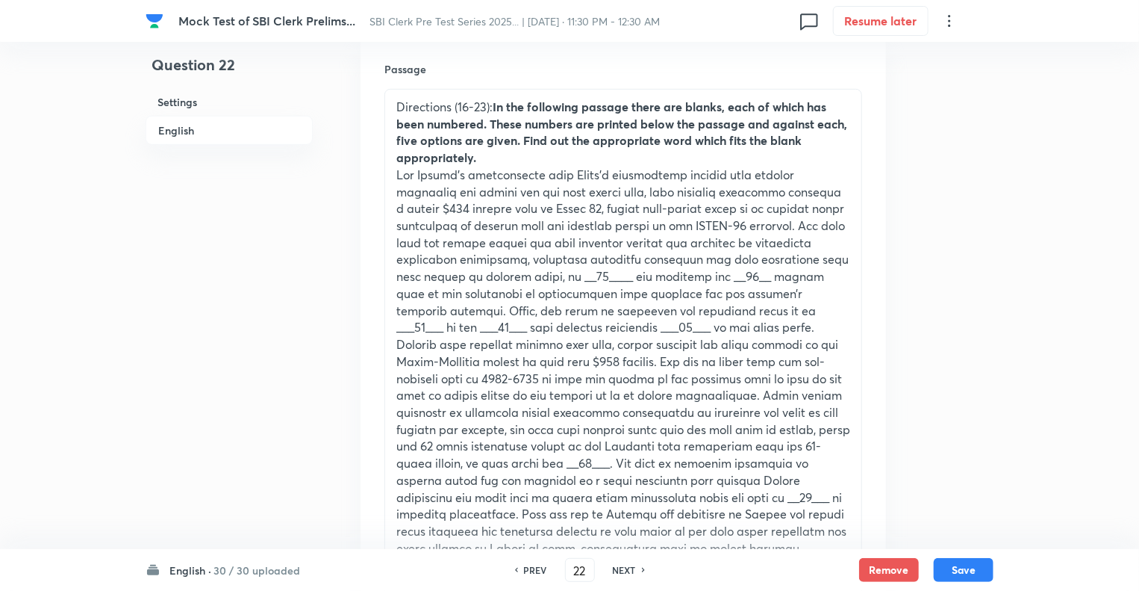
click at [618, 573] on h6 "NEXT" at bounding box center [624, 569] width 23 height 13
checkbox input "false"
type input "23"
click at [618, 573] on h6 "NEXT" at bounding box center [624, 569] width 23 height 13
checkbox input "false"
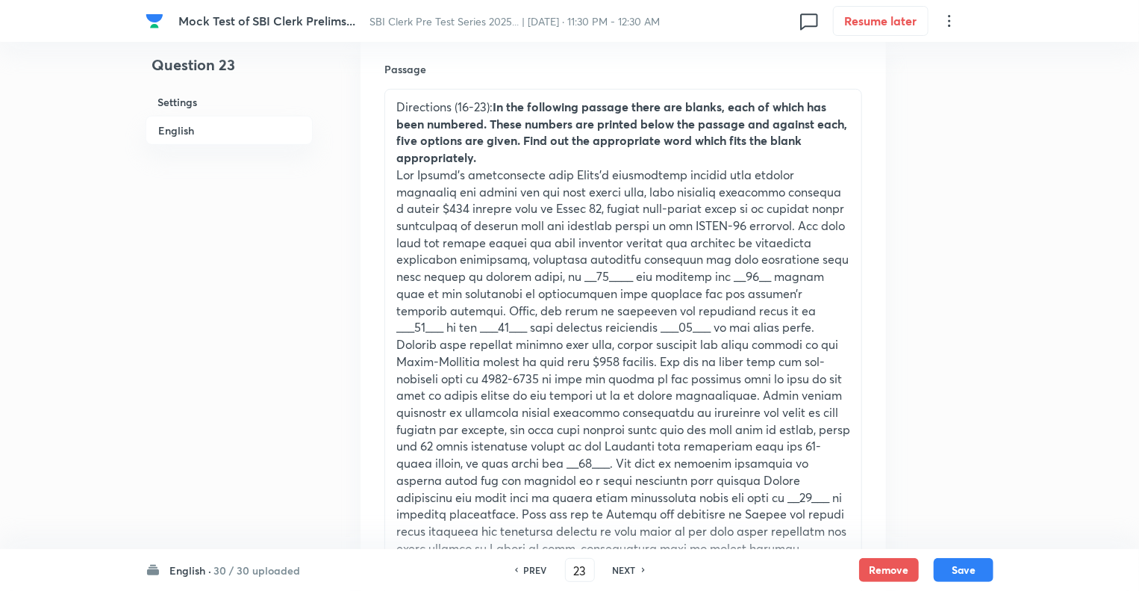
type input "24"
checkbox input "true"
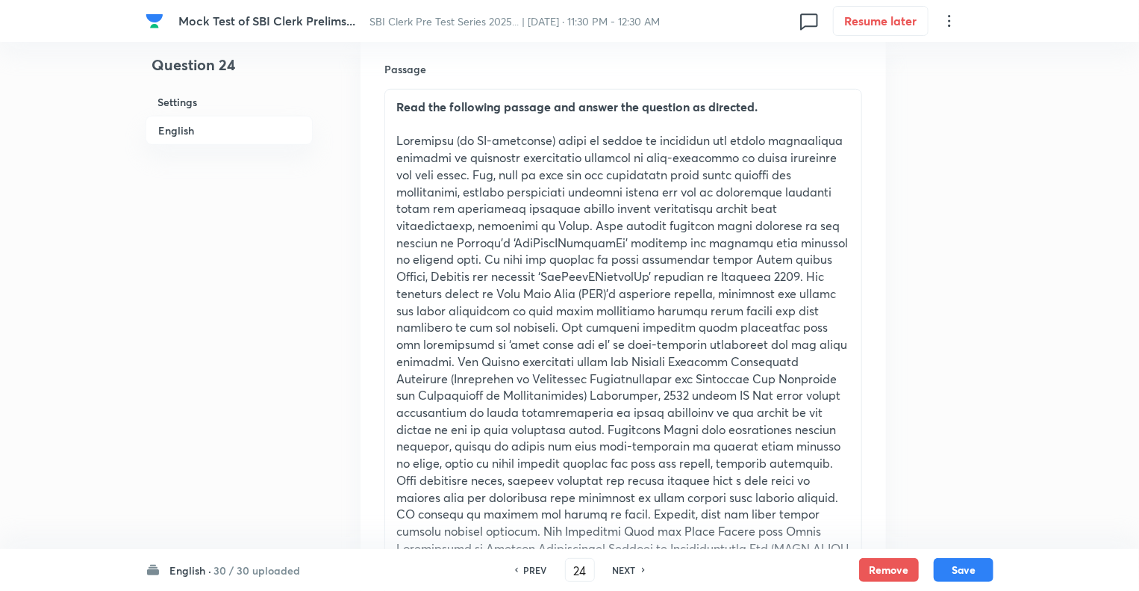
click at [618, 573] on h6 "NEXT" at bounding box center [624, 569] width 23 height 13
type input "25"
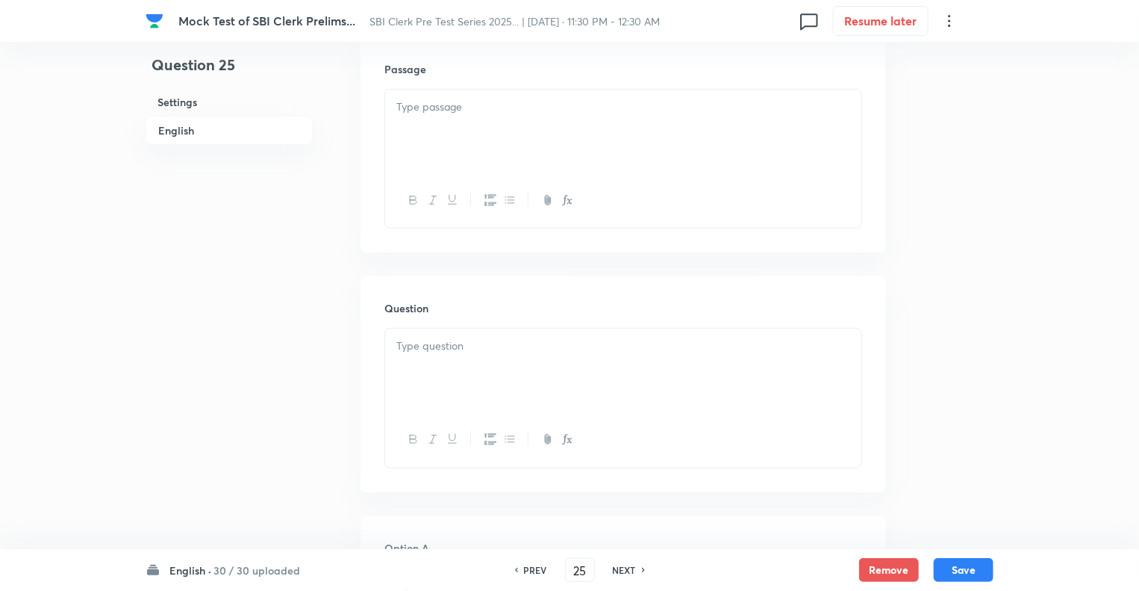
checkbox input "false"
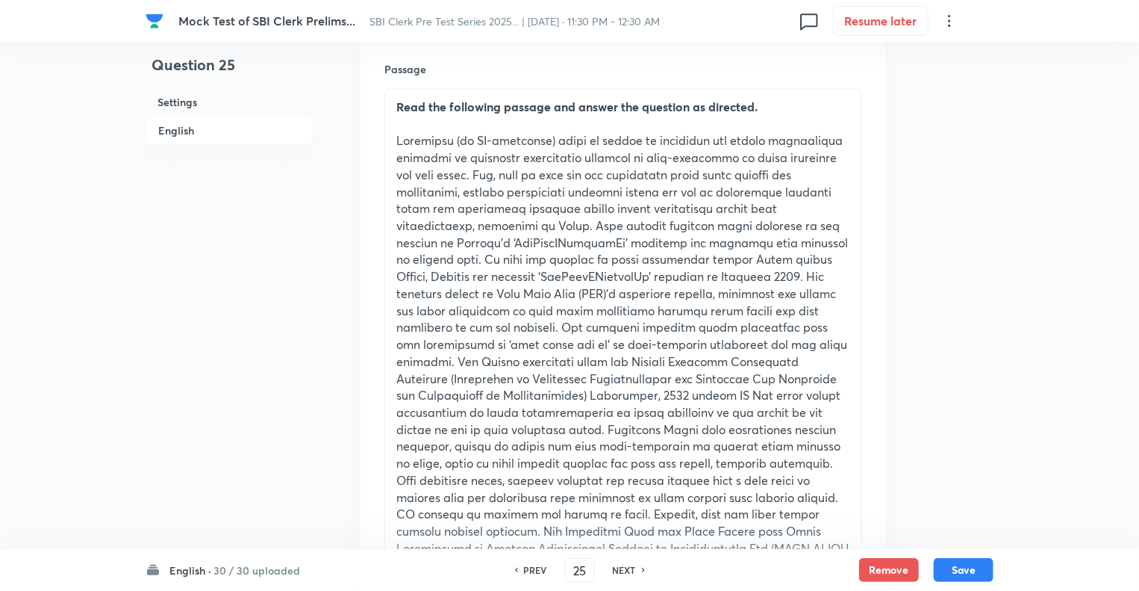
click at [618, 573] on h6 "NEXT" at bounding box center [624, 569] width 23 height 13
checkbox input "false"
type input "26"
click at [618, 573] on h6 "NEXT" at bounding box center [624, 569] width 23 height 13
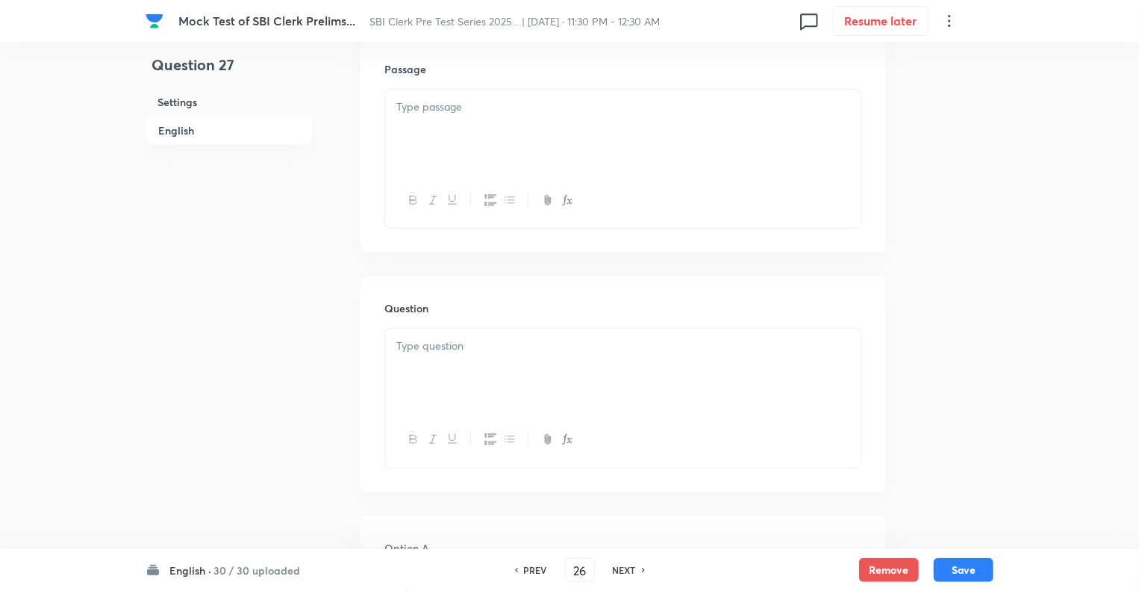
checkbox input "false"
type input "27"
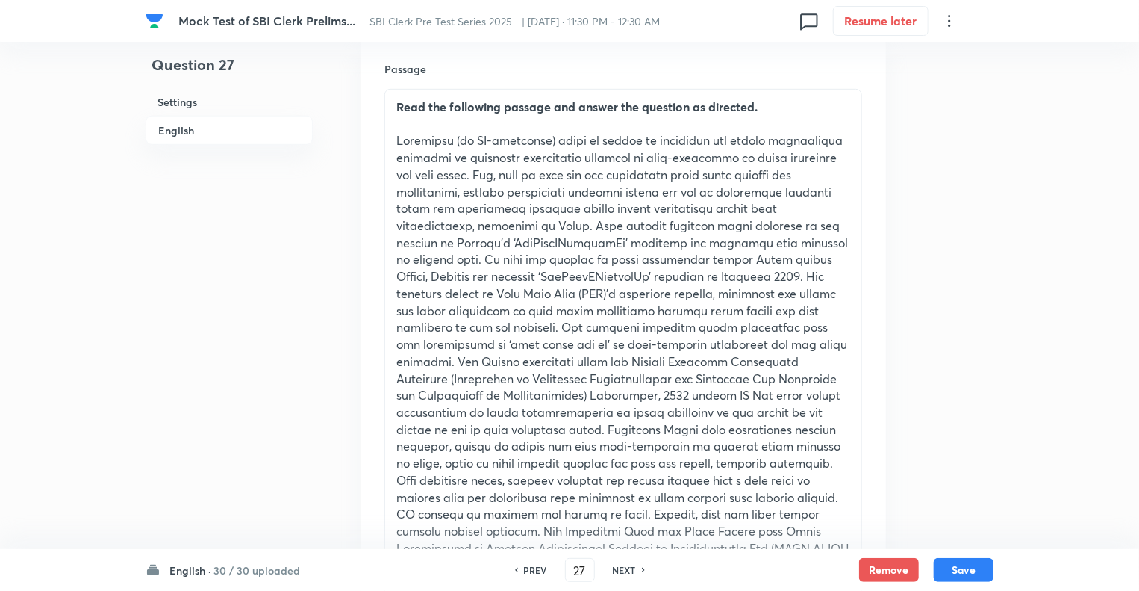
click at [618, 573] on h6 "NEXT" at bounding box center [624, 569] width 23 height 13
checkbox input "false"
type input "28"
click at [618, 573] on h6 "NEXT" at bounding box center [624, 569] width 23 height 13
checkbox input "false"
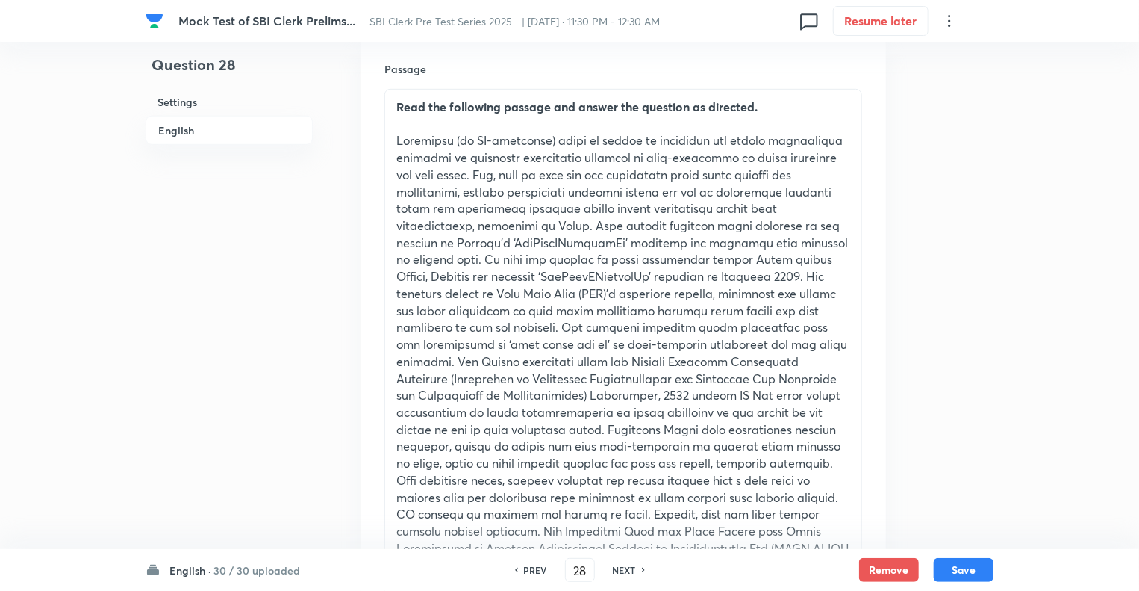
type input "29"
click at [618, 573] on h6 "NEXT" at bounding box center [624, 569] width 23 height 13
checkbox input "false"
type input "30"
checkbox input "true"
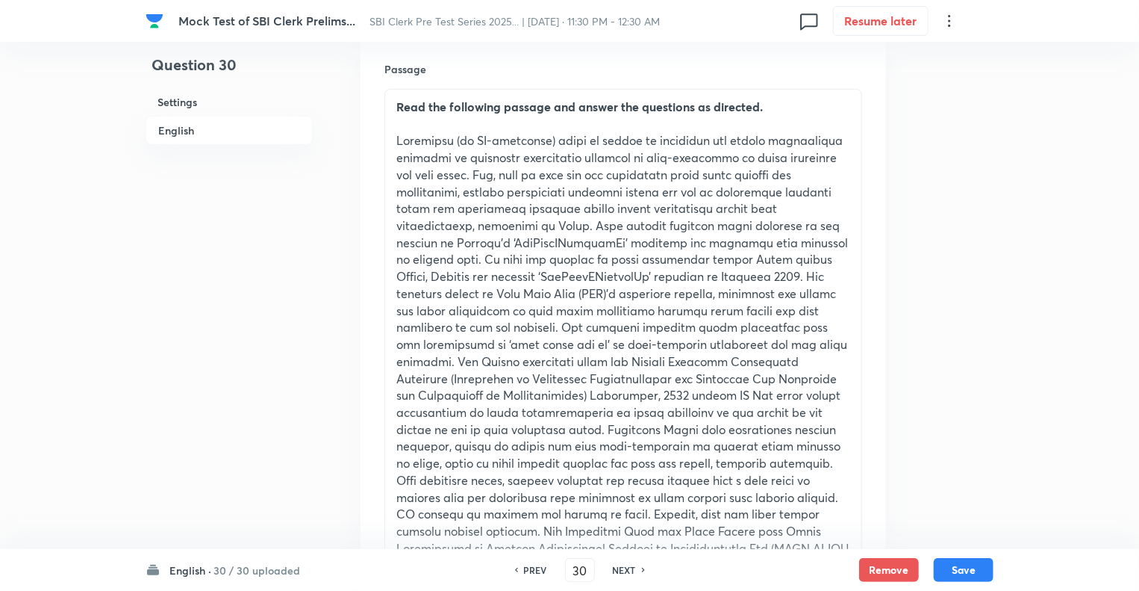
click at [618, 573] on h6 "NEXT" at bounding box center [624, 569] width 23 height 13
type input "31"
checkbox input "true"
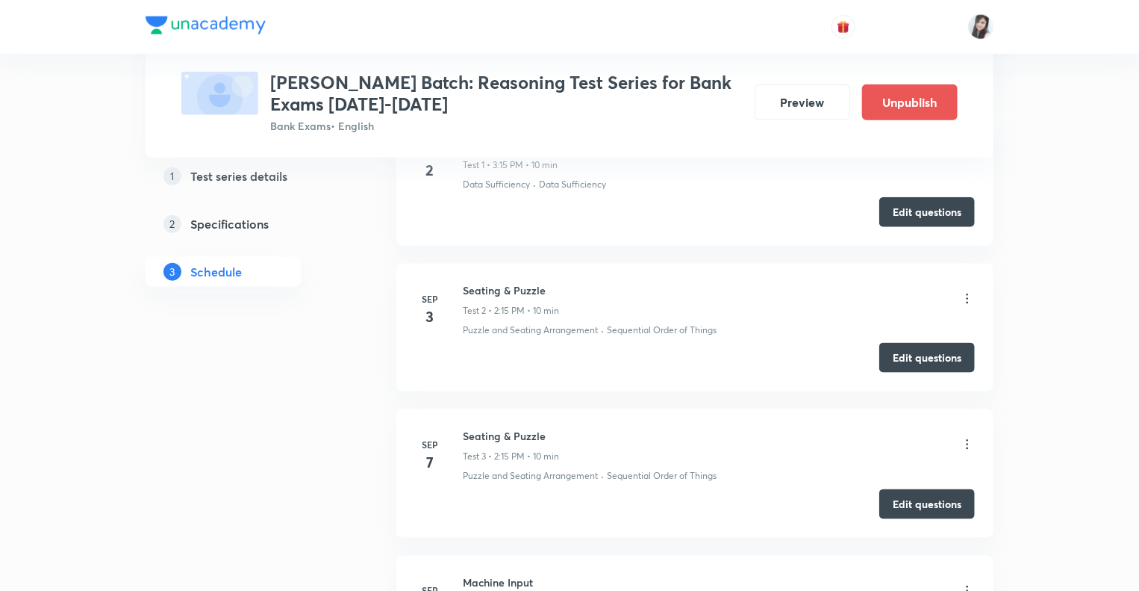
scroll to position [753, 0]
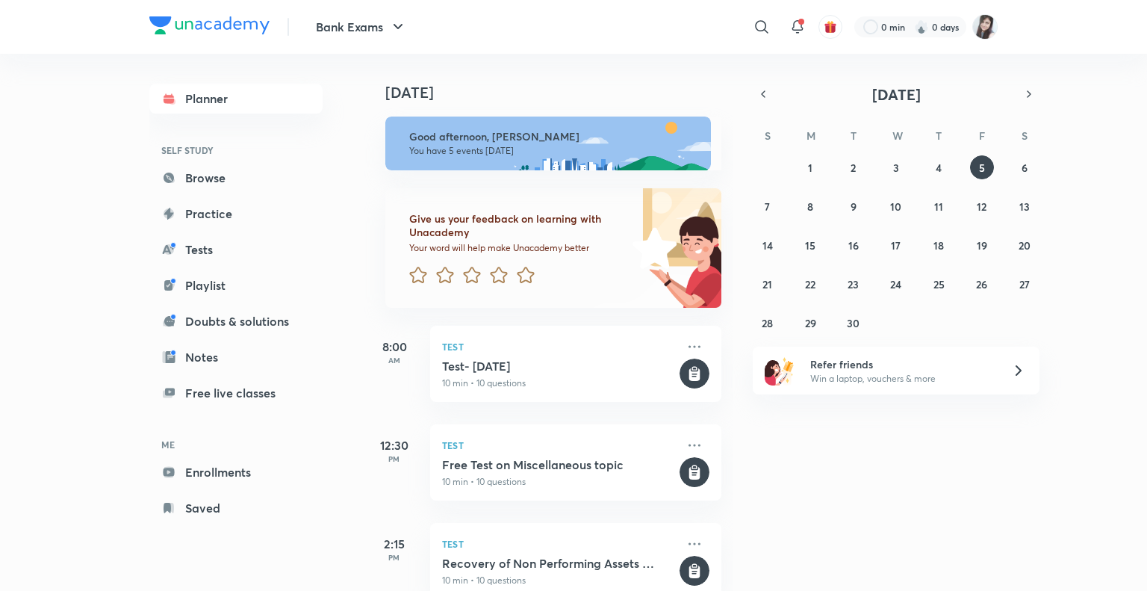
scroll to position [233, 0]
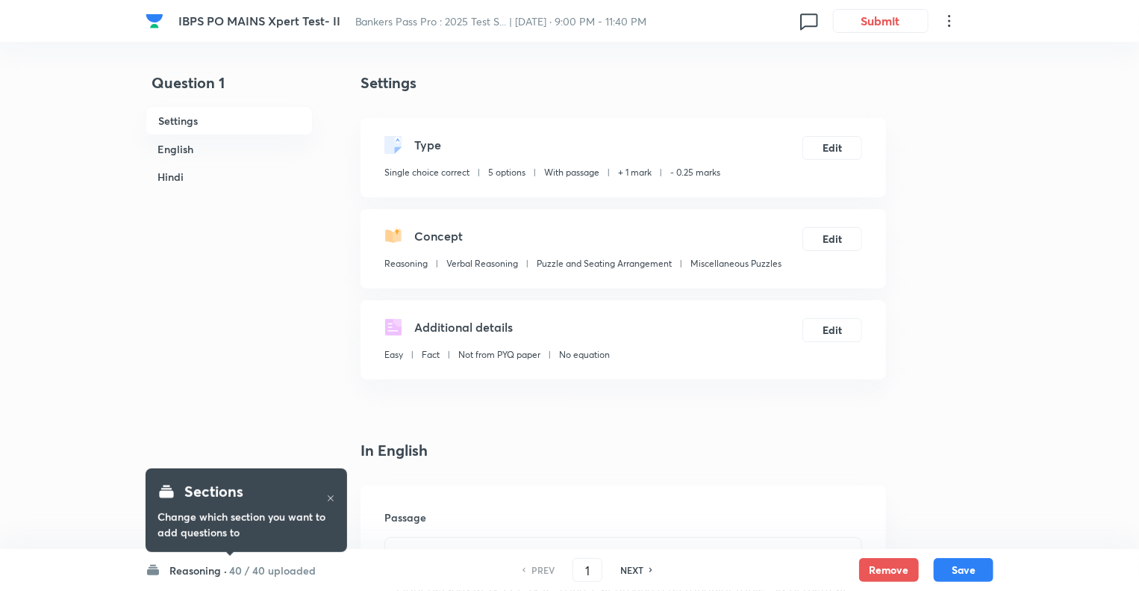
click at [329, 498] on icon at bounding box center [330, 497] width 9 height 9
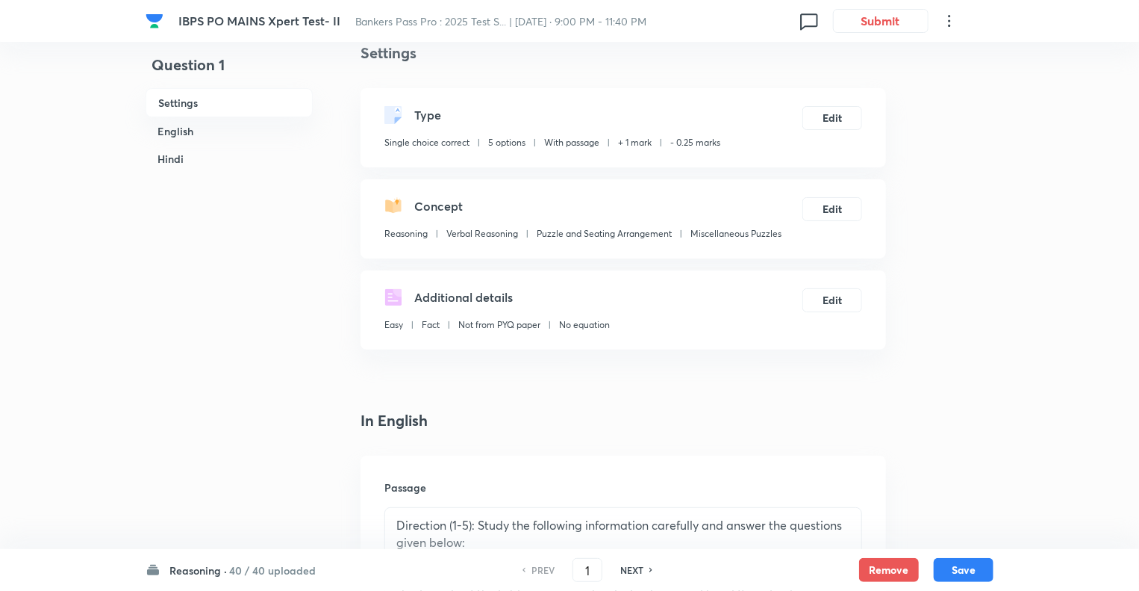
click at [626, 568] on h6 "NEXT" at bounding box center [631, 569] width 23 height 13
type input "2"
checkbox input "false"
checkbox input "true"
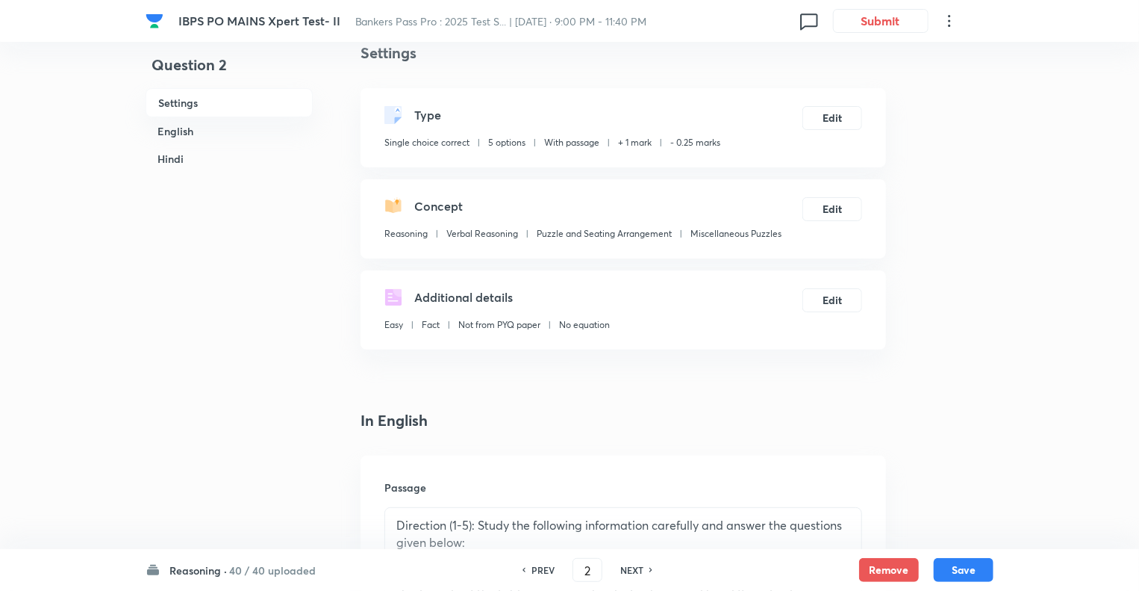
checkbox input "true"
click at [626, 568] on h6 "NEXT" at bounding box center [631, 569] width 23 height 13
type input "3"
checkbox input "false"
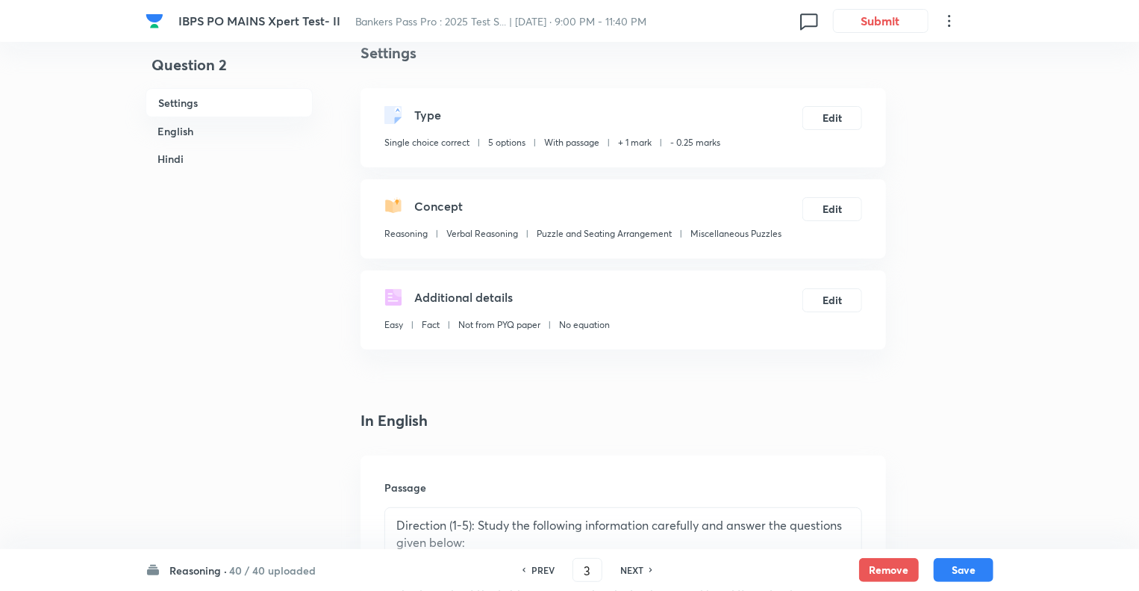
checkbox input "true"
click at [626, 568] on h6 "NEXT" at bounding box center [631, 569] width 23 height 13
type input "4"
checkbox input "false"
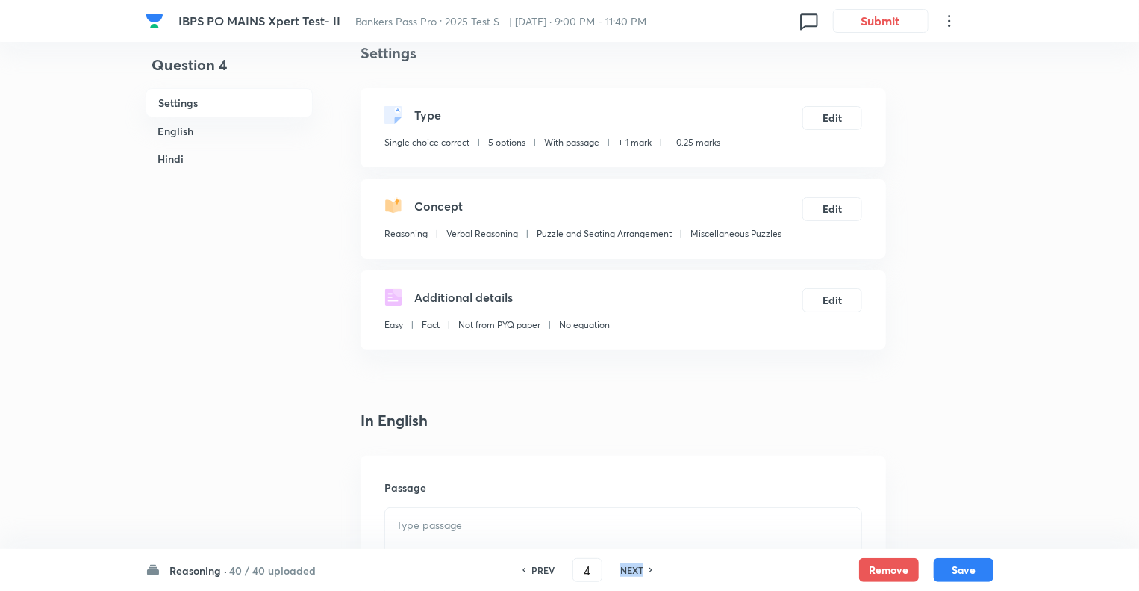
checkbox input "false"
checkbox input "true"
click at [626, 568] on h6 "NEXT" at bounding box center [631, 569] width 23 height 13
type input "5"
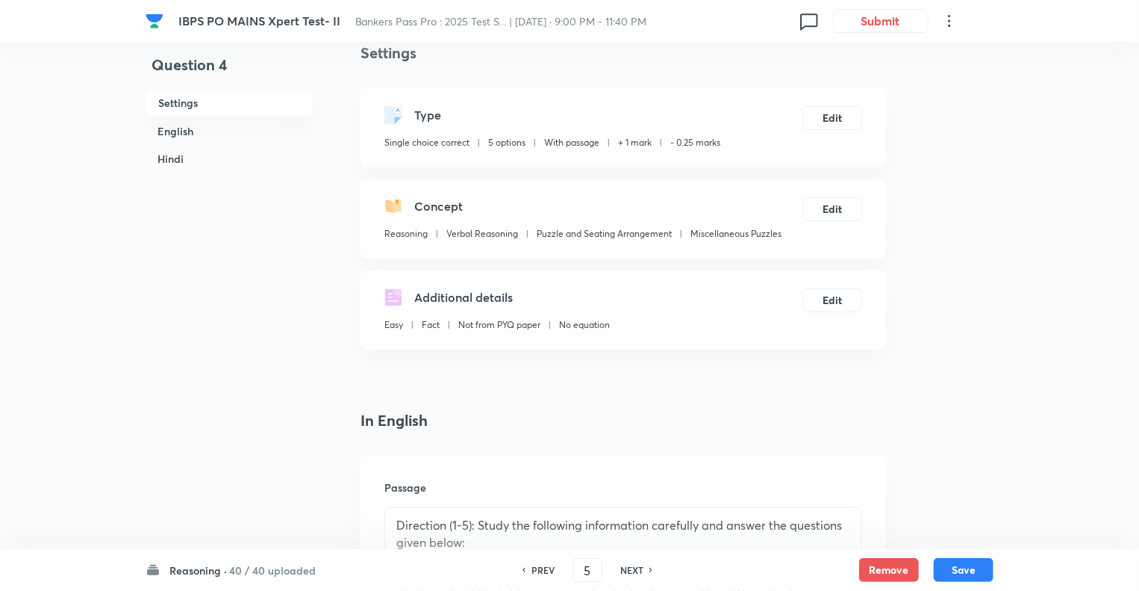
checkbox input "false"
checkbox input "true"
click at [626, 568] on h6 "NEXT" at bounding box center [631, 569] width 23 height 13
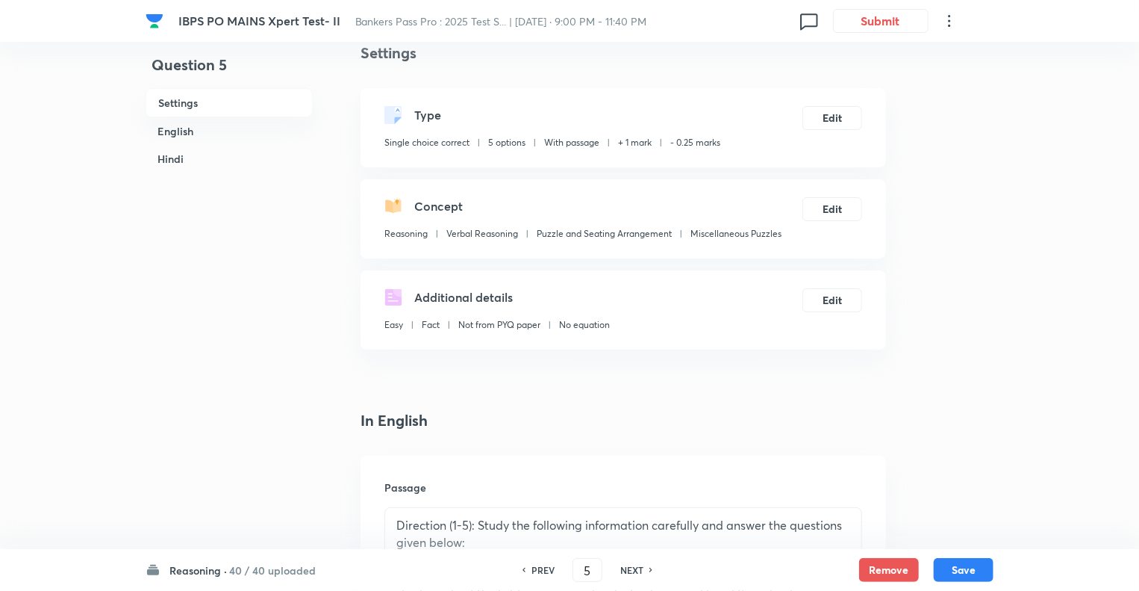
type input "6"
checkbox input "false"
checkbox input "true"
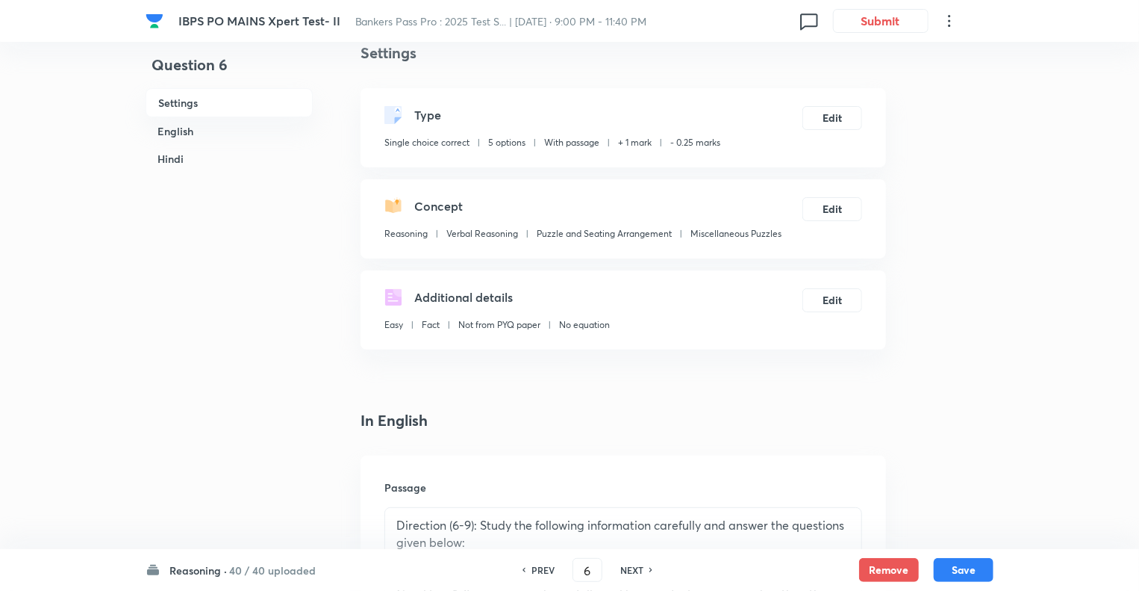
click at [626, 568] on h6 "NEXT" at bounding box center [631, 569] width 23 height 13
type input "7"
checkbox input "false"
checkbox input "true"
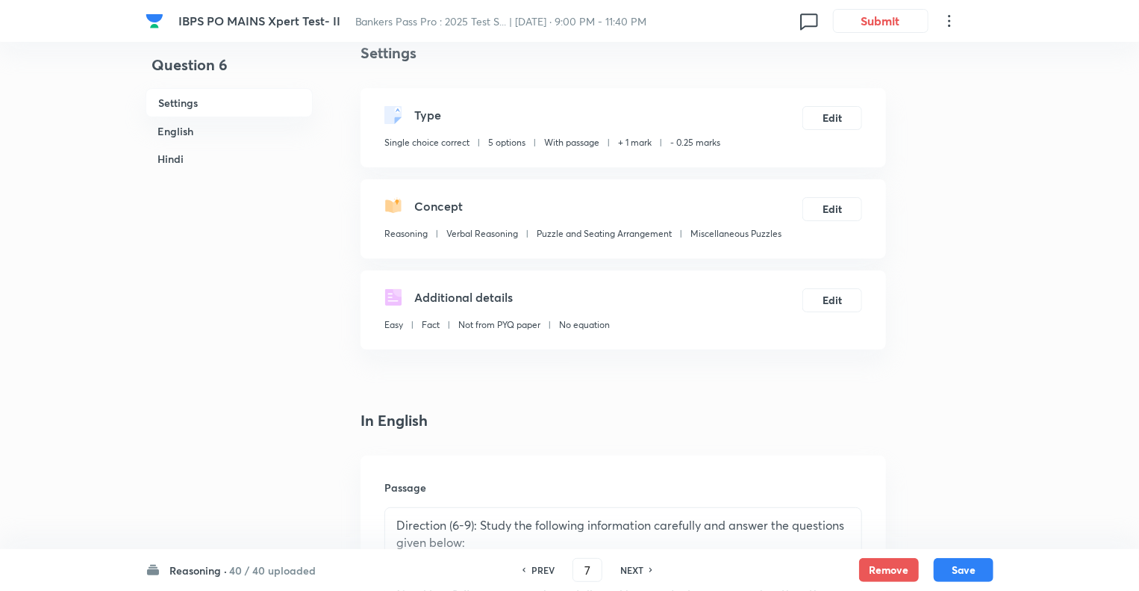
checkbox input "true"
click at [626, 568] on h6 "NEXT" at bounding box center [631, 569] width 23 height 13
type input "8"
checkbox input "false"
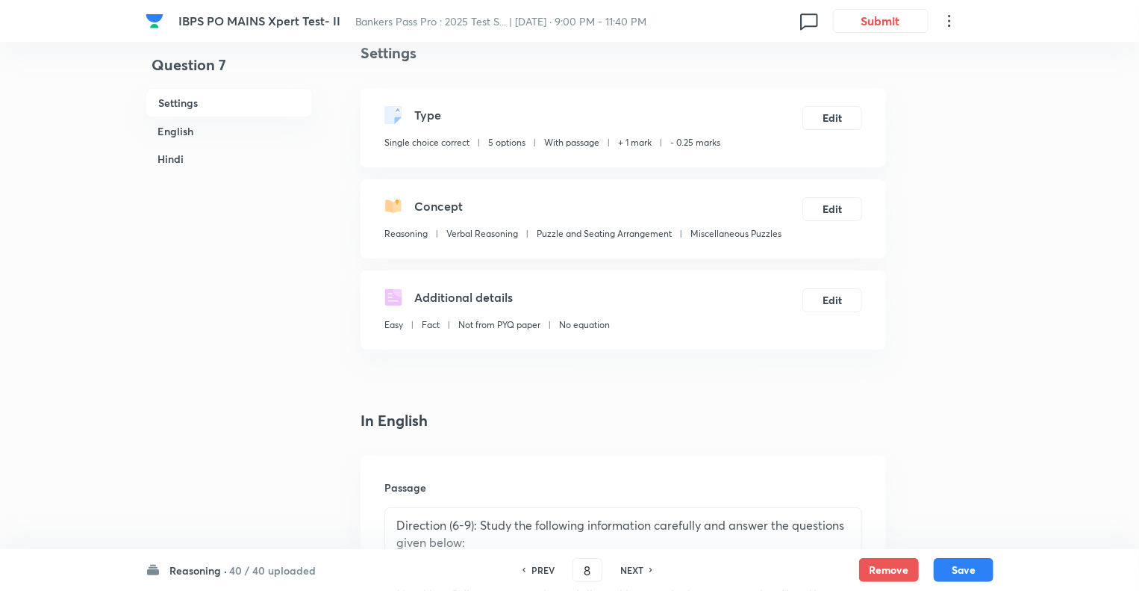
checkbox input "true"
click at [626, 568] on h6 "NEXT" at bounding box center [631, 569] width 23 height 13
type input "9"
checkbox input "false"
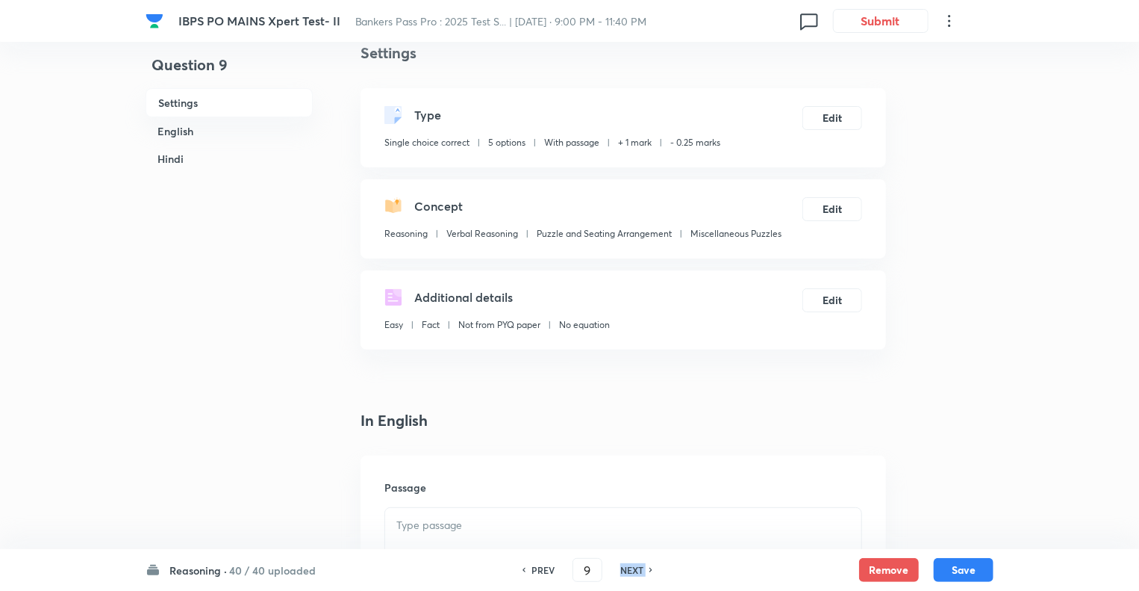
checkbox input "false"
checkbox input "true"
click at [626, 568] on h6 "NEXT" at bounding box center [631, 569] width 23 height 13
type input "10"
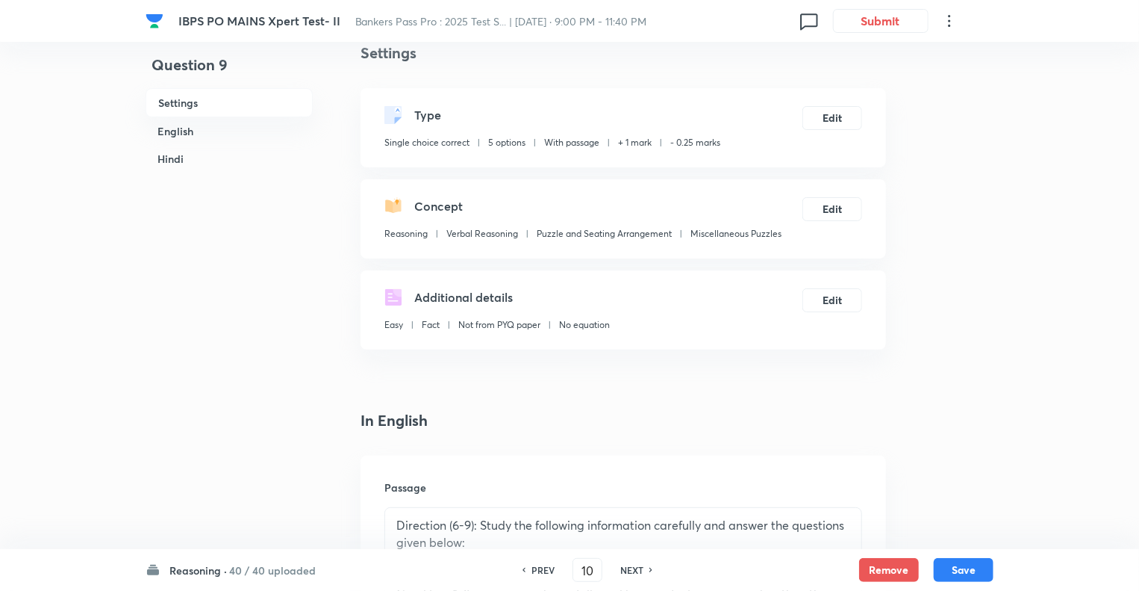
checkbox input "false"
checkbox input "true"
click at [626, 568] on h6 "NEXT" at bounding box center [631, 569] width 23 height 13
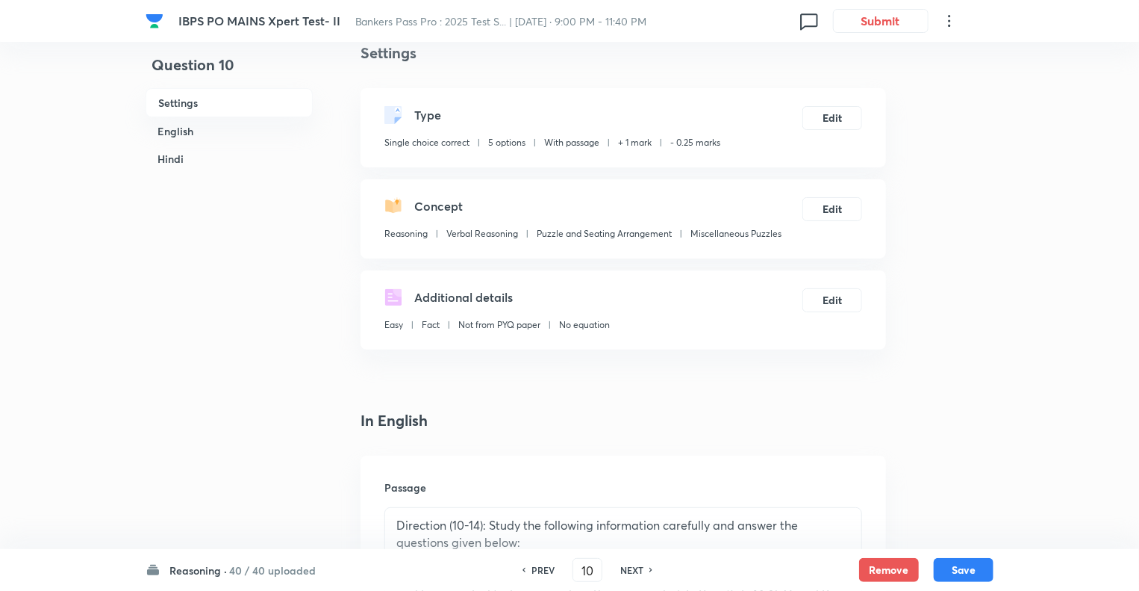
type input "11"
checkbox input "false"
checkbox input "true"
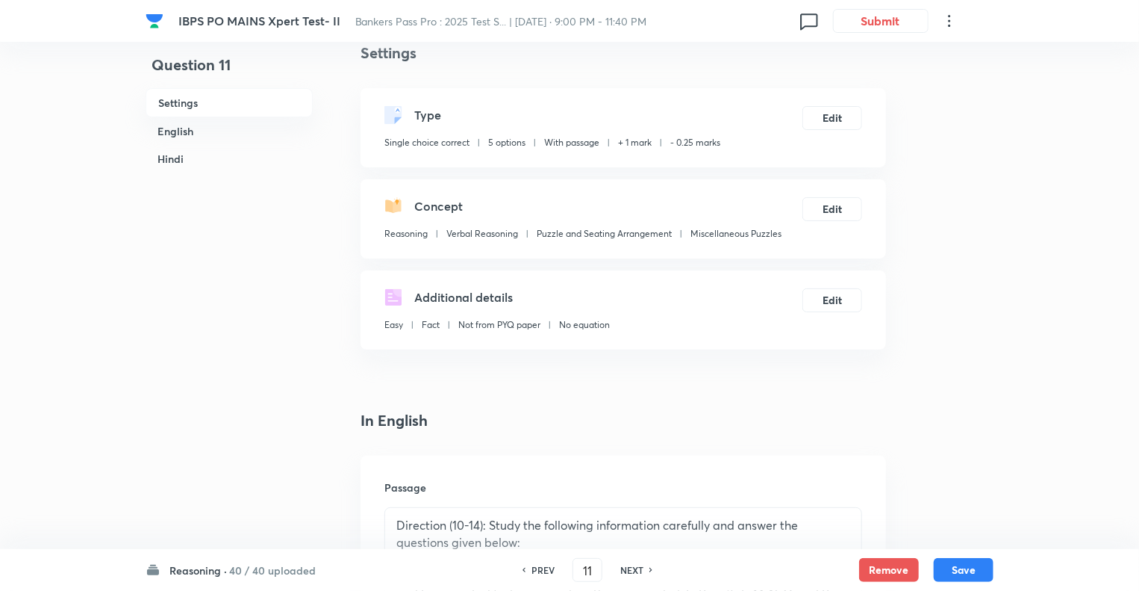
click at [626, 568] on h6 "NEXT" at bounding box center [631, 569] width 23 height 13
type input "12"
checkbox input "false"
checkbox input "true"
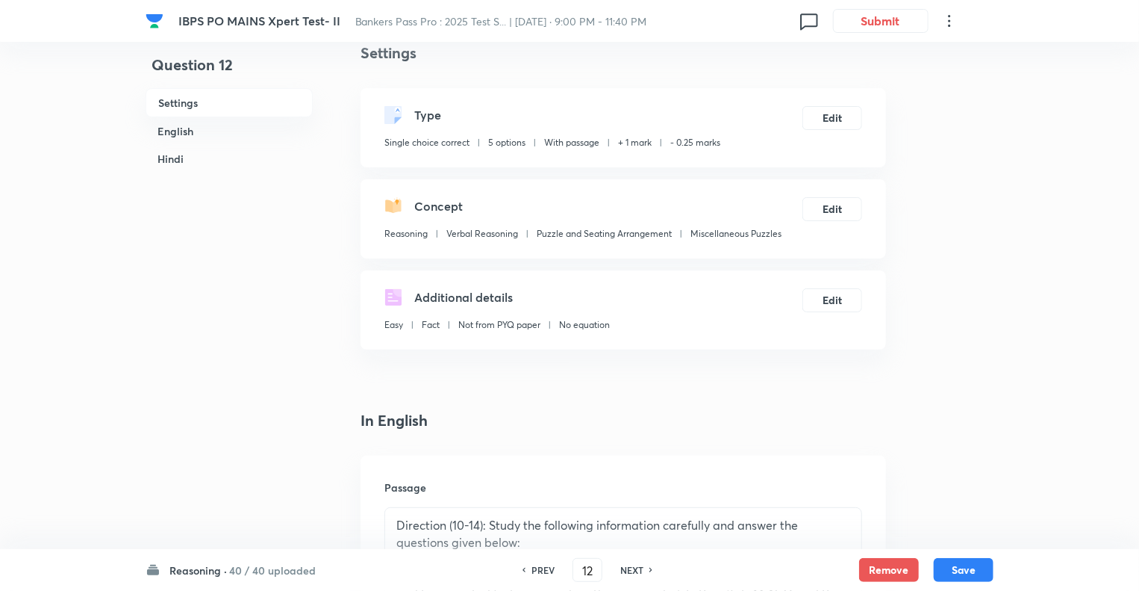
checkbox input "true"
click at [626, 568] on h6 "NEXT" at bounding box center [631, 569] width 23 height 13
type input "13"
checkbox input "false"
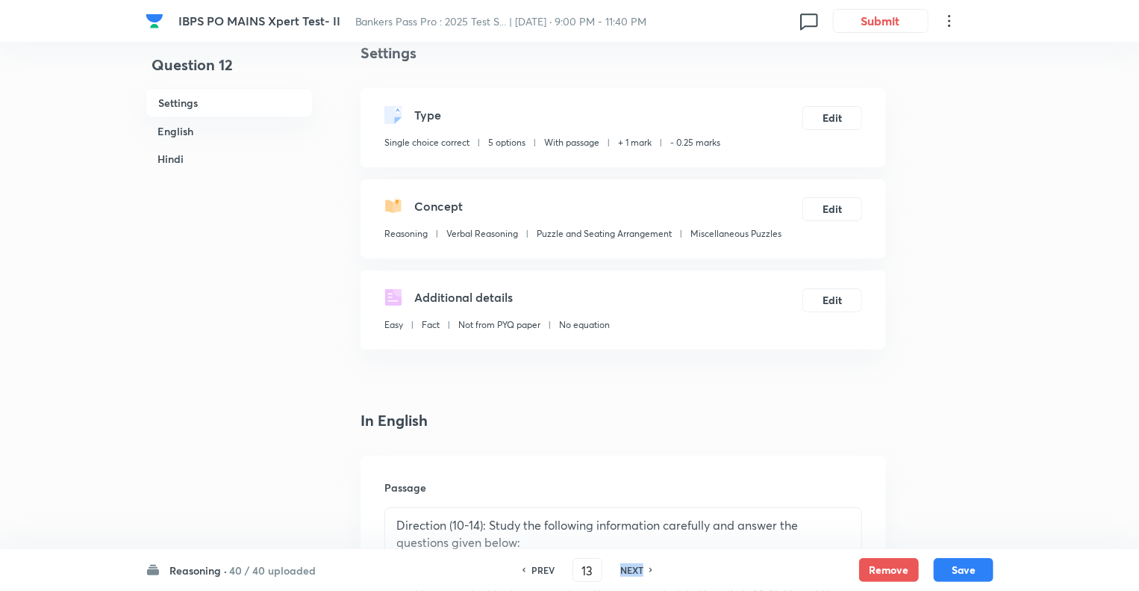
checkbox input "true"
click at [626, 568] on h6 "NEXT" at bounding box center [631, 569] width 23 height 13
type input "14"
checkbox input "false"
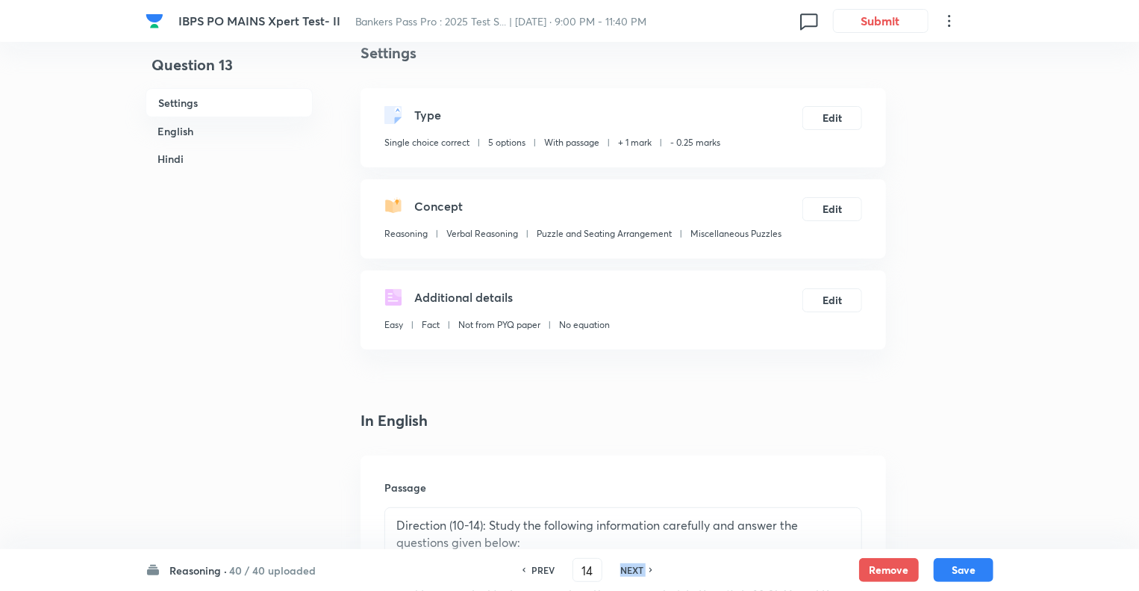
checkbox input "false"
checkbox input "true"
click at [626, 568] on h6 "NEXT" at bounding box center [631, 569] width 23 height 13
type input "15"
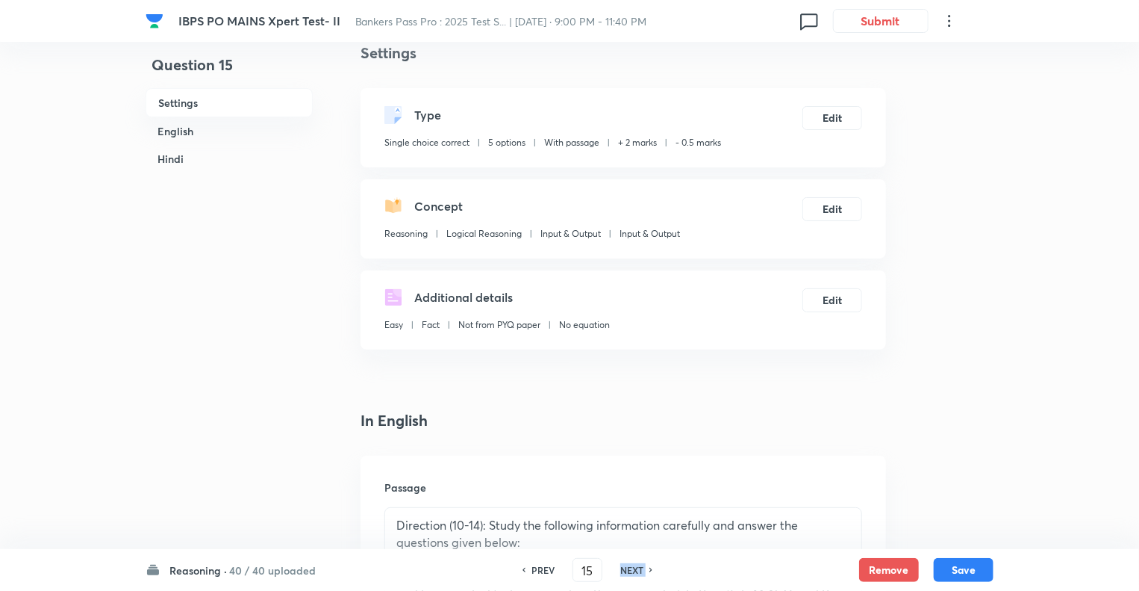
checkbox input "false"
checkbox input "true"
click at [626, 568] on h6 "NEXT" at bounding box center [631, 569] width 23 height 13
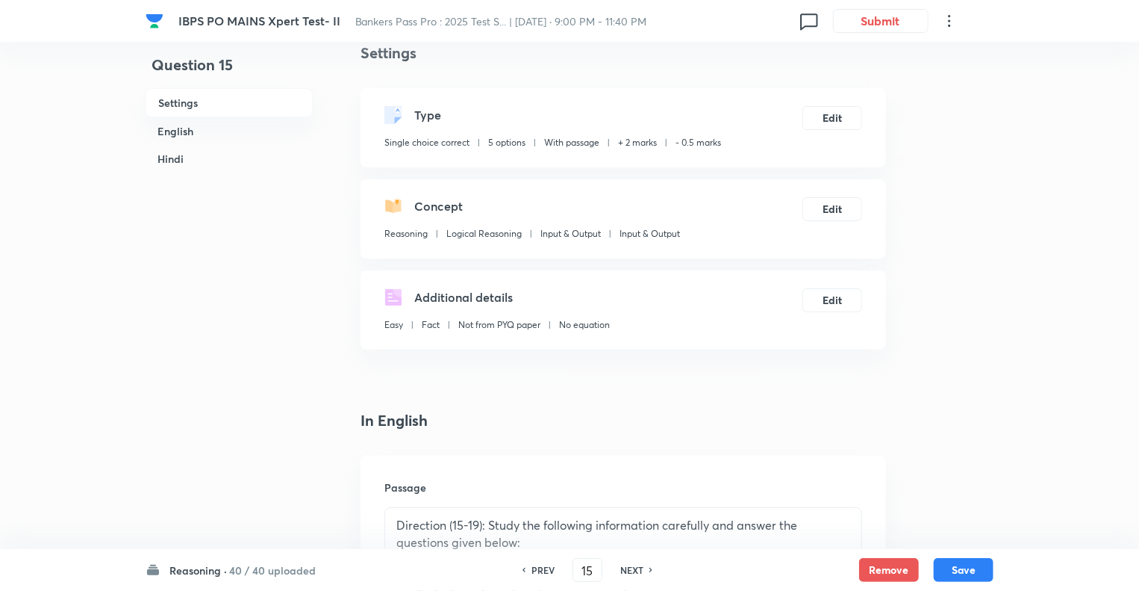
type input "16"
checkbox input "false"
checkbox input "true"
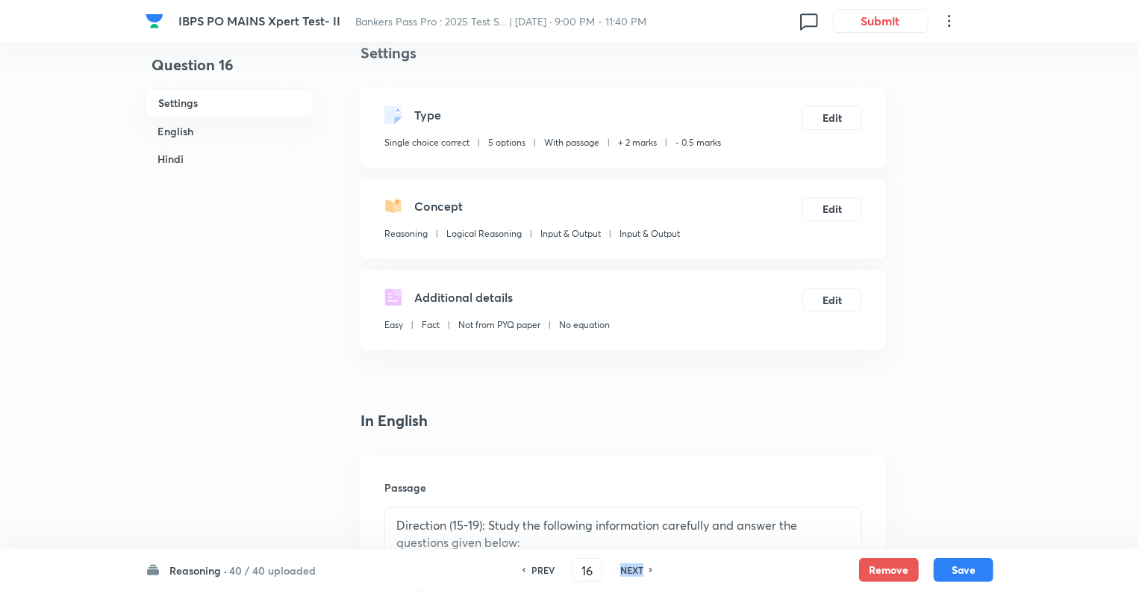
click at [626, 568] on h6 "NEXT" at bounding box center [631, 569] width 23 height 13
type input "17"
checkbox input "false"
checkbox input "true"
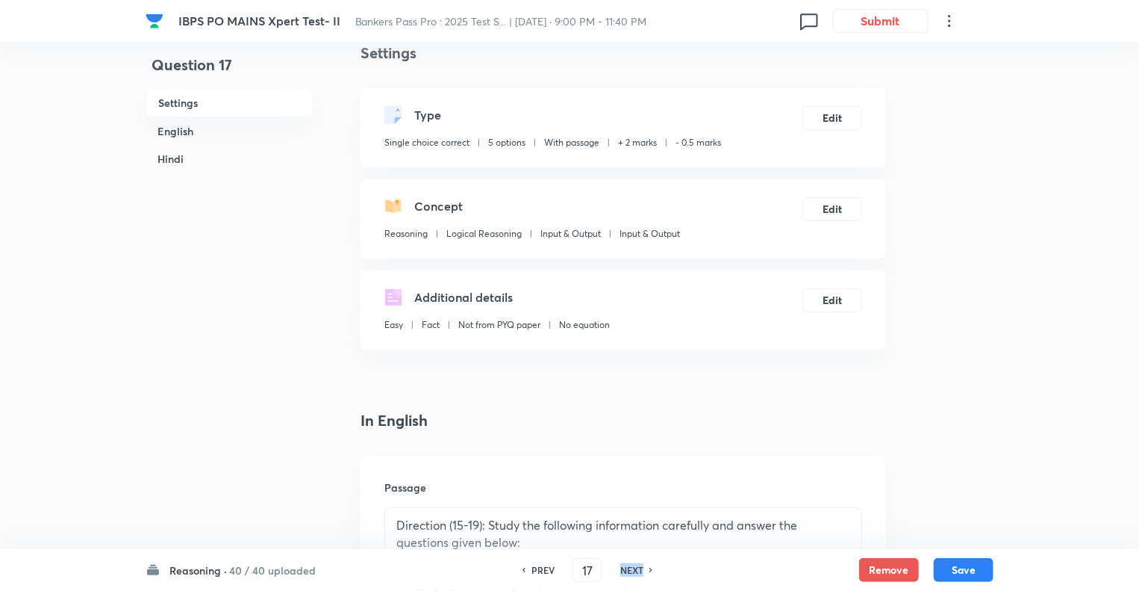
checkbox input "true"
click at [626, 568] on h6 "NEXT" at bounding box center [631, 569] width 23 height 13
type input "18"
checkbox input "false"
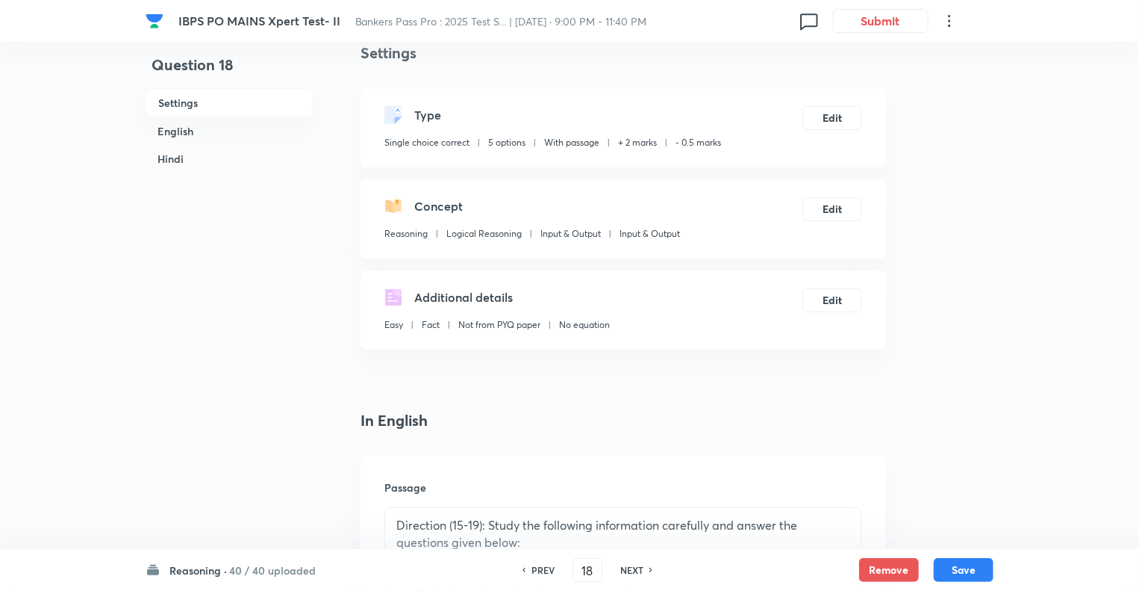
checkbox input "true"
click at [626, 568] on h6 "NEXT" at bounding box center [631, 569] width 23 height 13
type input "19"
checkbox input "false"
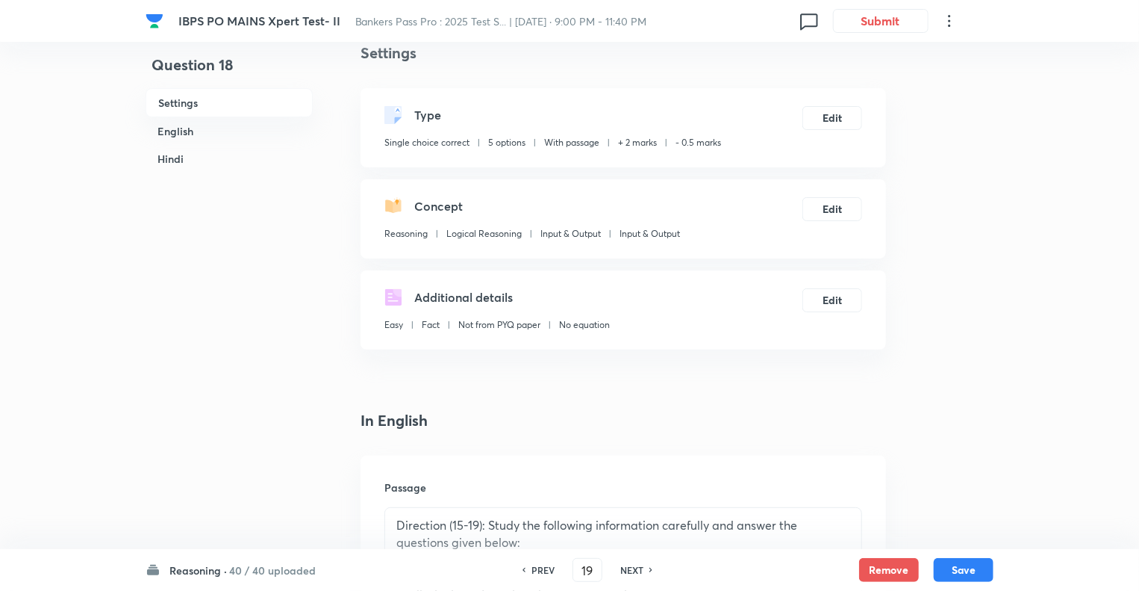
checkbox input "false"
checkbox input "true"
click at [626, 568] on h6 "NEXT" at bounding box center [631, 569] width 23 height 13
type input "20"
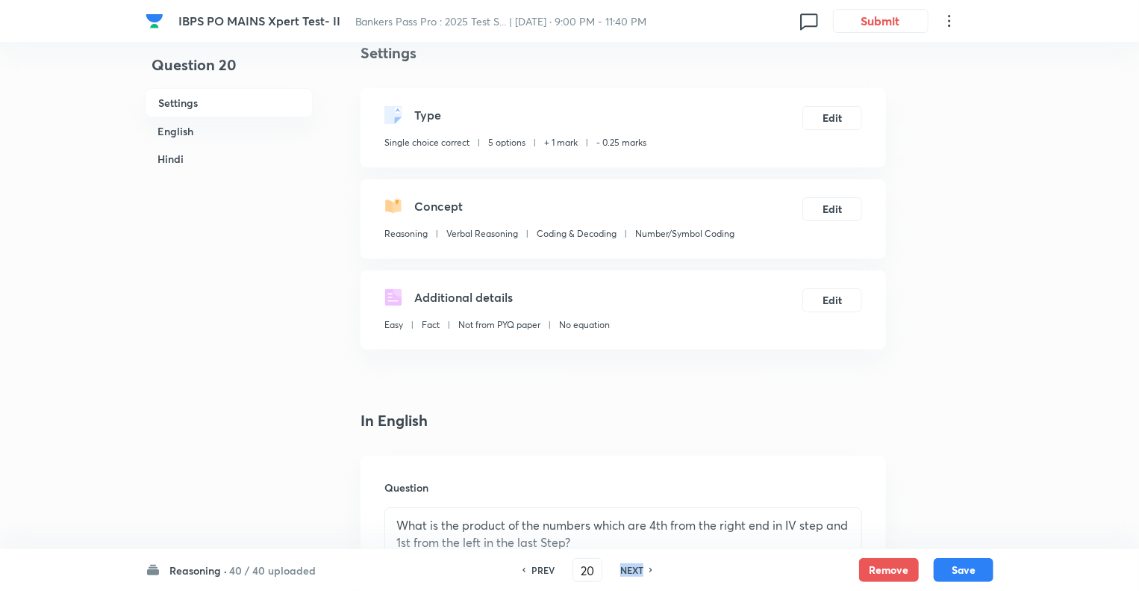
checkbox input "false"
checkbox input "true"
click at [626, 568] on h6 "NEXT" at bounding box center [631, 569] width 23 height 13
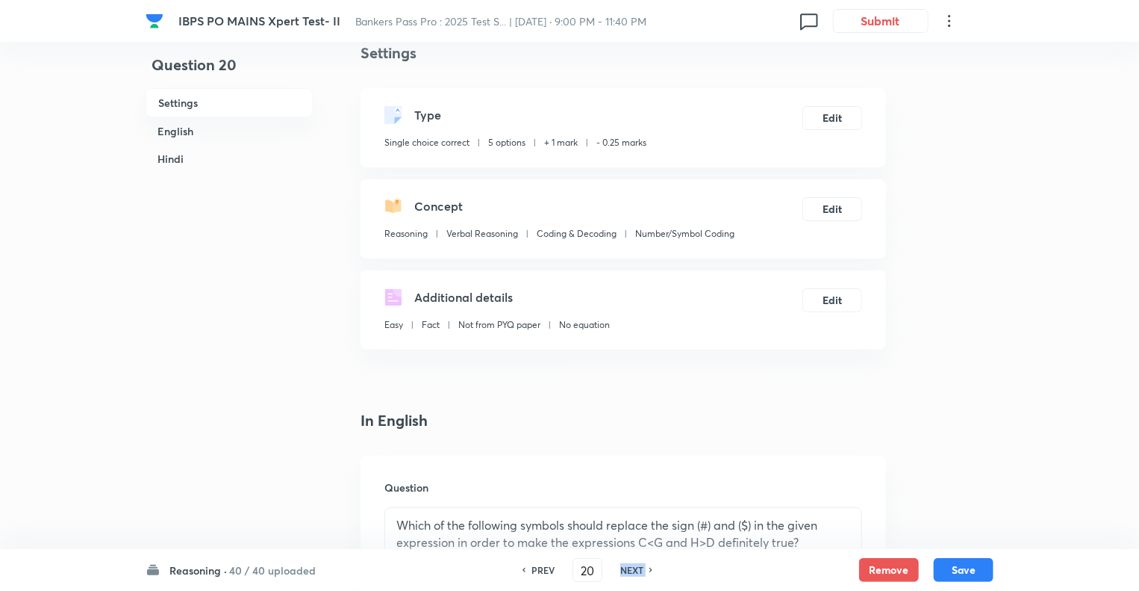
type input "21"
checkbox input "false"
checkbox input "true"
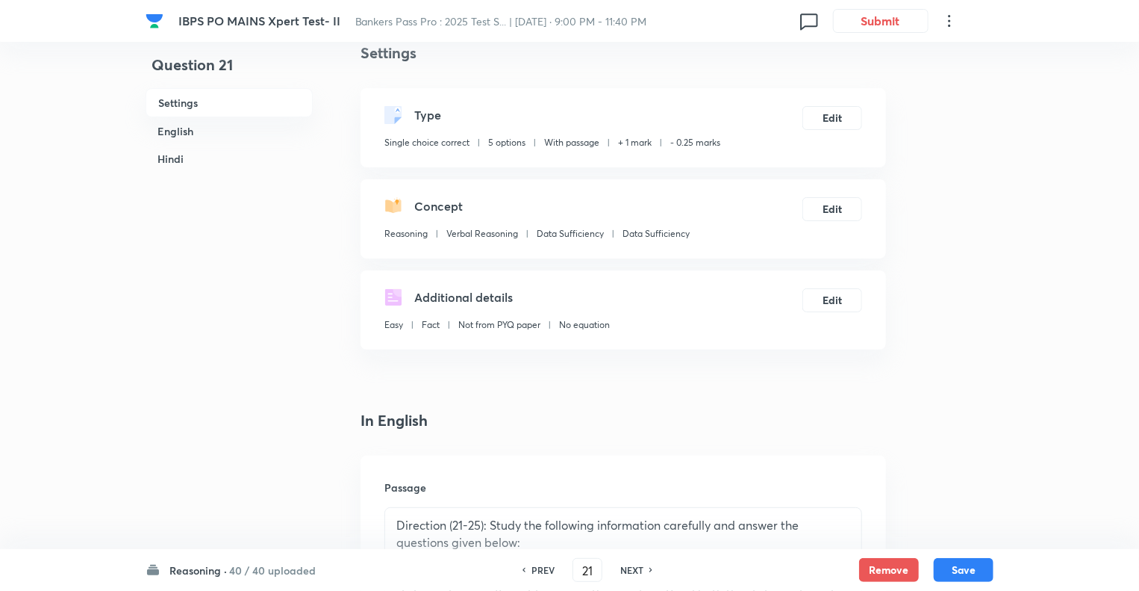
click at [626, 568] on h6 "NEXT" at bounding box center [631, 569] width 23 height 13
type input "22"
checkbox input "false"
checkbox input "true"
checkbox input "false"
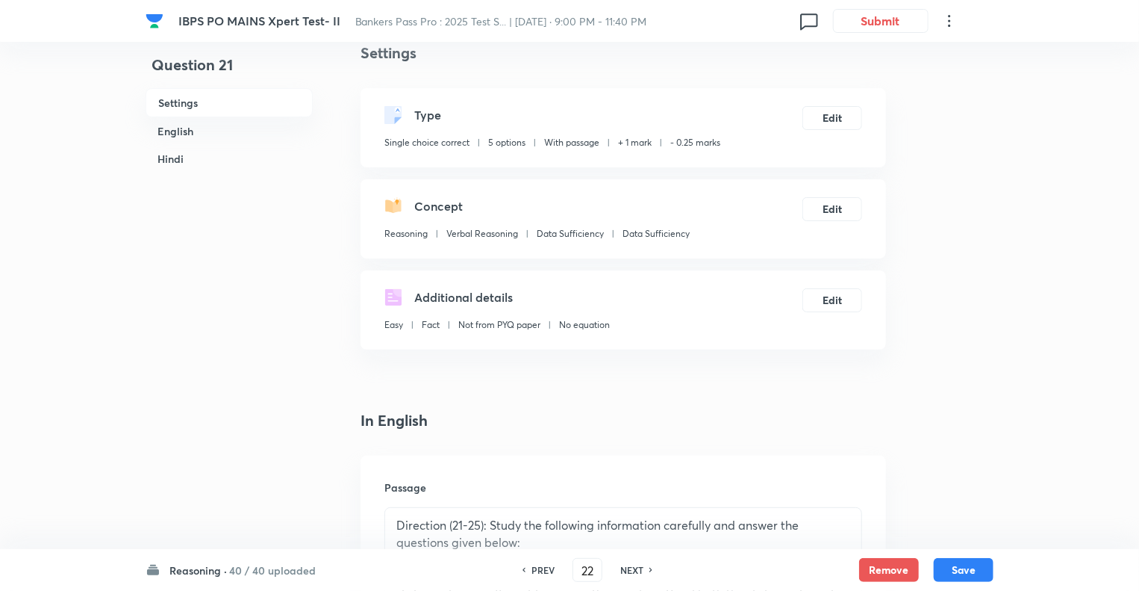
checkbox input "true"
click at [626, 568] on h6 "NEXT" at bounding box center [631, 569] width 23 height 13
type input "23"
checkbox input "true"
checkbox input "false"
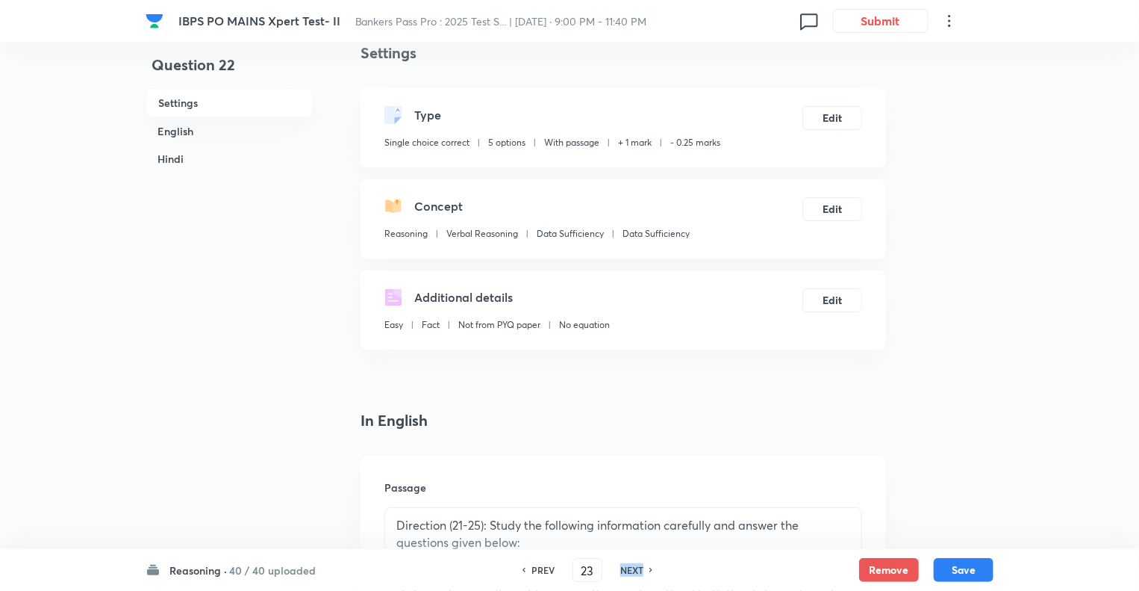
checkbox input "true"
checkbox input "false"
click at [626, 568] on h6 "NEXT" at bounding box center [631, 569] width 23 height 13
type input "24"
checkbox input "false"
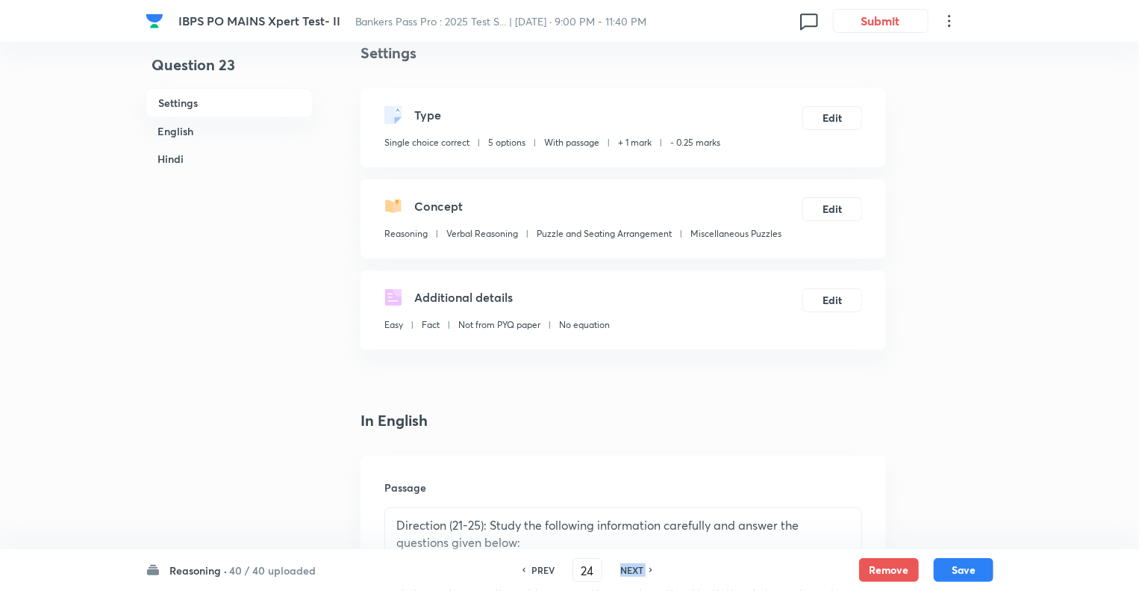
checkbox input "true"
checkbox input "false"
checkbox input "true"
click at [626, 568] on h6 "NEXT" at bounding box center [631, 569] width 23 height 13
type input "25"
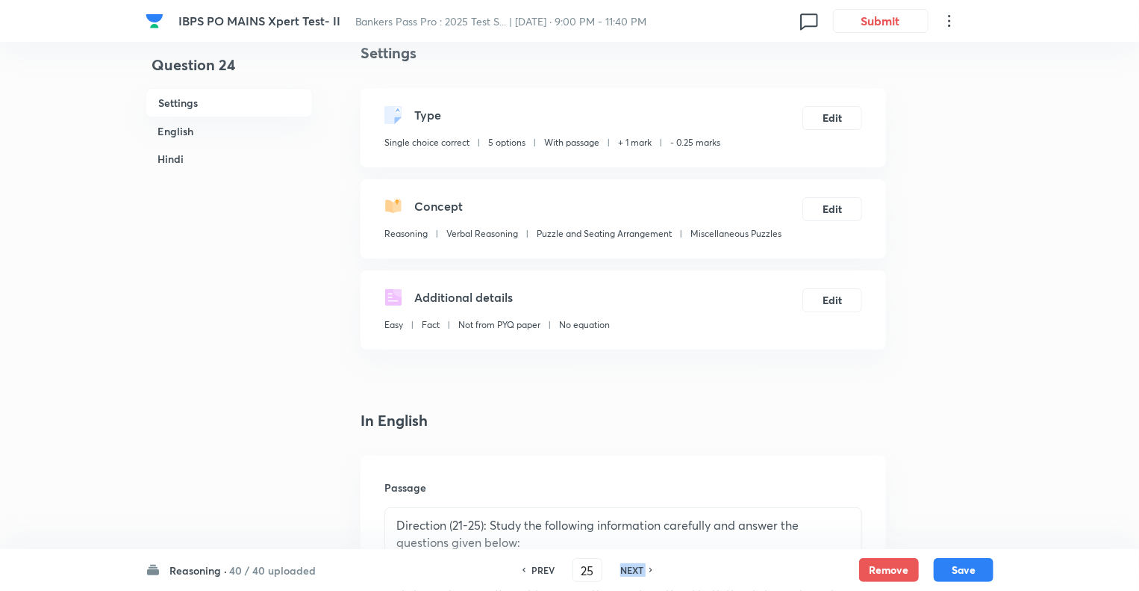
checkbox input "false"
checkbox input "true"
click at [626, 568] on h6 "NEXT" at bounding box center [631, 569] width 23 height 13
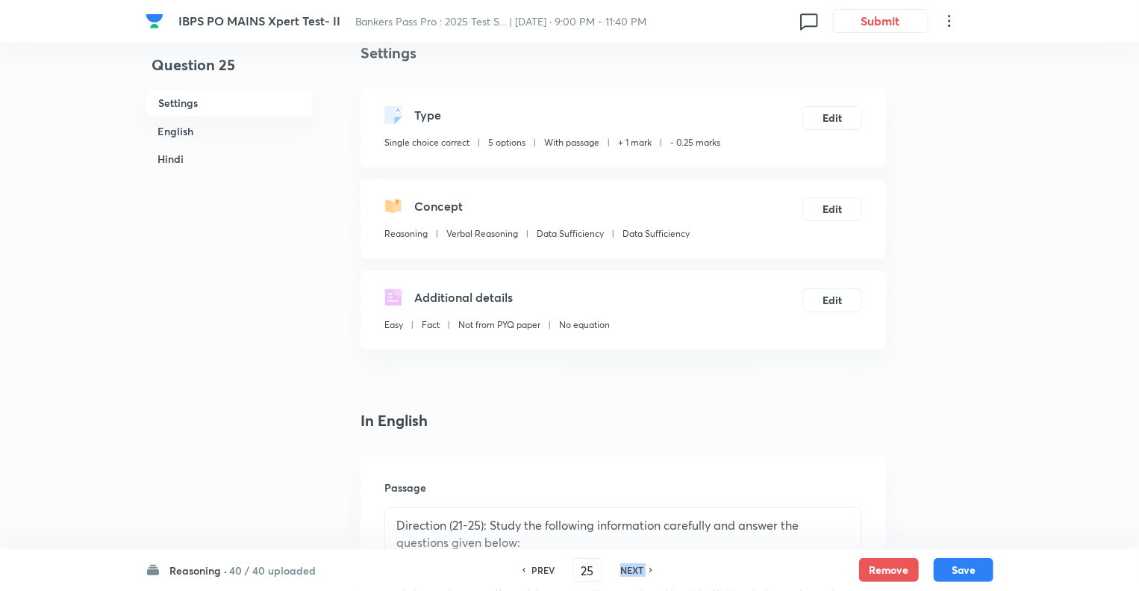
type input "26"
checkbox input "true"
checkbox input "false"
checkbox input "true"
checkbox input "false"
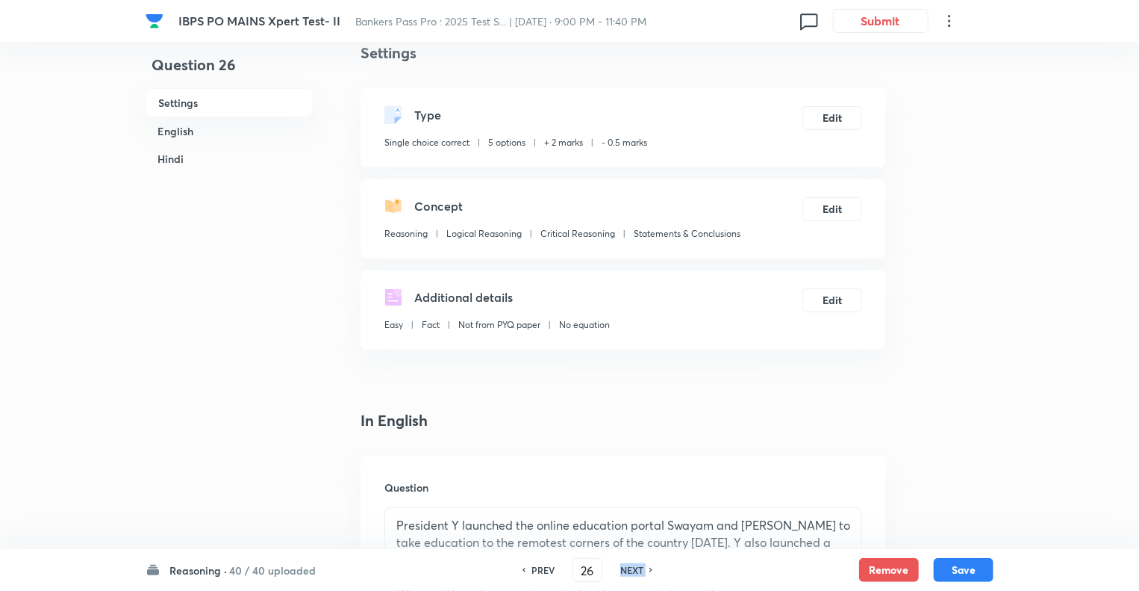
click at [626, 568] on h6 "NEXT" at bounding box center [631, 569] width 23 height 13
type input "27"
checkbox input "true"
click at [626, 568] on h6 "NEXT" at bounding box center [631, 569] width 23 height 13
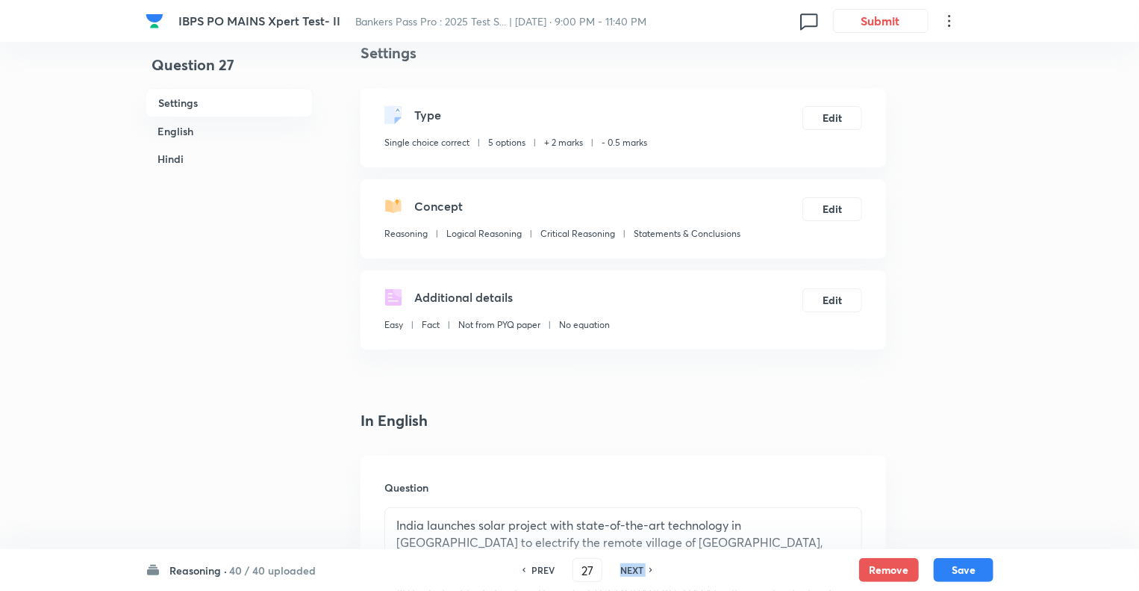
type input "28"
checkbox input "false"
checkbox input "true"
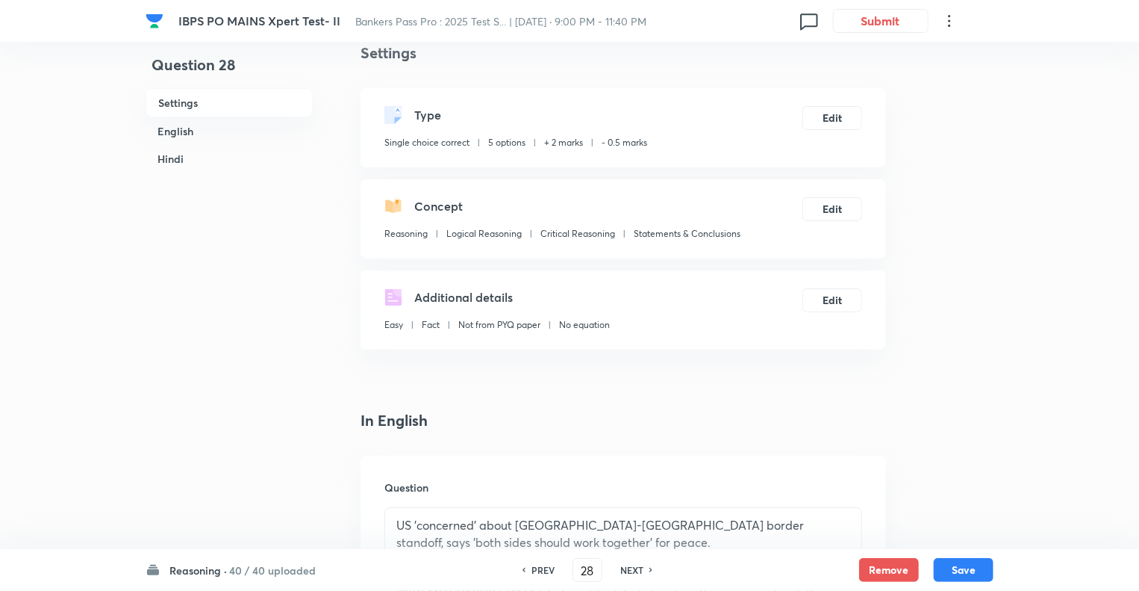
click at [626, 568] on h6 "NEXT" at bounding box center [631, 569] width 23 height 13
type input "29"
checkbox input "false"
checkbox input "true"
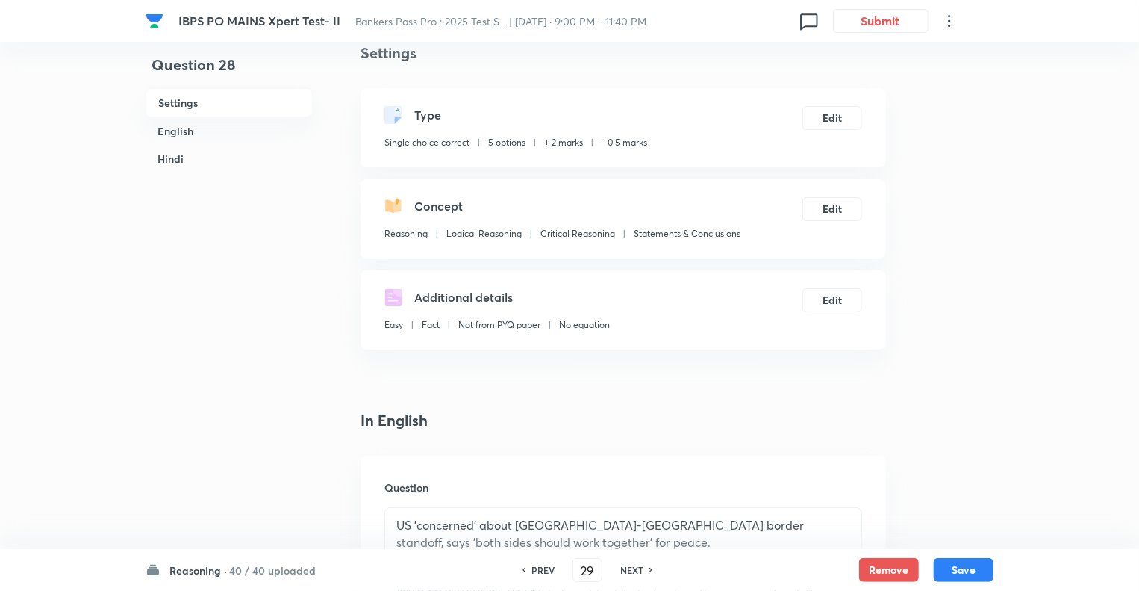
checkbox input "true"
click at [626, 568] on h6 "NEXT" at bounding box center [631, 569] width 23 height 13
type input "30"
checkbox input "false"
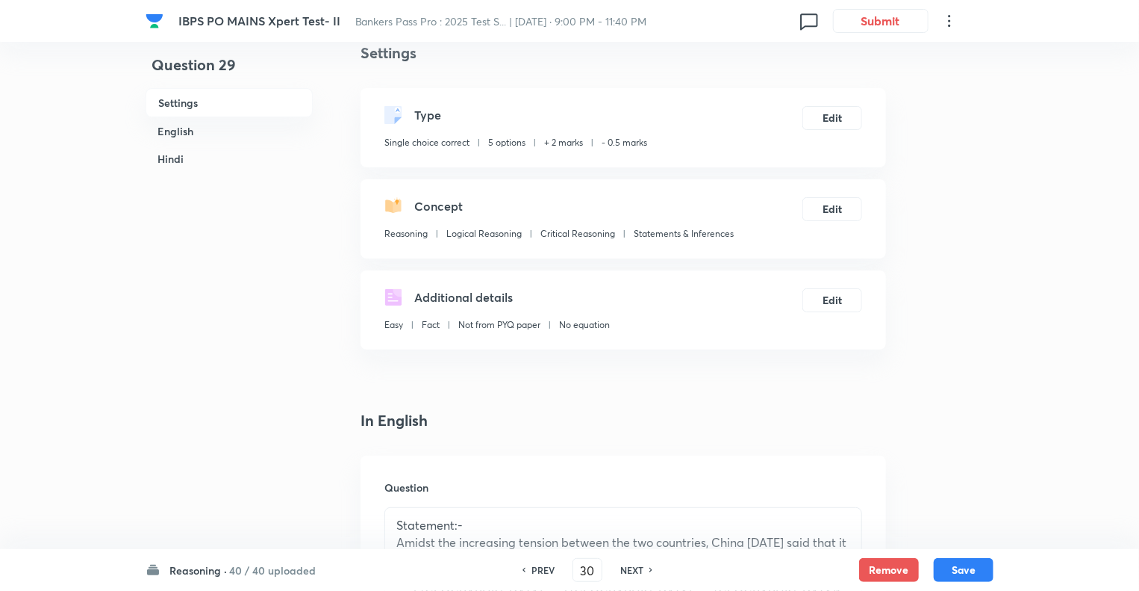
checkbox input "true"
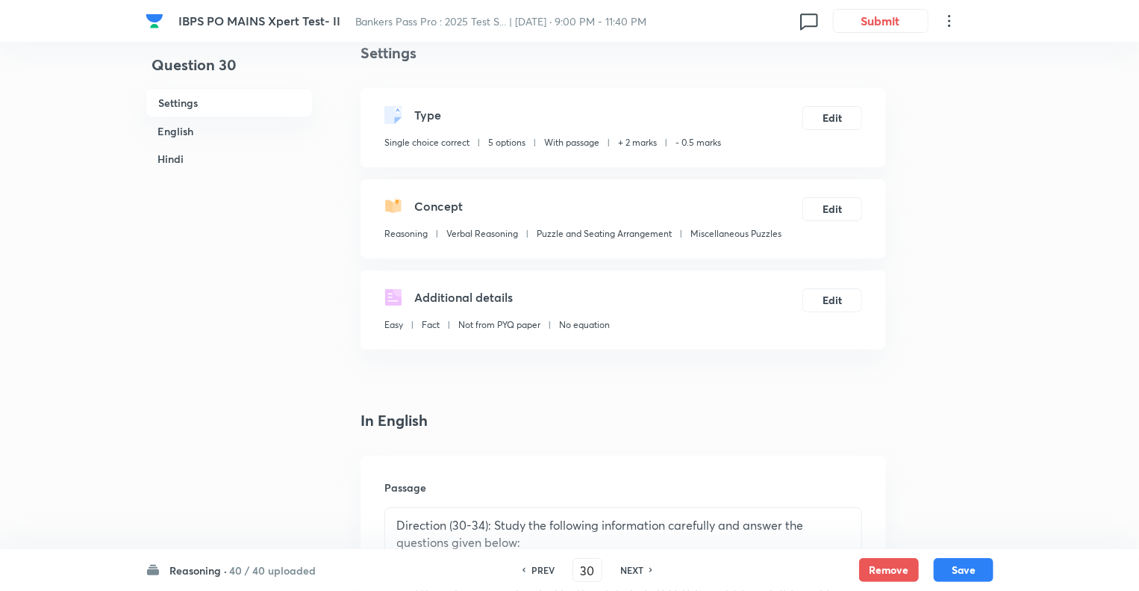
click at [626, 568] on h6 "NEXT" at bounding box center [631, 569] width 23 height 13
type input "31"
checkbox input "false"
checkbox input "true"
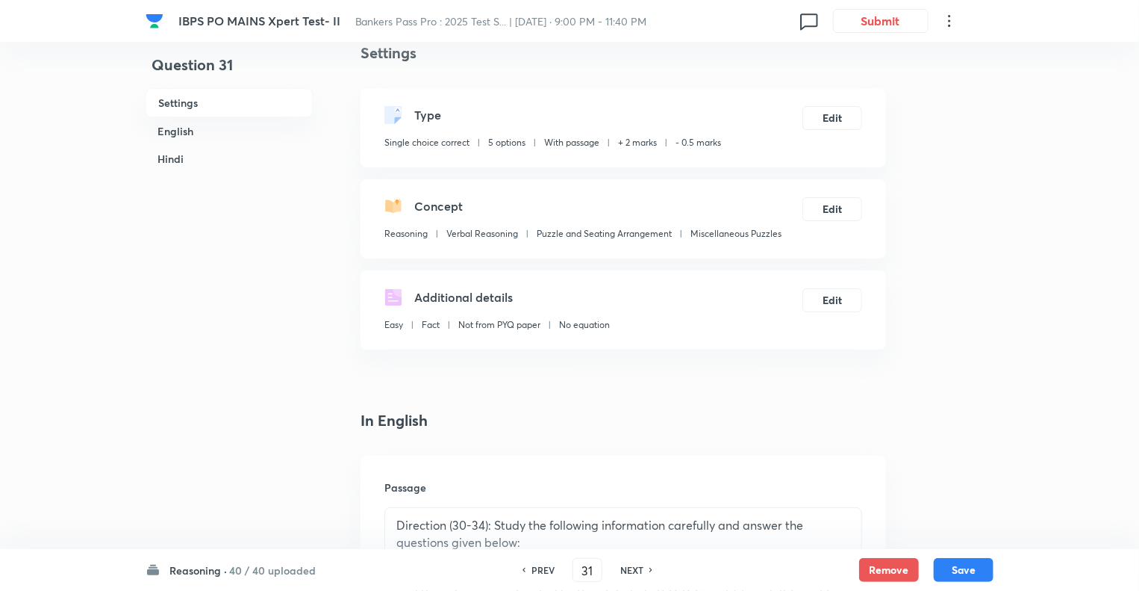
checkbox input "true"
click at [626, 568] on h6 "NEXT" at bounding box center [631, 569] width 23 height 13
type input "32"
checkbox input "false"
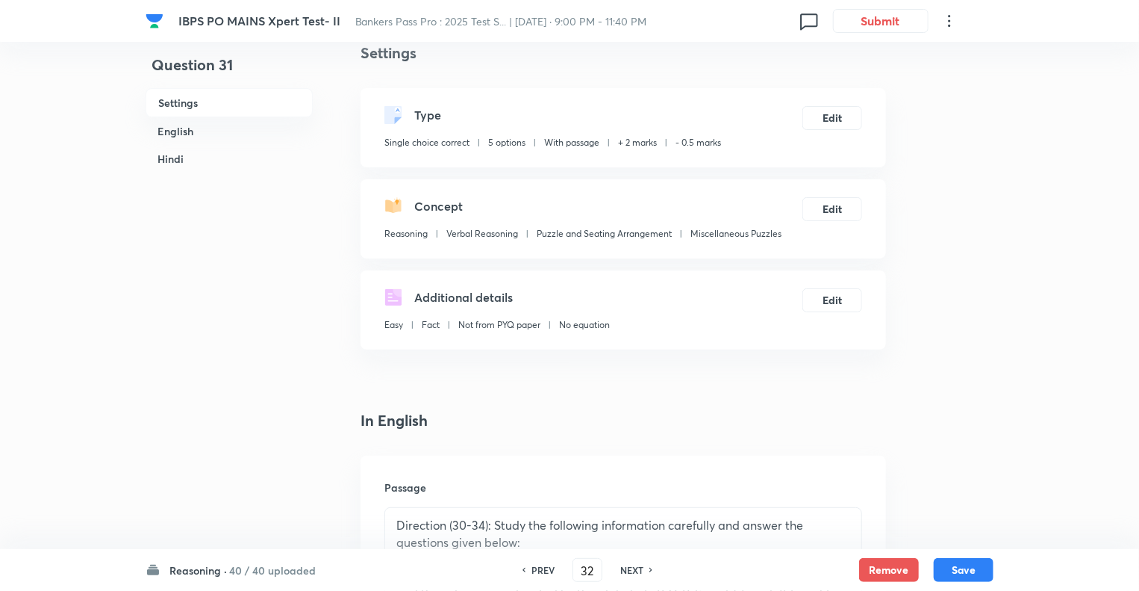
checkbox input "true"
click at [626, 568] on h6 "NEXT" at bounding box center [631, 569] width 23 height 13
type input "33"
checkbox input "false"
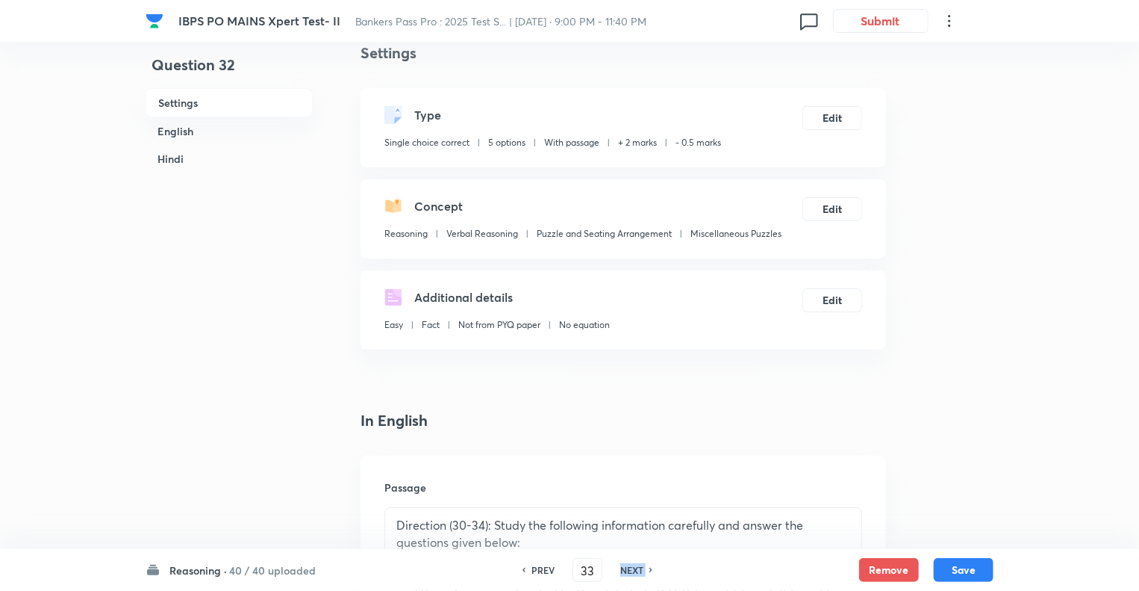
checkbox input "false"
checkbox input "true"
click at [626, 568] on h6 "NEXT" at bounding box center [631, 569] width 23 height 13
type input "34"
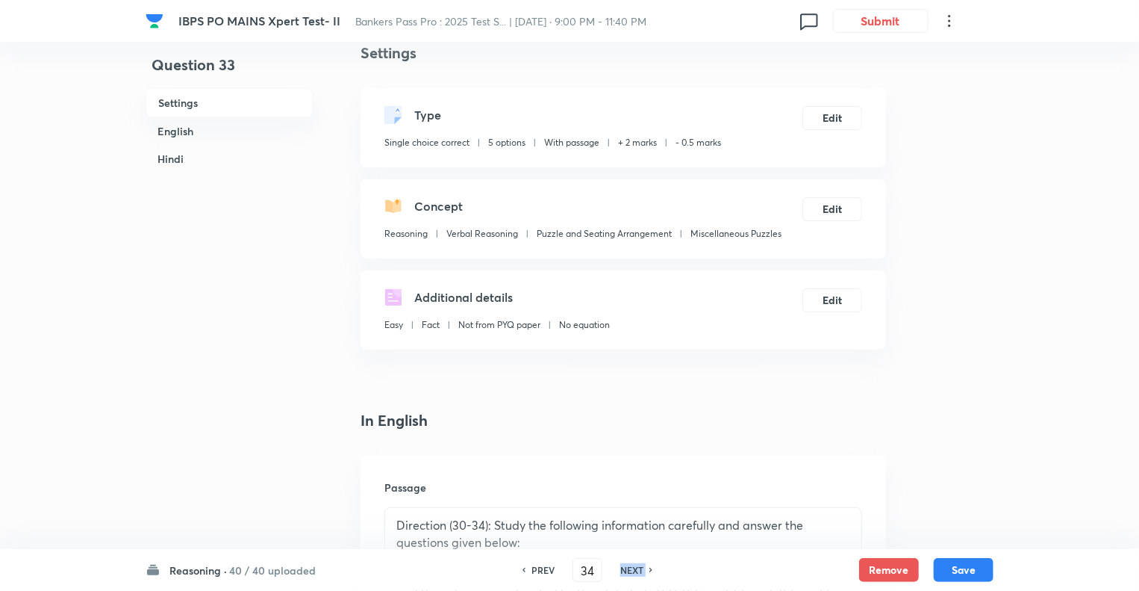
checkbox input "false"
checkbox input "true"
click at [626, 568] on h6 "NEXT" at bounding box center [631, 569] width 23 height 13
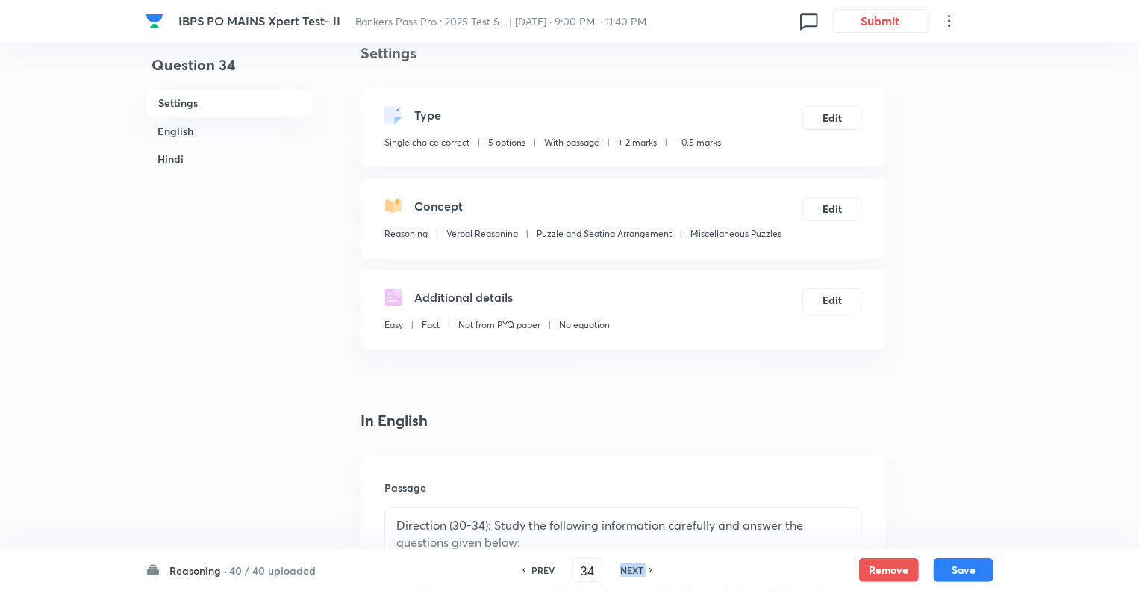
type input "35"
checkbox input "false"
checkbox input "true"
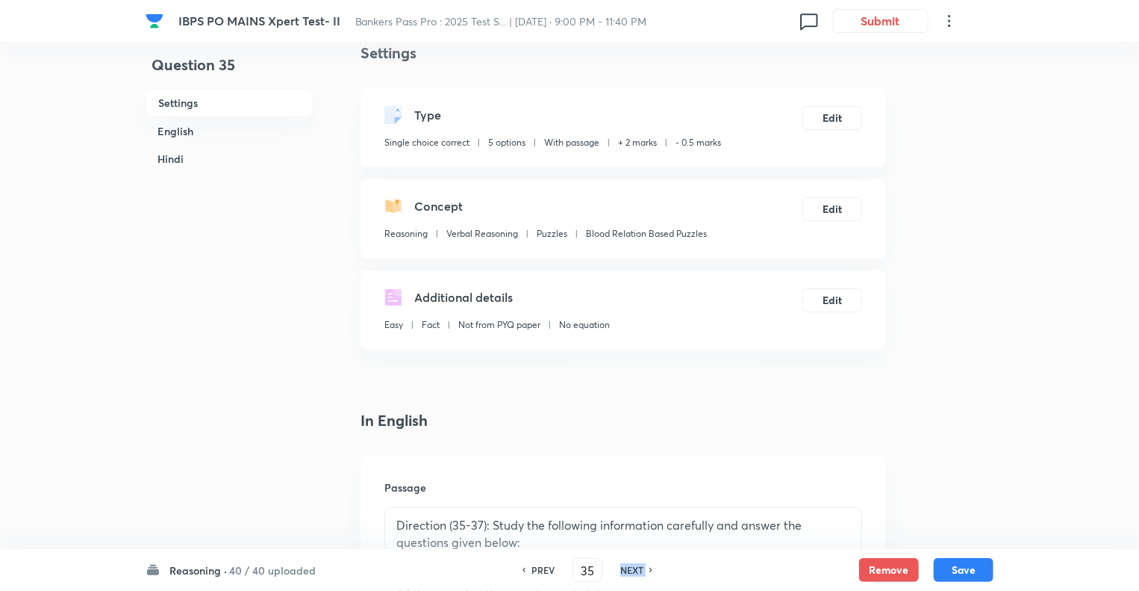
click at [626, 568] on h6 "NEXT" at bounding box center [631, 569] width 23 height 13
type input "36"
checkbox input "true"
checkbox input "false"
checkbox input "true"
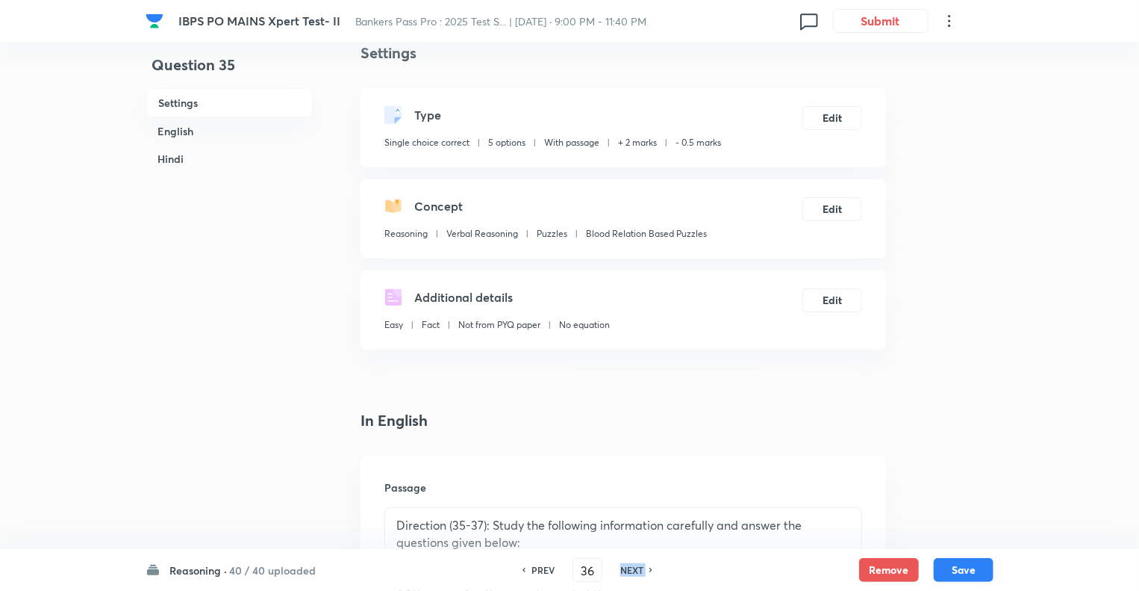
checkbox input "false"
click at [626, 568] on h6 "NEXT" at bounding box center [631, 569] width 23 height 13
type input "37"
checkbox input "false"
checkbox input "true"
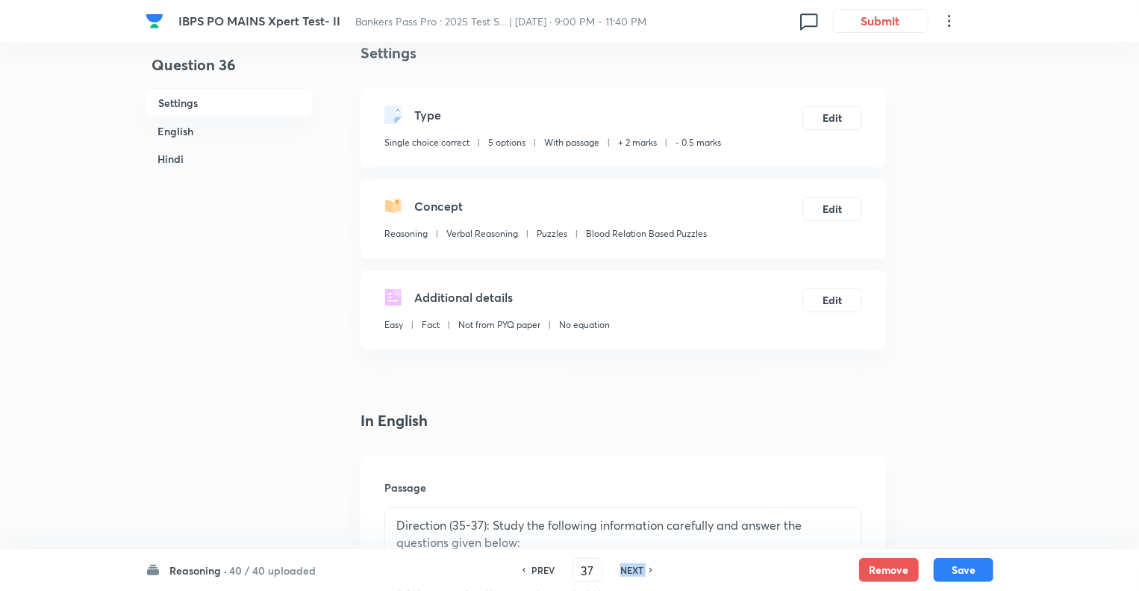
checkbox input "false"
checkbox input "true"
click at [195, 569] on h6 "Reasoning ·" at bounding box center [197, 570] width 57 height 16
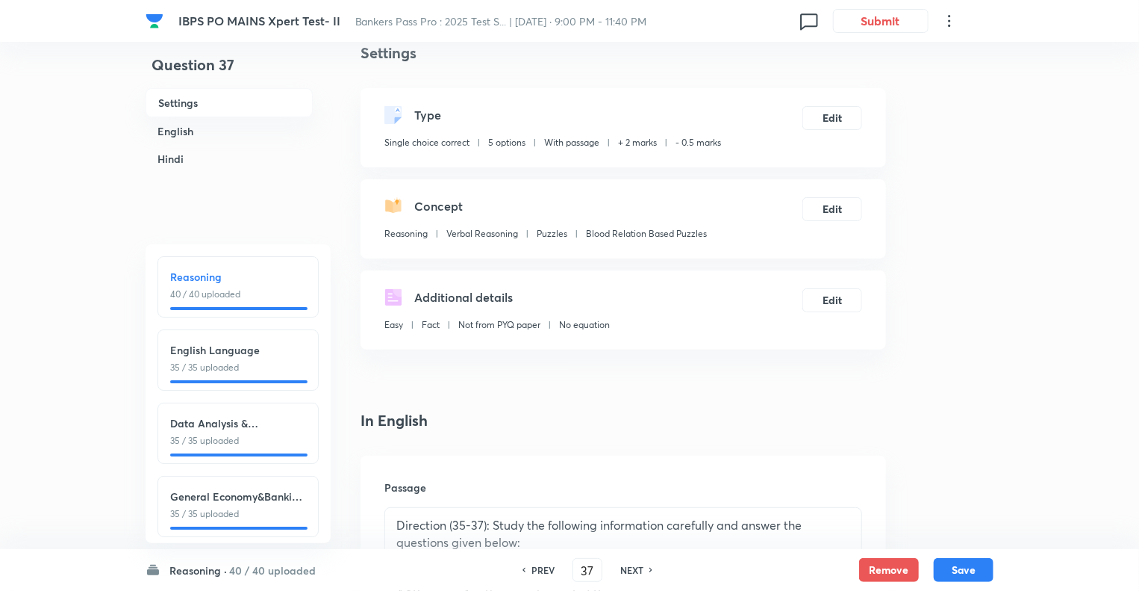
click at [210, 351] on h6 "English Language" at bounding box center [238, 350] width 136 height 16
type input "41"
checkbox input "false"
checkbox input "true"
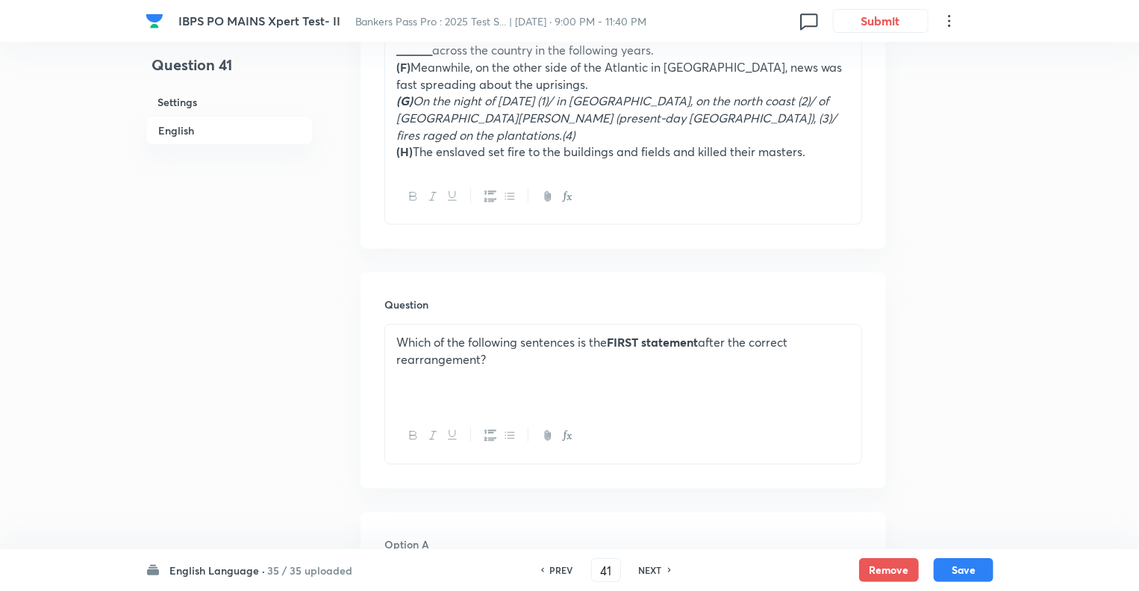
scroll to position [744, 0]
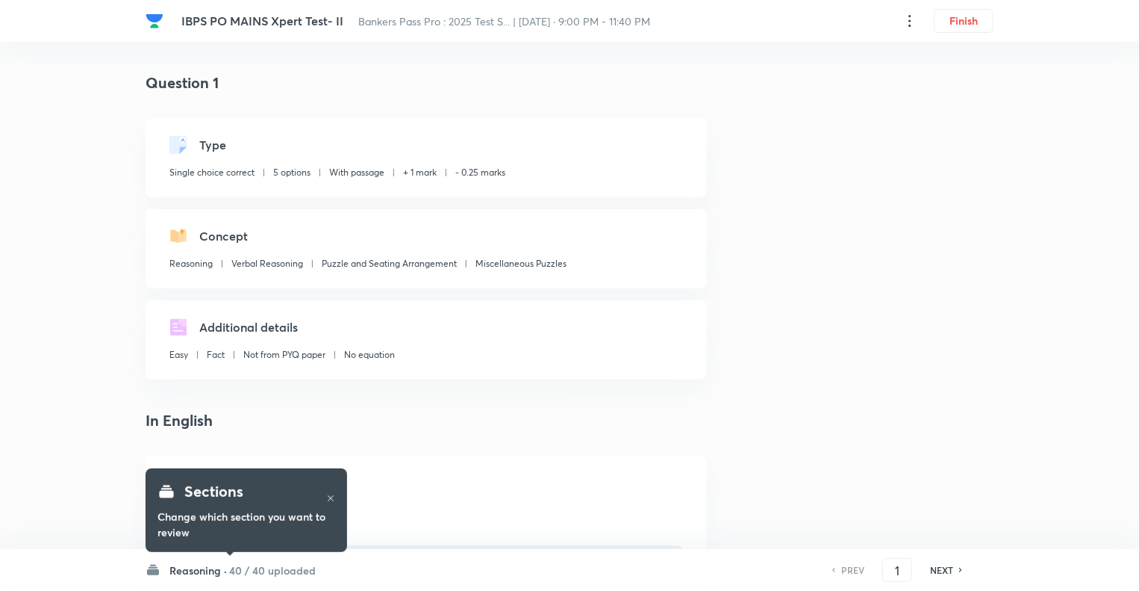
click at [185, 576] on h6 "Reasoning ·" at bounding box center [197, 570] width 57 height 16
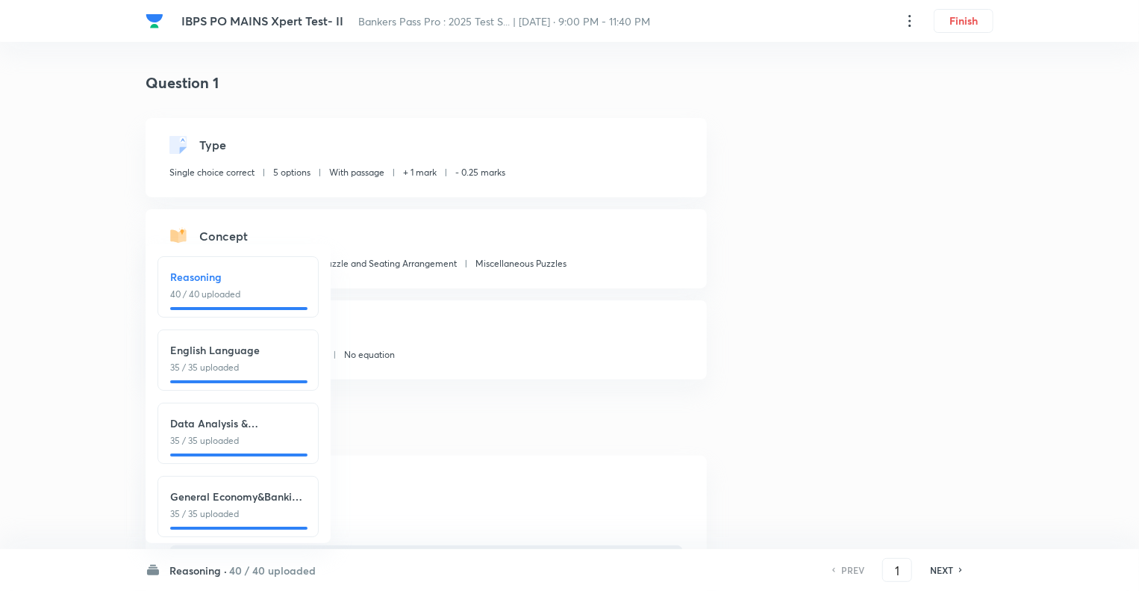
click at [211, 367] on p "35 / 35 uploaded" at bounding box center [238, 367] width 136 height 13
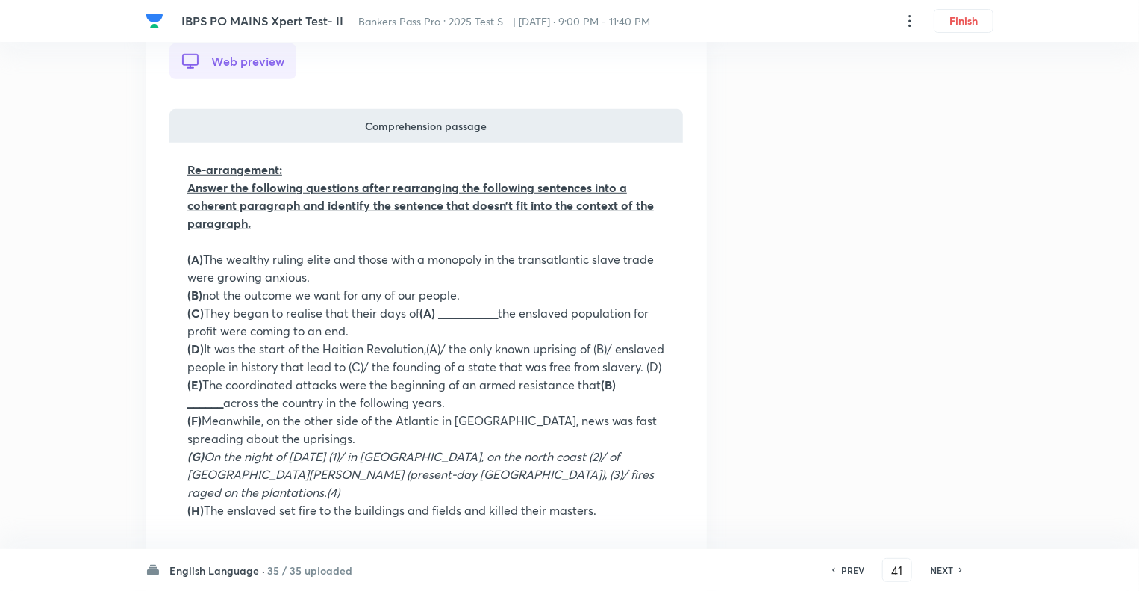
scroll to position [427, 0]
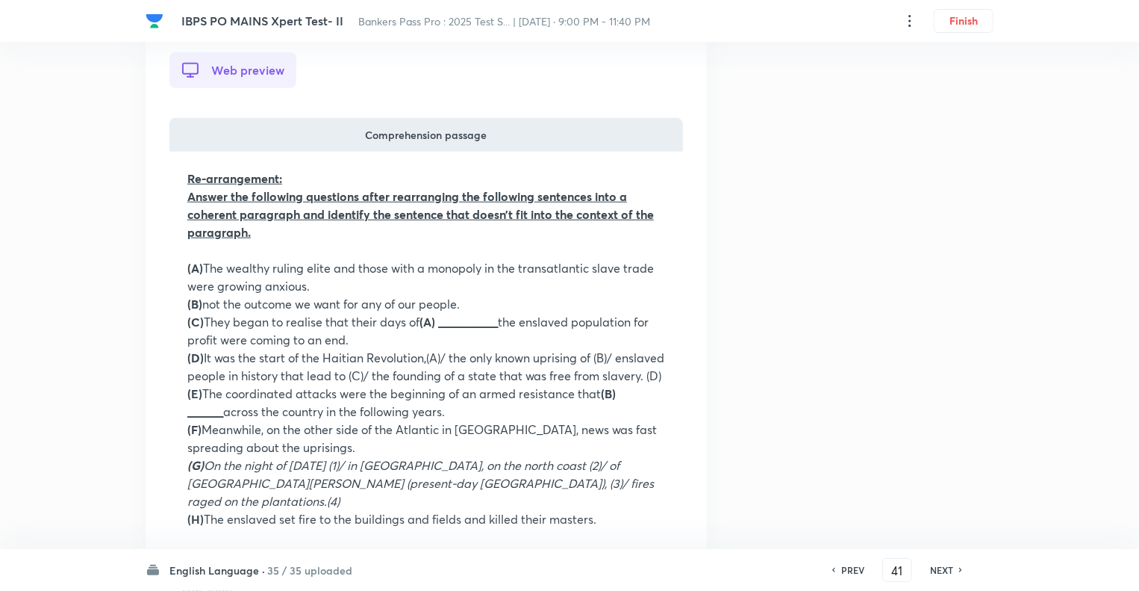
click at [938, 564] on h6 "NEXT" at bounding box center [941, 569] width 23 height 13
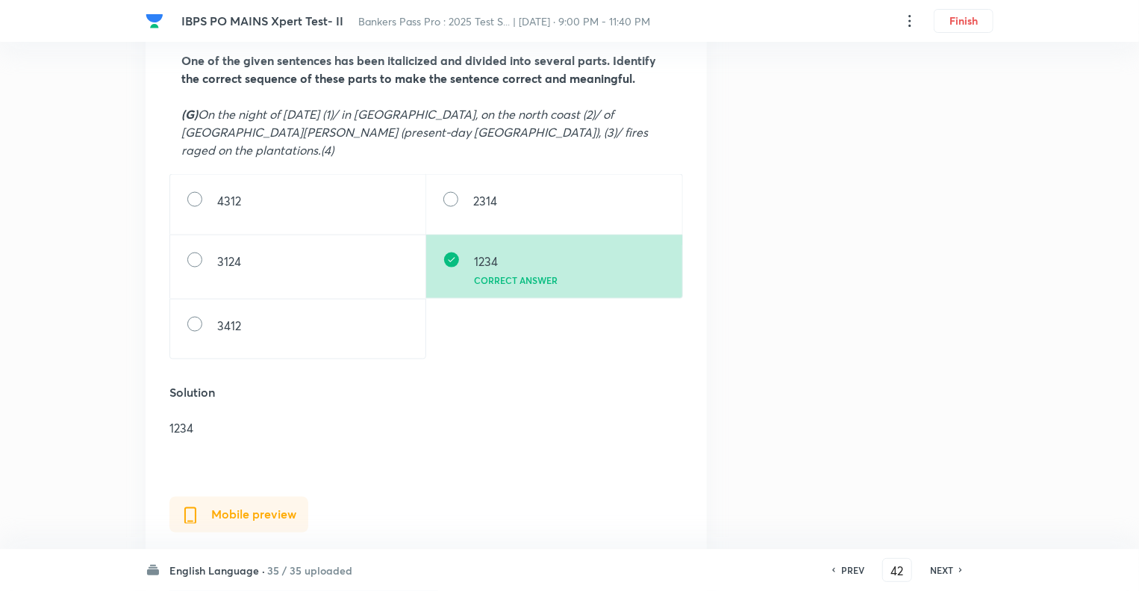
scroll to position [985, 0]
click at [938, 564] on h6 "NEXT" at bounding box center [941, 569] width 23 height 13
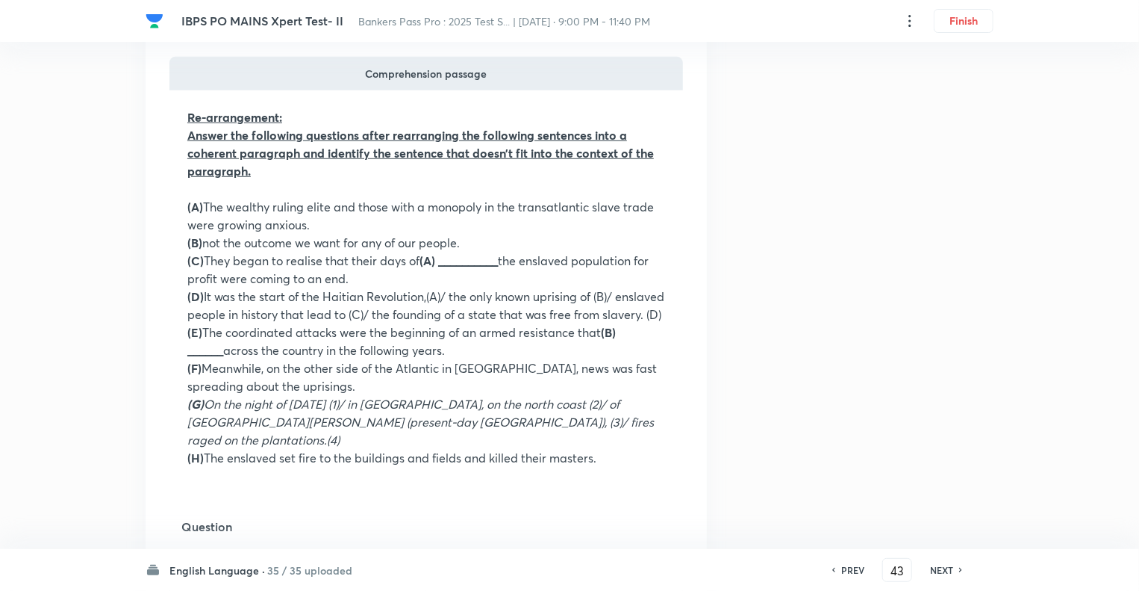
scroll to position [478, 0]
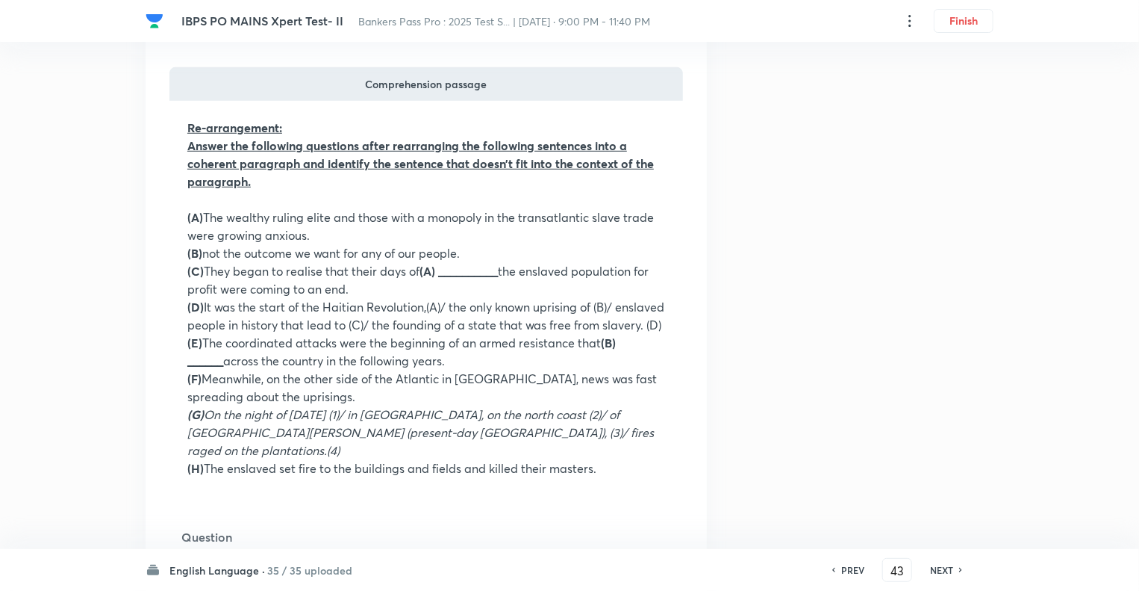
click at [938, 564] on h6 "NEXT" at bounding box center [941, 569] width 23 height 13
type input "44"
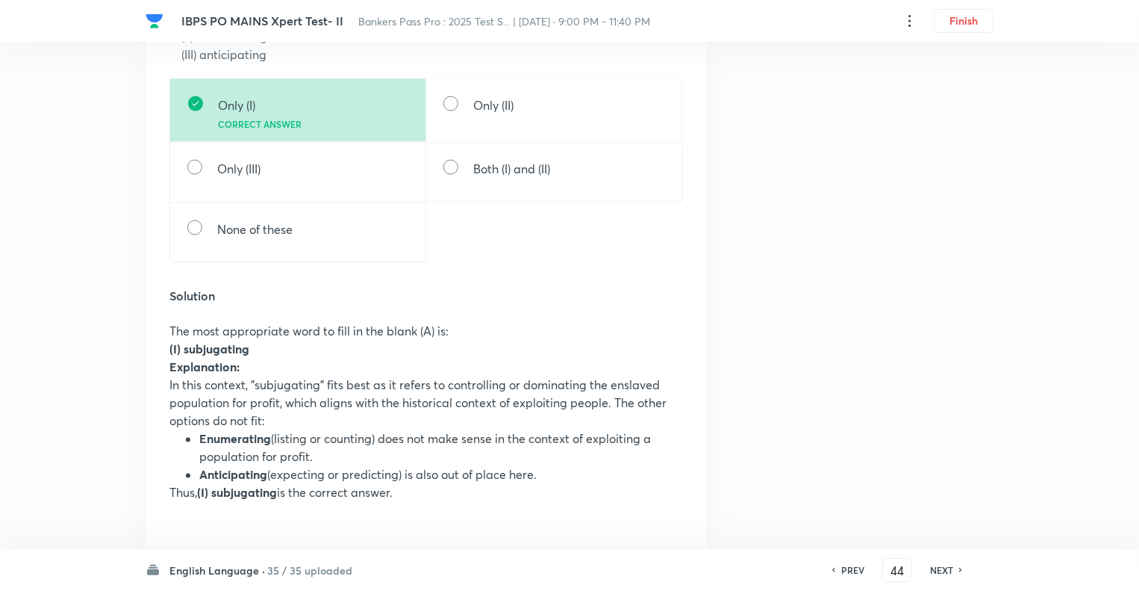
scroll to position [1135, 0]
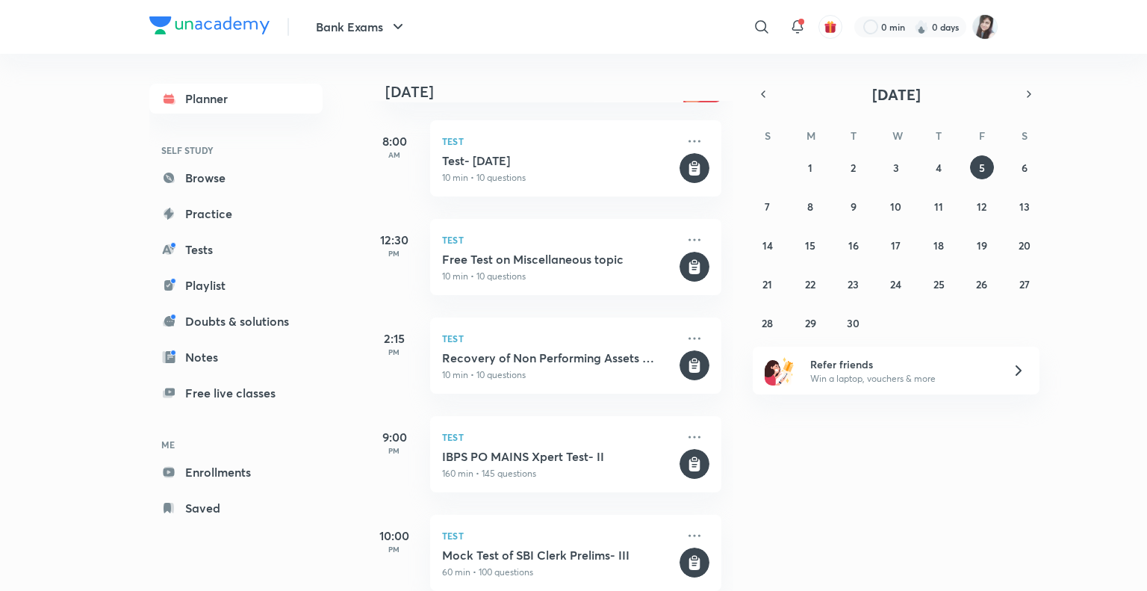
scroll to position [233, 0]
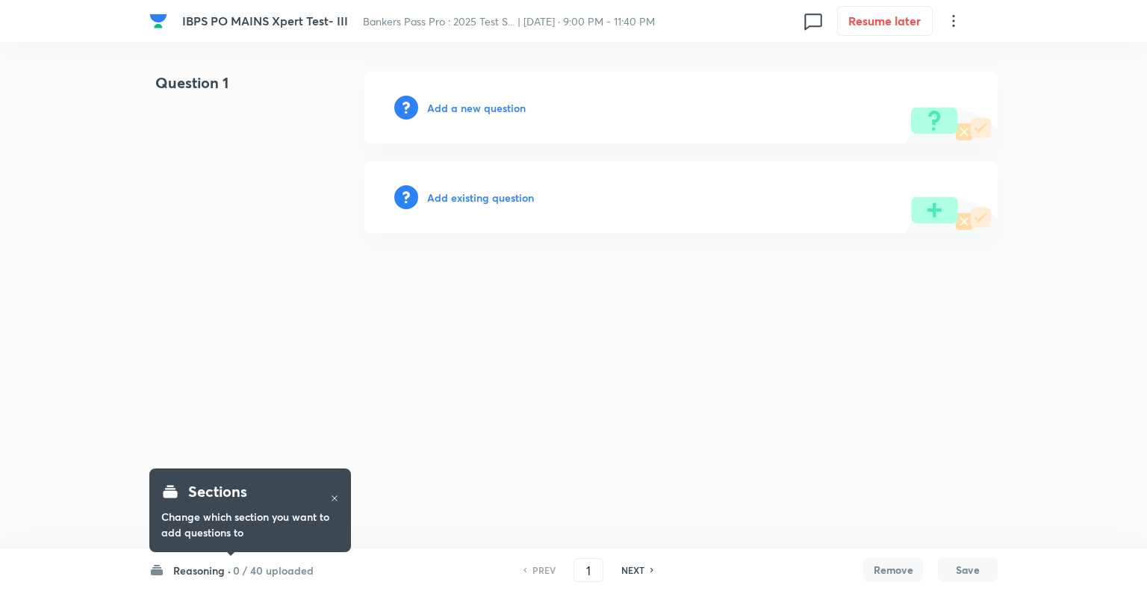
click at [196, 573] on h6 "Reasoning ·" at bounding box center [201, 570] width 57 height 16
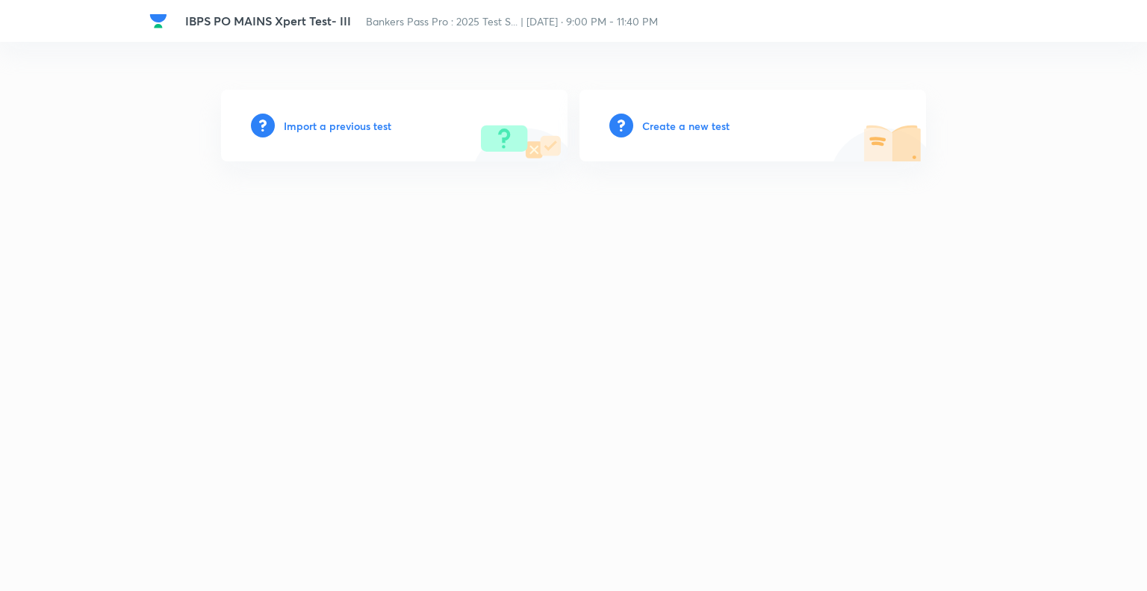
click at [297, 127] on h6 "Import a previous test" at bounding box center [338, 126] width 108 height 16
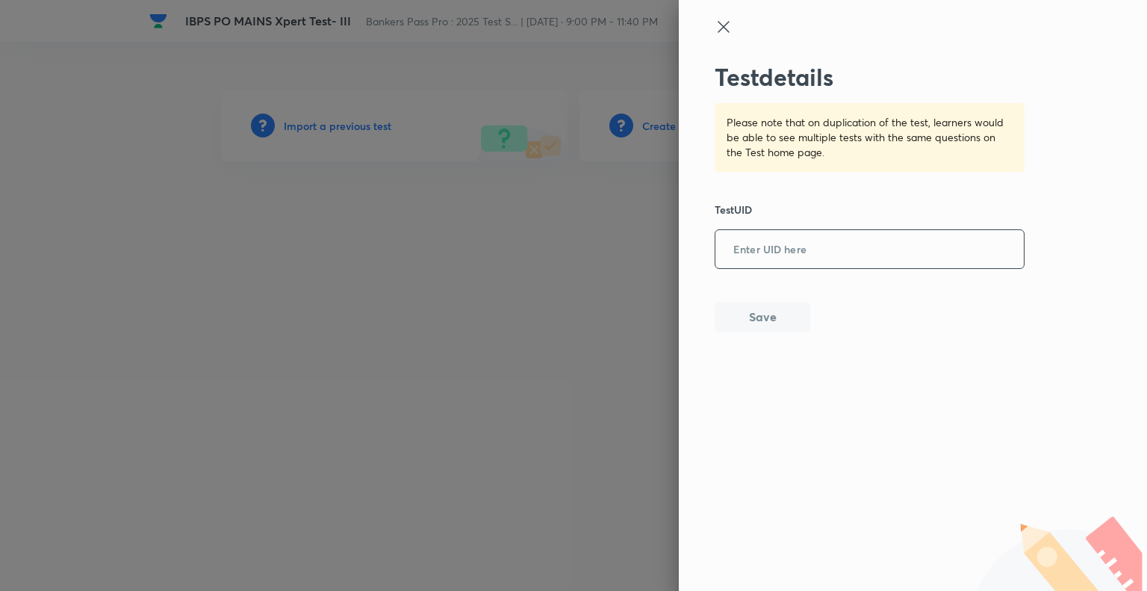
click at [771, 236] on input "text" at bounding box center [869, 249] width 308 height 37
paste input "6MF6JE8K3V"
type input "6MF6JE8K3V"
click at [750, 319] on button "Save" at bounding box center [762, 315] width 96 height 30
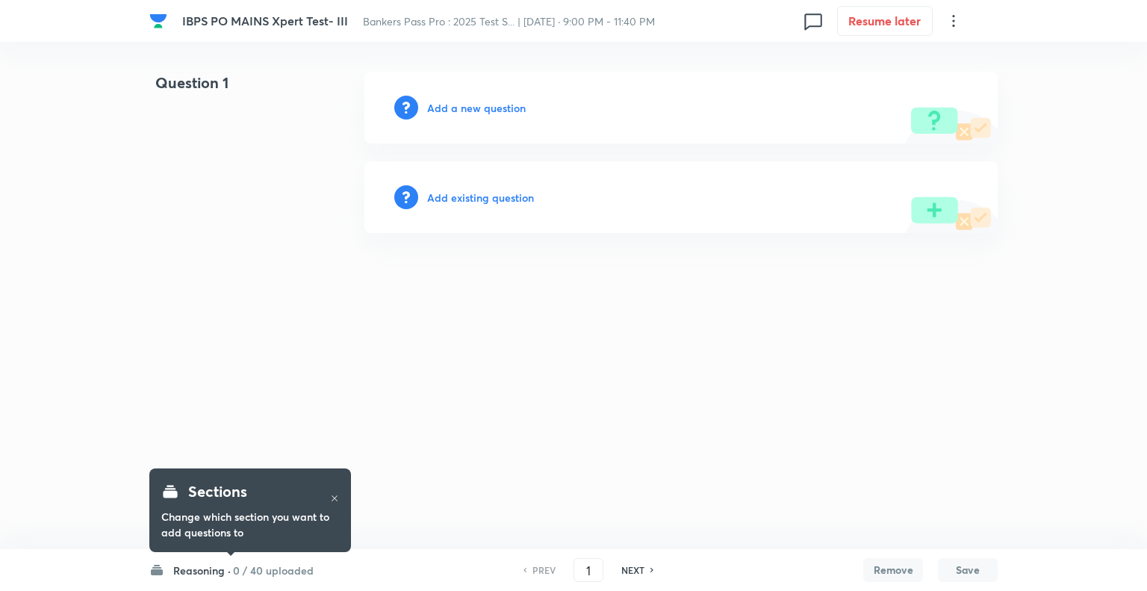
click at [194, 570] on h6 "Reasoning ·" at bounding box center [201, 570] width 57 height 16
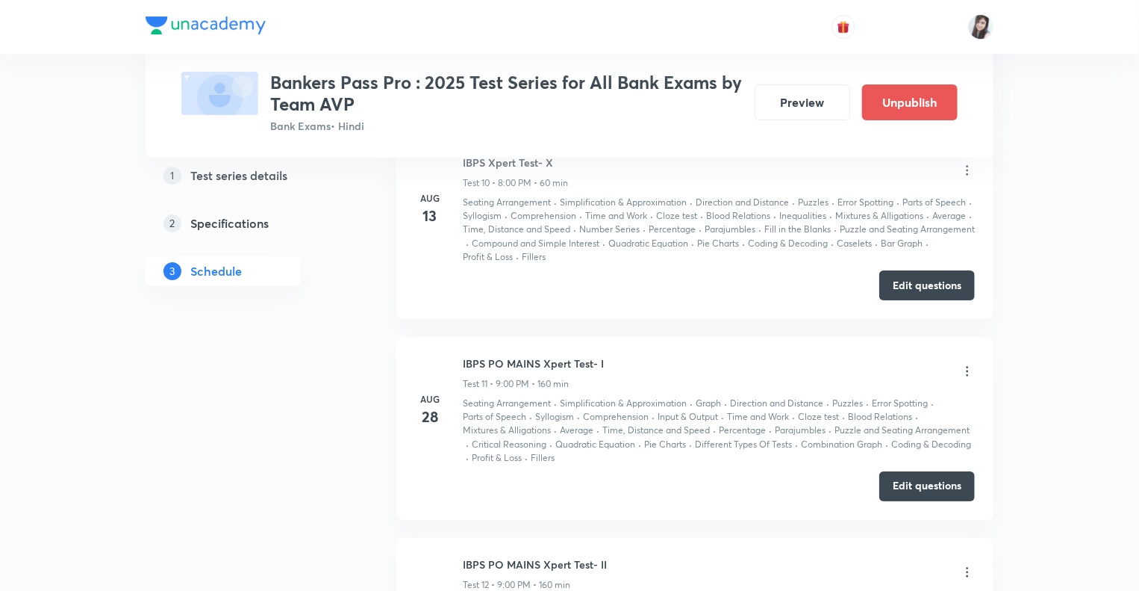
click at [293, 459] on div "1 Test series details 2 Specifications 3 Schedule" at bounding box center [247, 0] width 203 height 4737
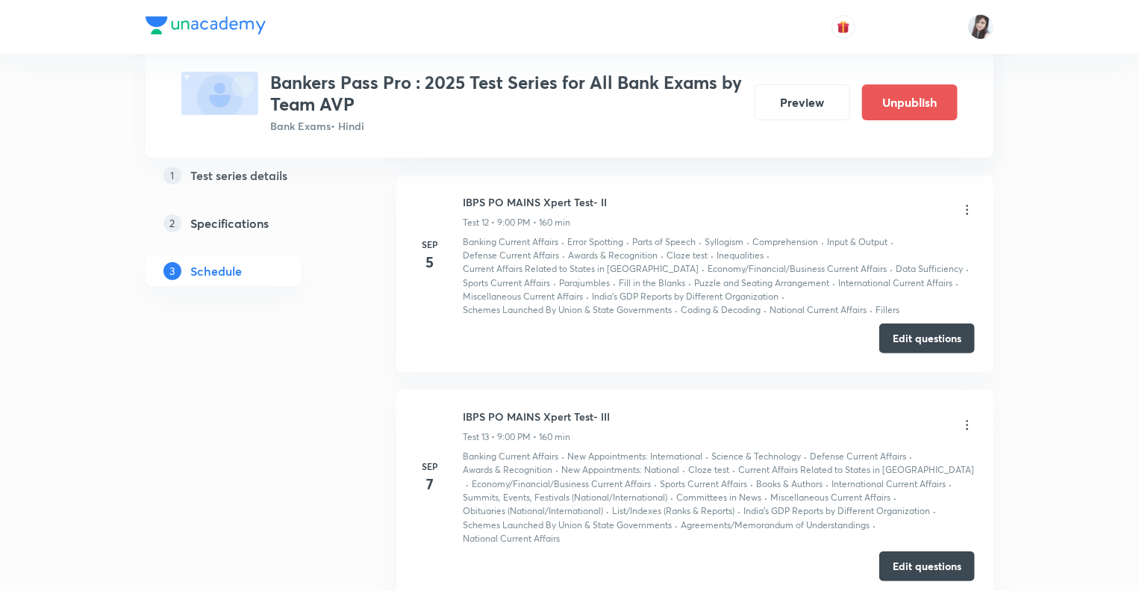
scroll to position [2997, 0]
click at [965, 423] on icon at bounding box center [967, 428] width 15 height 15
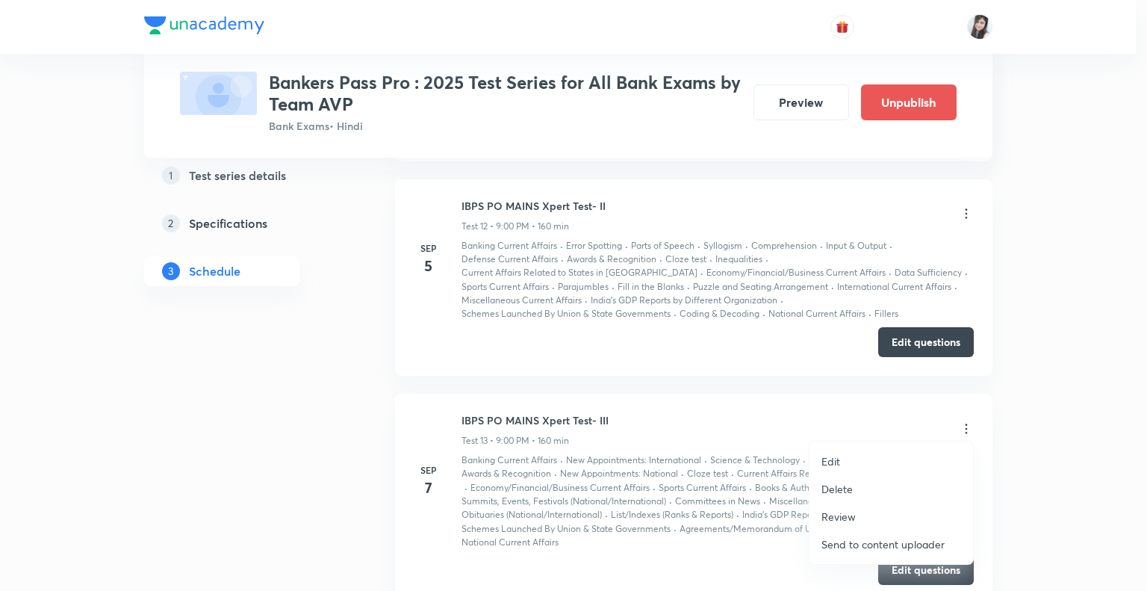
click at [835, 486] on p "Delete" at bounding box center [836, 489] width 31 height 16
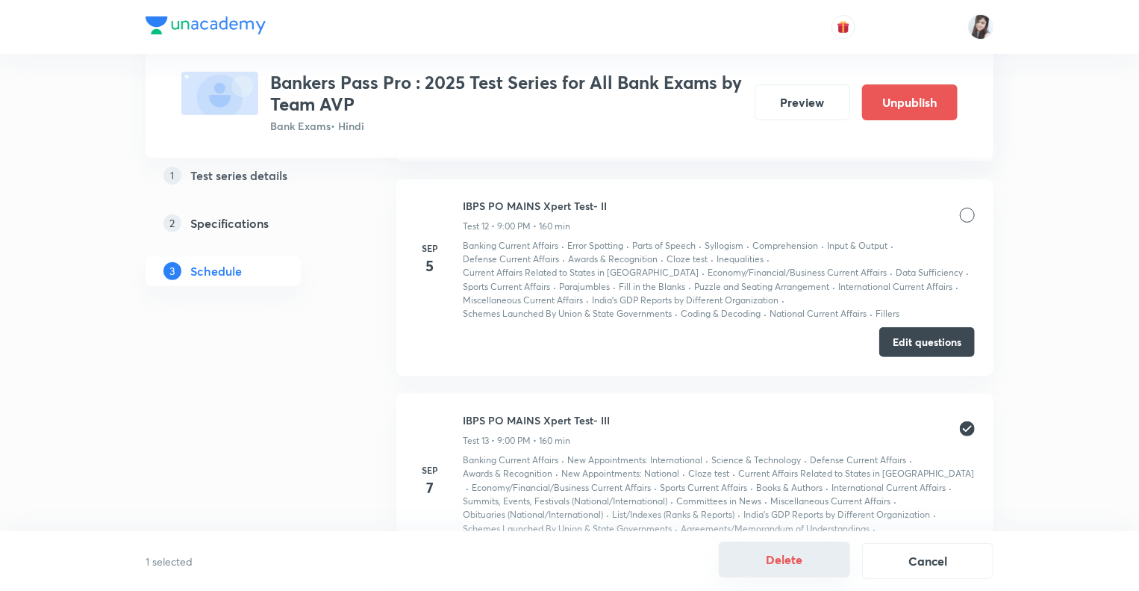
click at [770, 563] on button "Delete" at bounding box center [784, 559] width 131 height 36
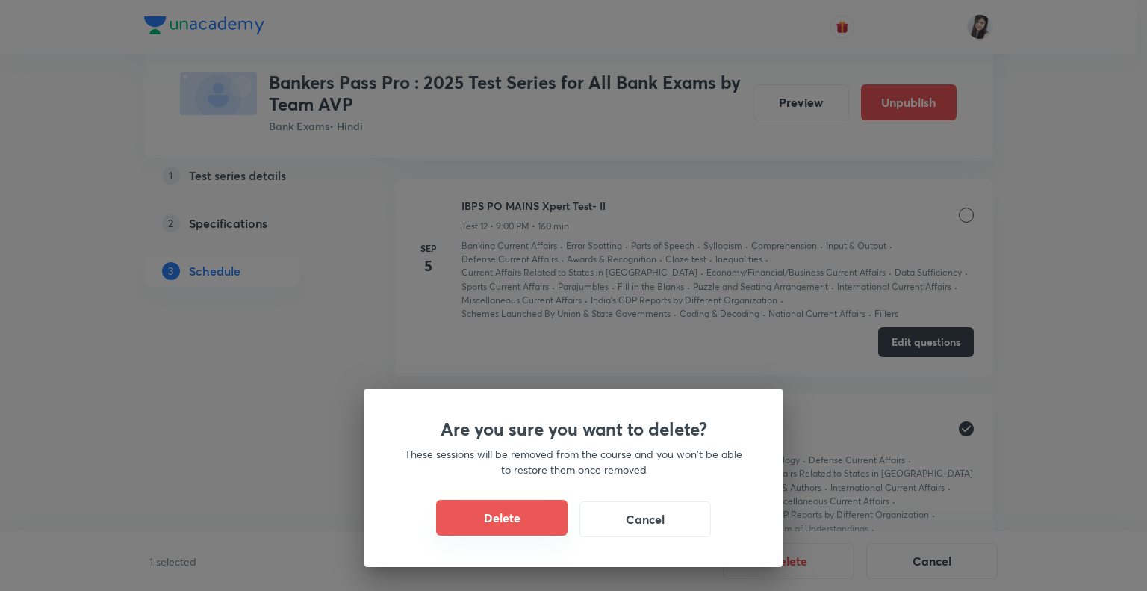
click at [503, 514] on button "Delete" at bounding box center [501, 517] width 131 height 36
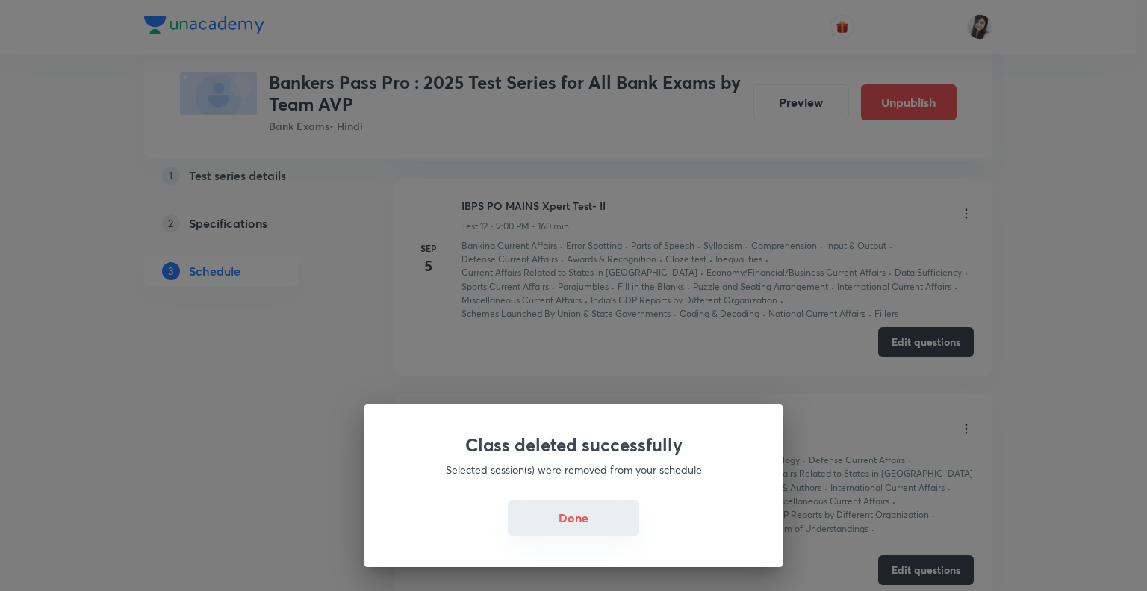
click at [561, 520] on button "Done" at bounding box center [573, 517] width 131 height 36
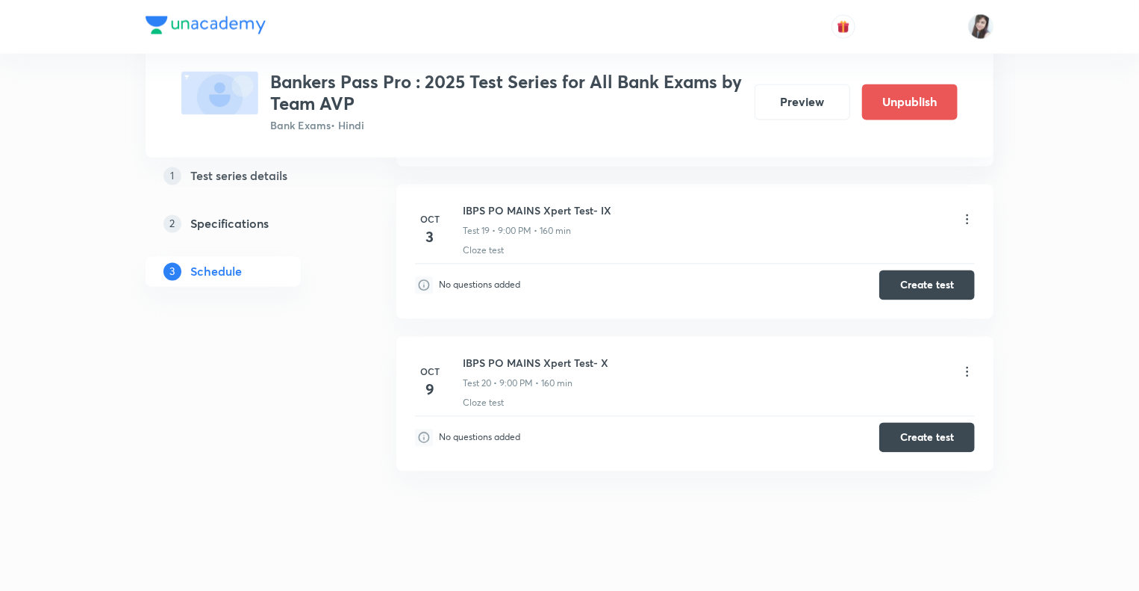
scroll to position [4207, 0]
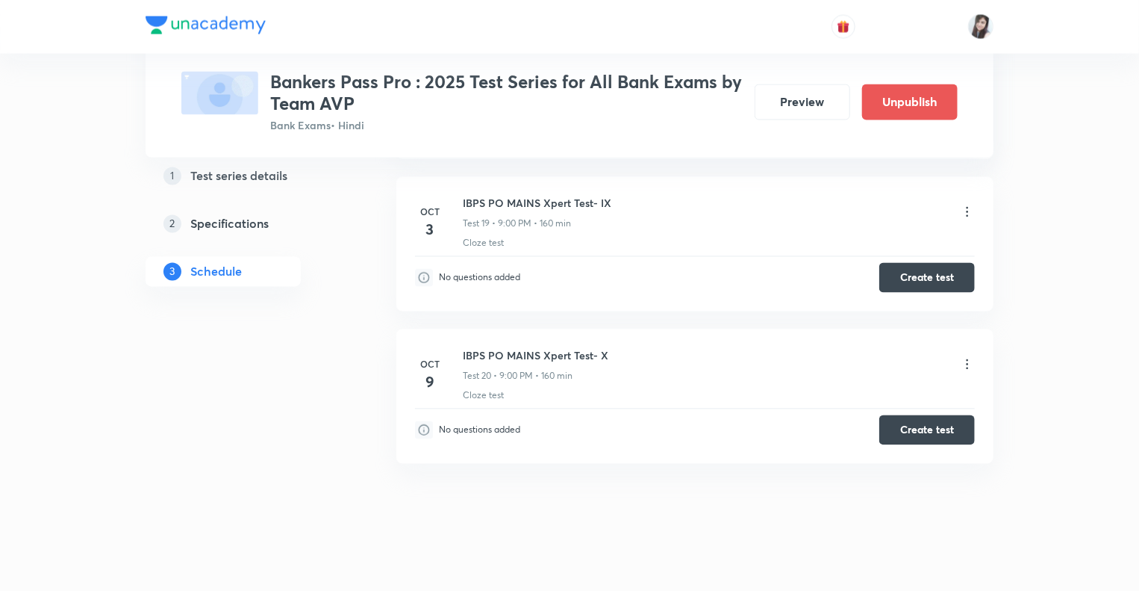
scroll to position [4207, 0]
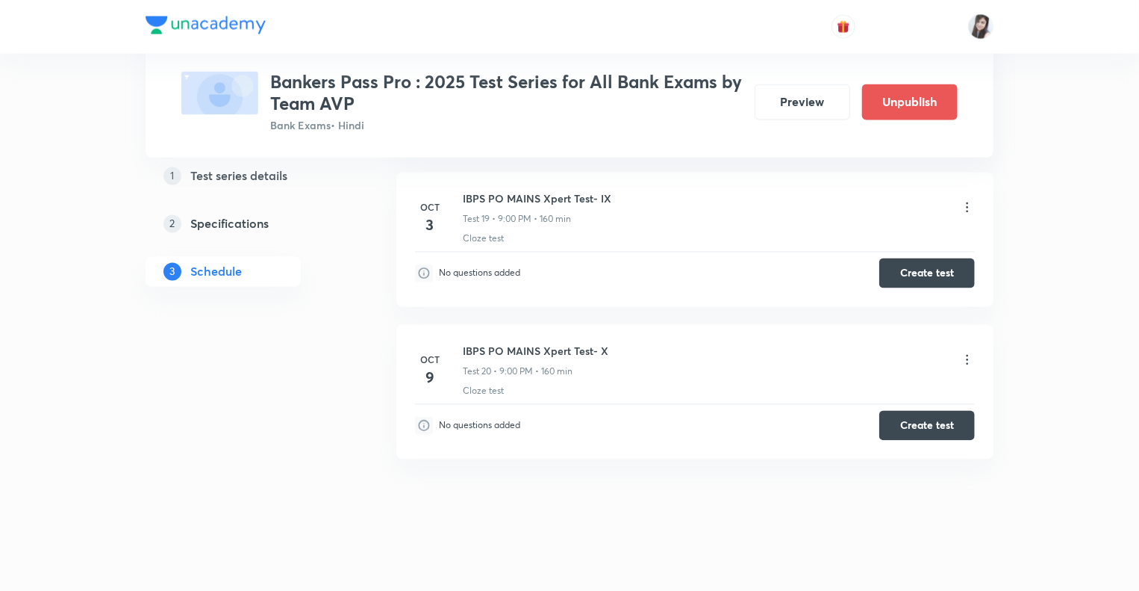
scroll to position [4207, 0]
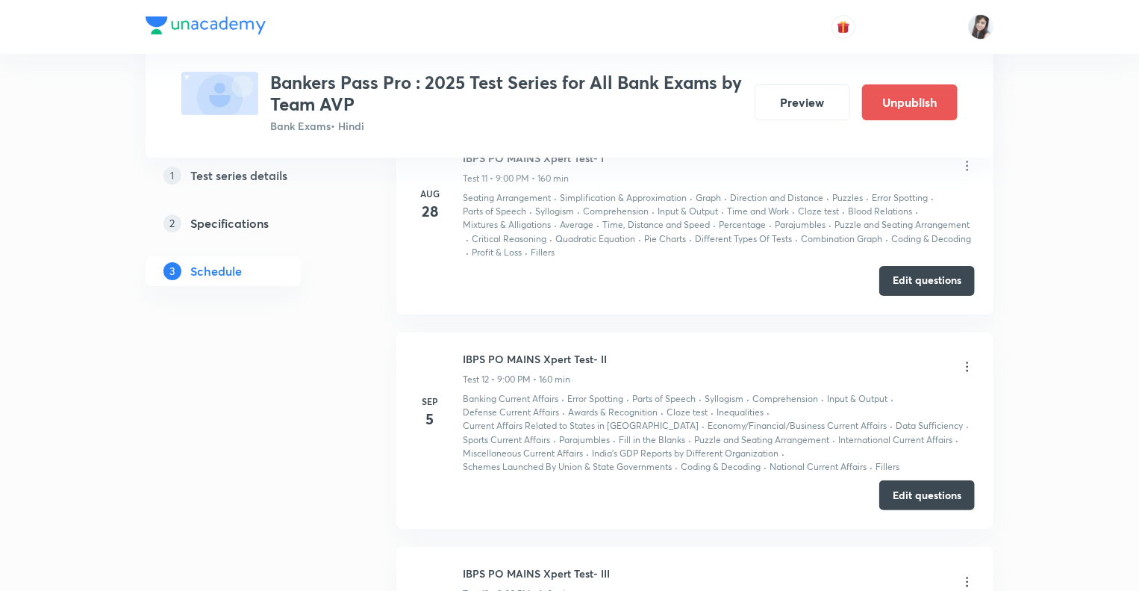
scroll to position [2941, 0]
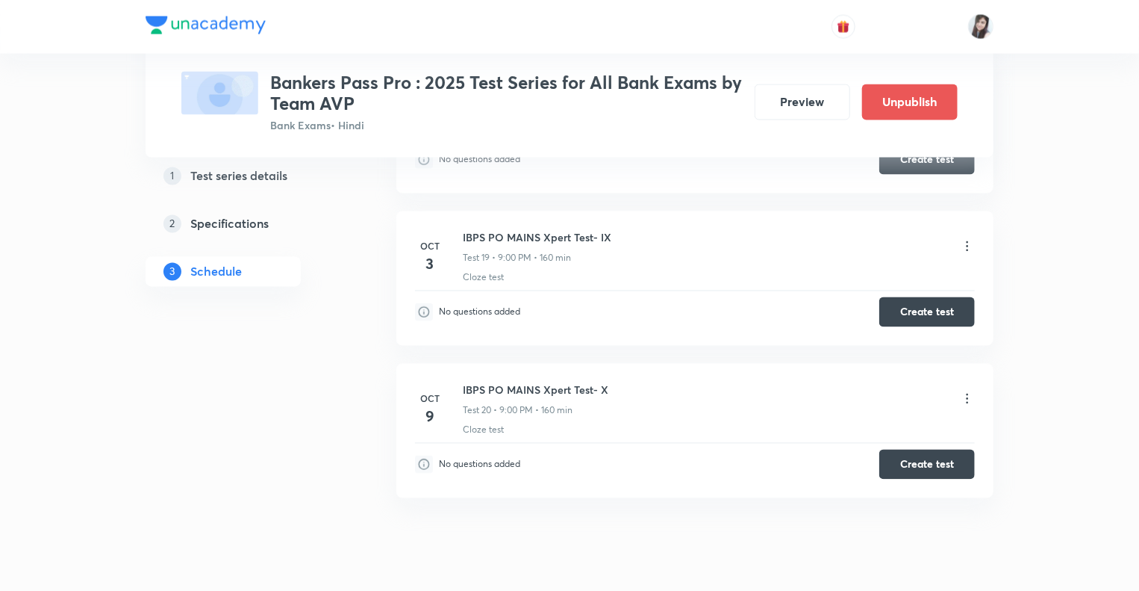
scroll to position [4196, 0]
